Goal: Information Seeking & Learning: Learn about a topic

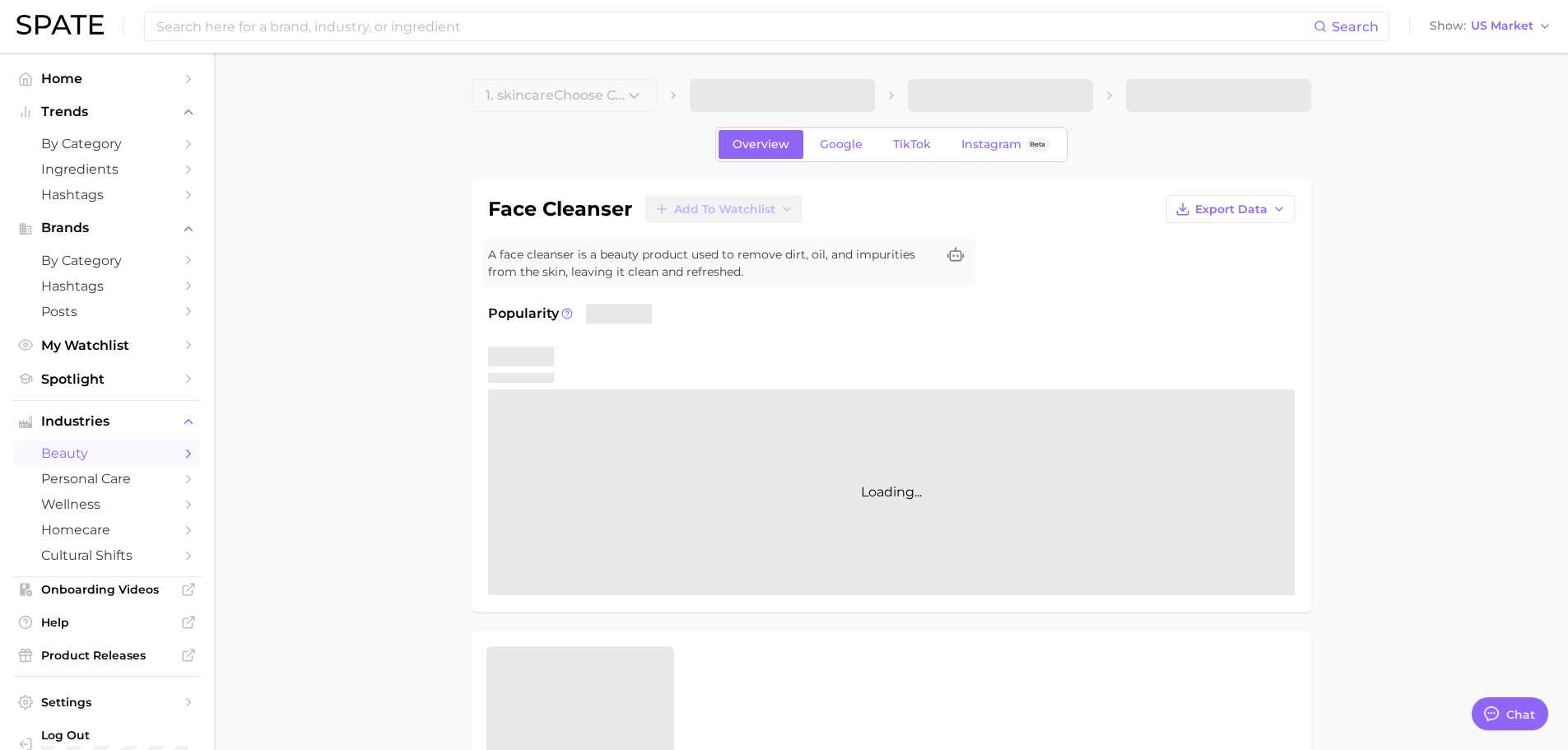
type textarea "x"
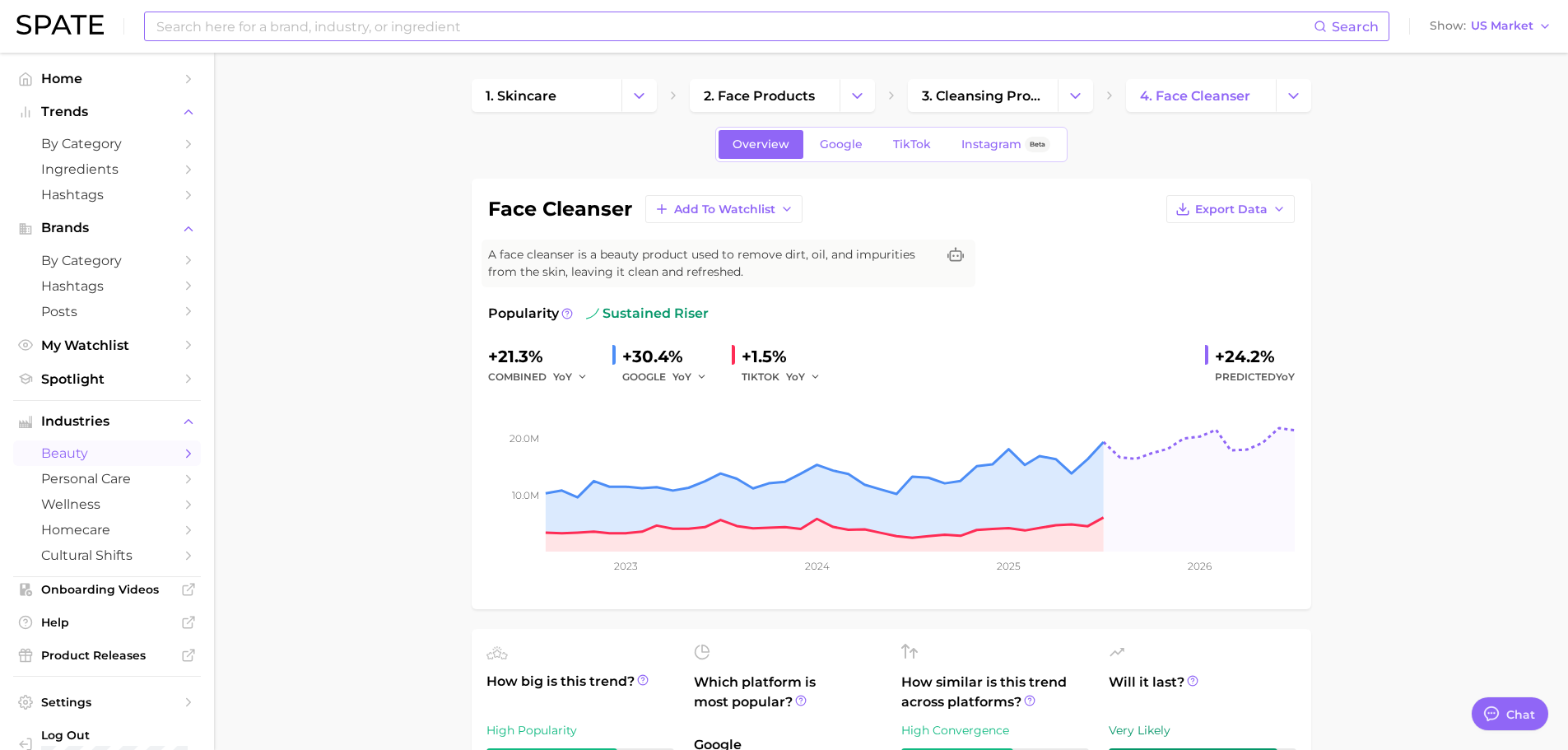
click at [244, 26] on input at bounding box center [735, 26] width 1159 height 28
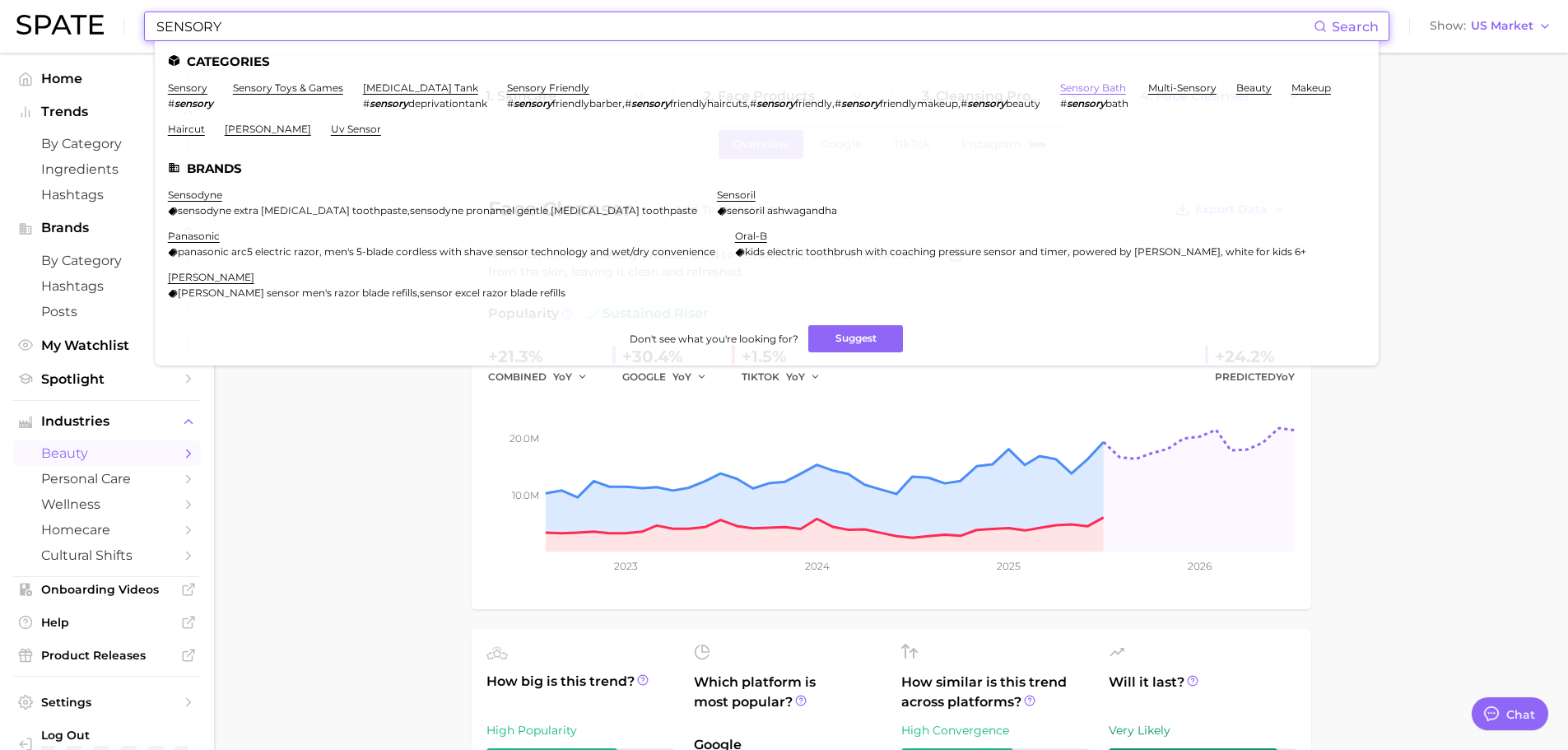
type input "SENSORY"
click at [1114, 88] on link "sensory bath" at bounding box center [1093, 88] width 66 height 12
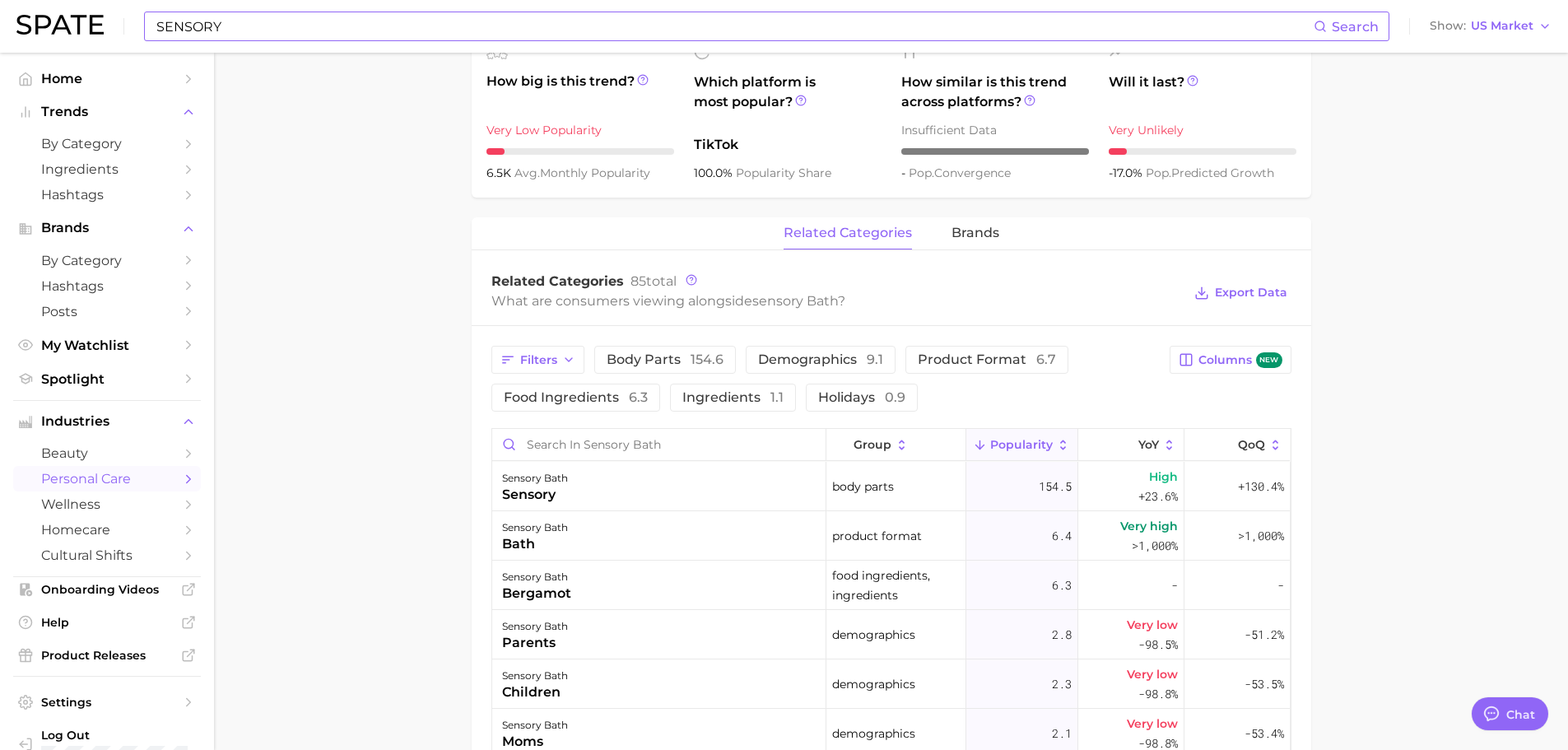
scroll to position [741, 0]
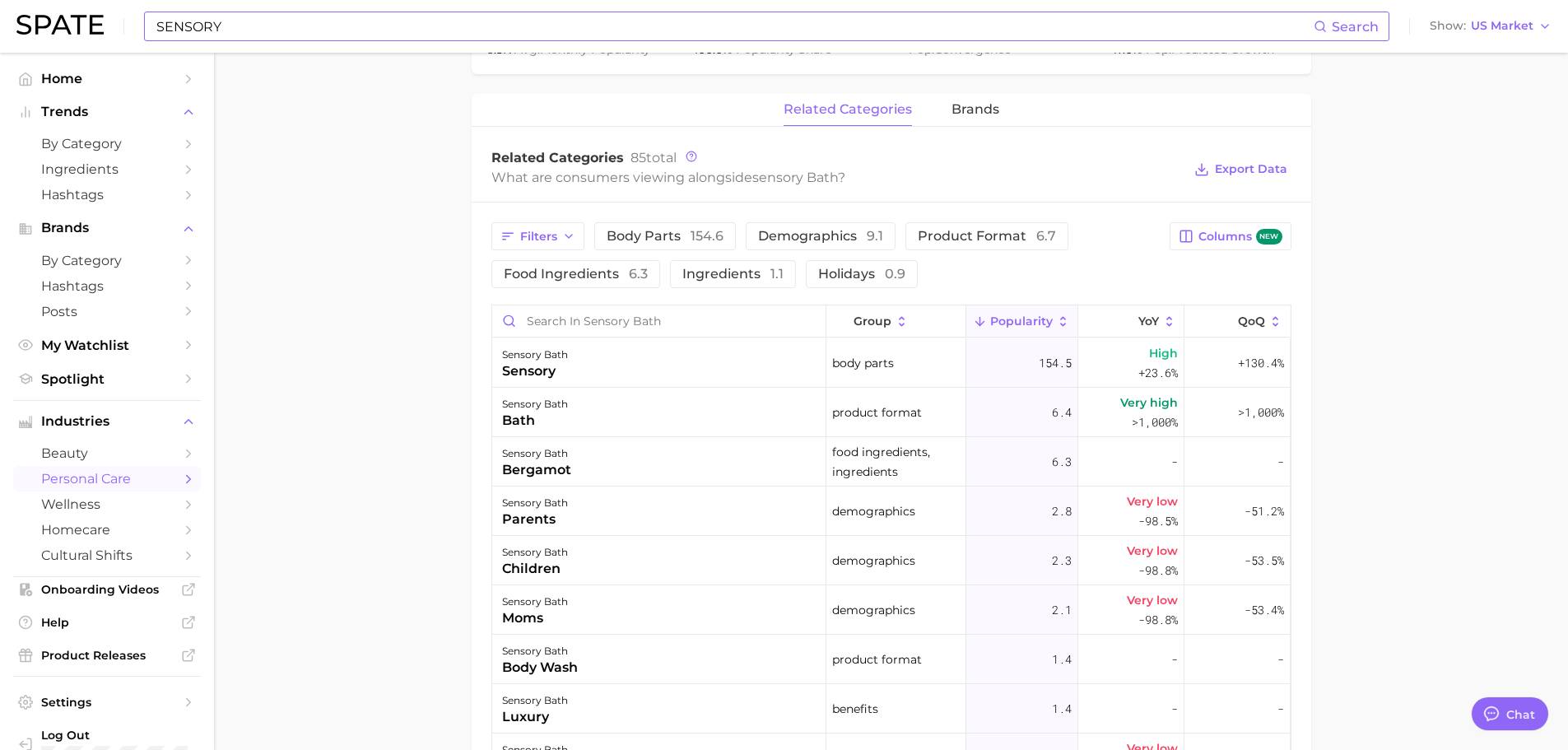
click at [268, 15] on input "SENSORY" at bounding box center [735, 26] width 1159 height 28
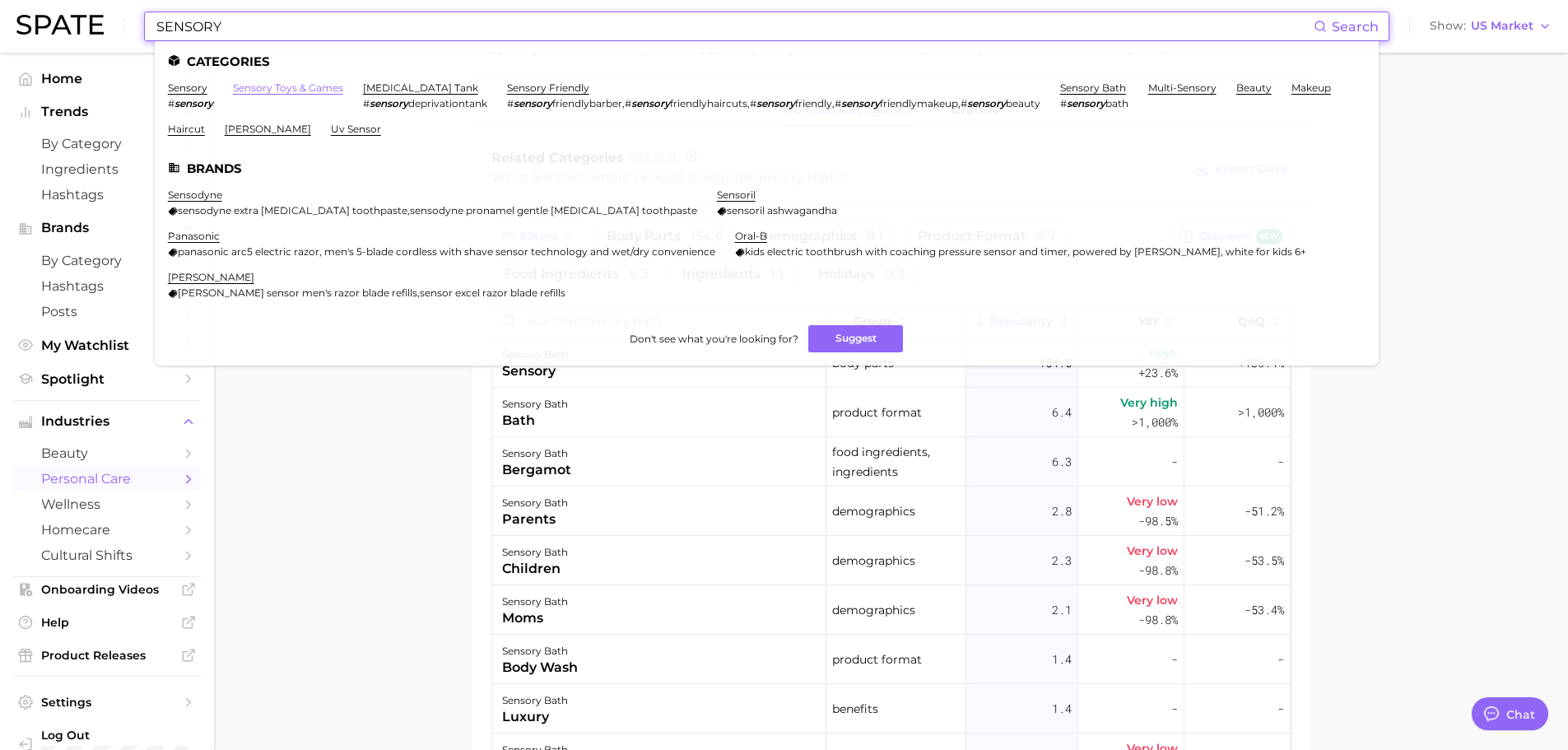
click at [286, 84] on link "sensory toys & games" at bounding box center [288, 88] width 110 height 12
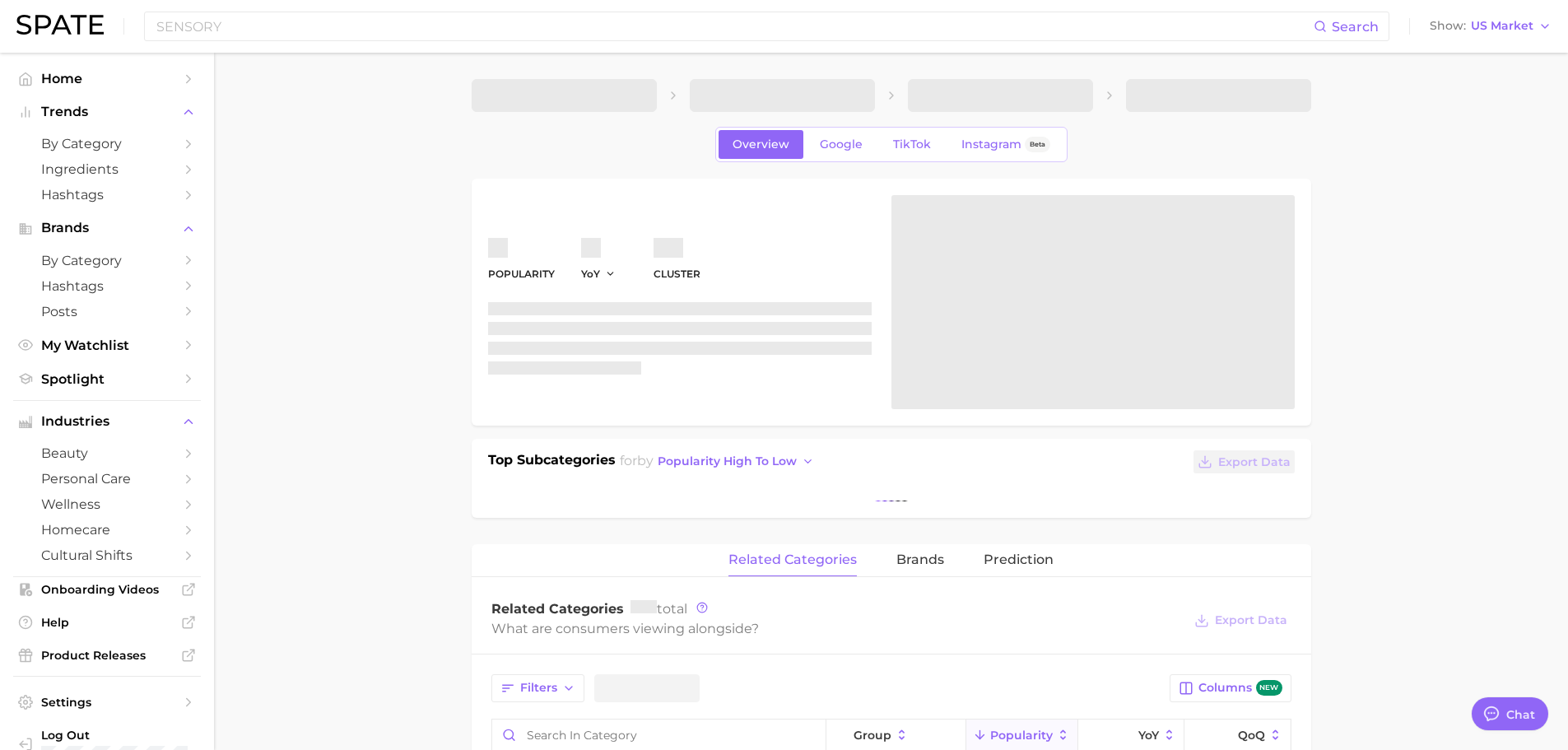
type textarea "x"
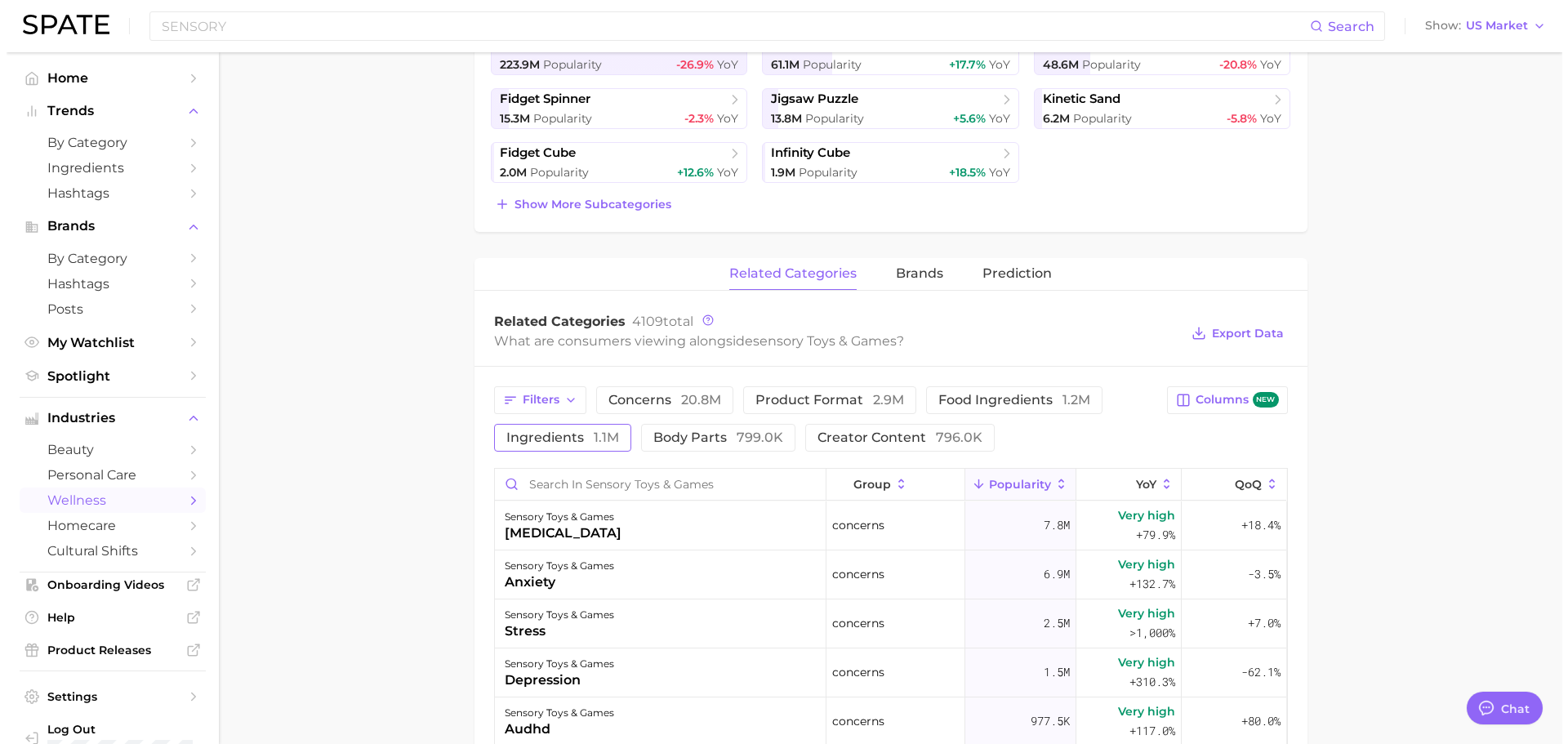
scroll to position [654, 0]
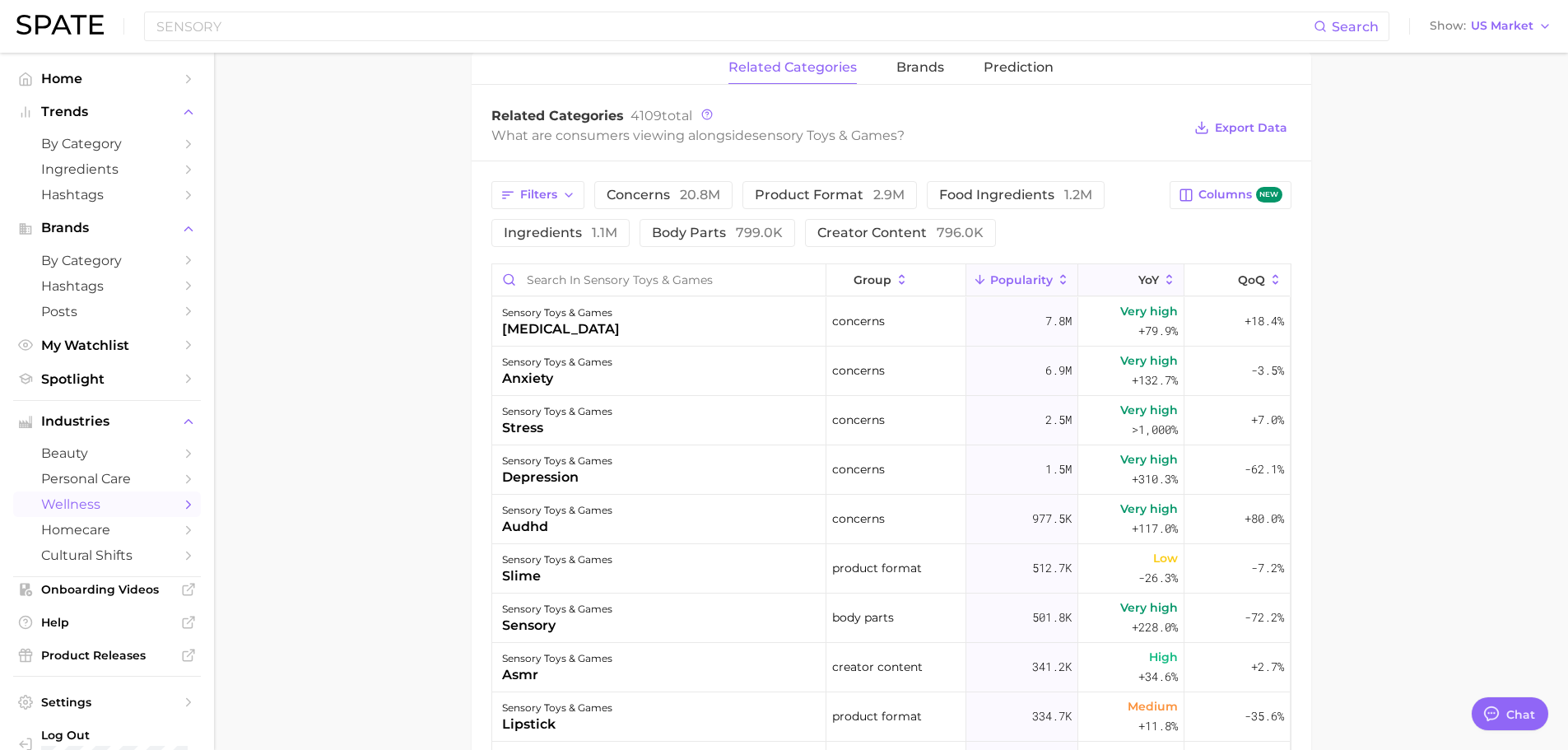
click at [1162, 273] on icon at bounding box center [1169, 280] width 15 height 15
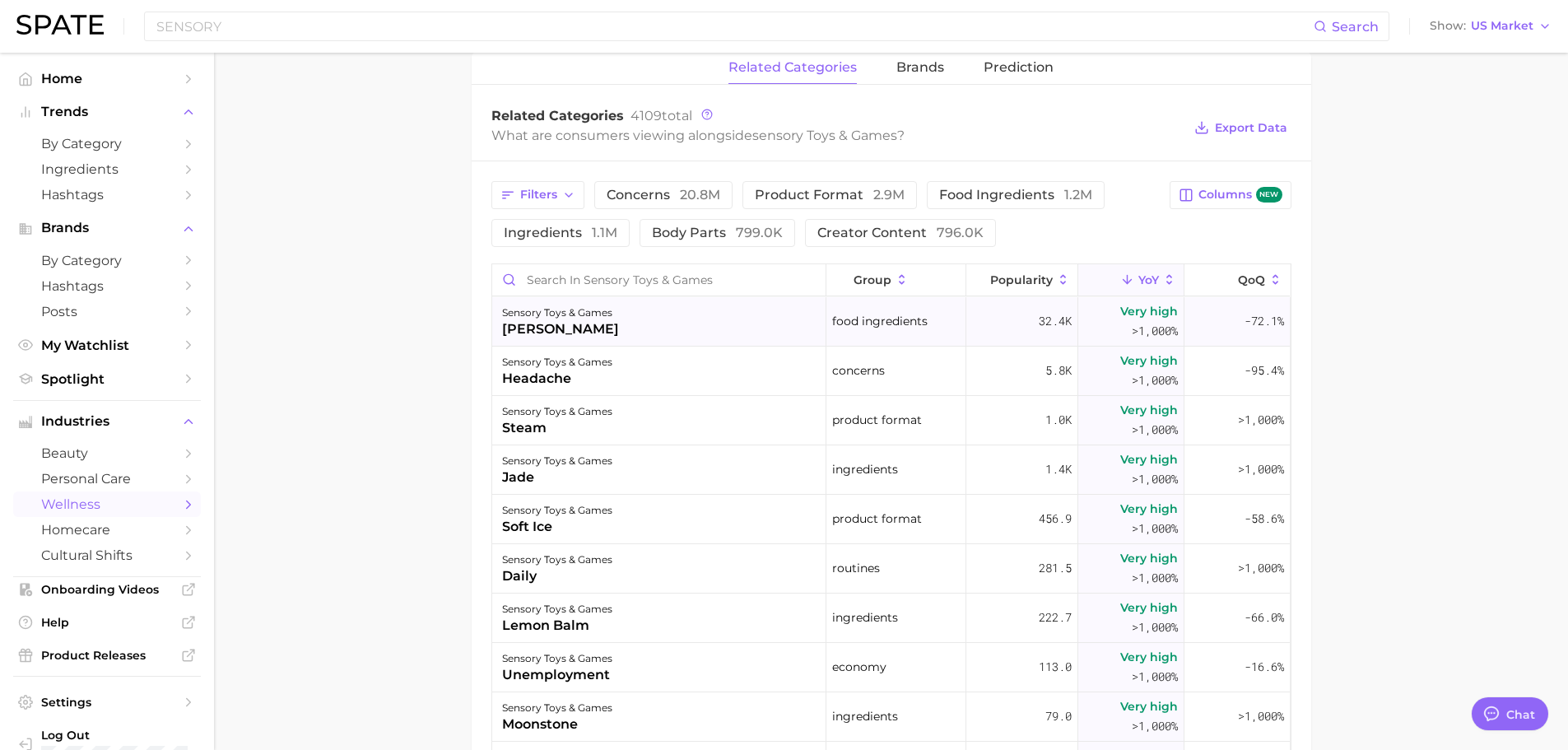
click at [604, 319] on div "sensory toys & games" at bounding box center [560, 313] width 117 height 20
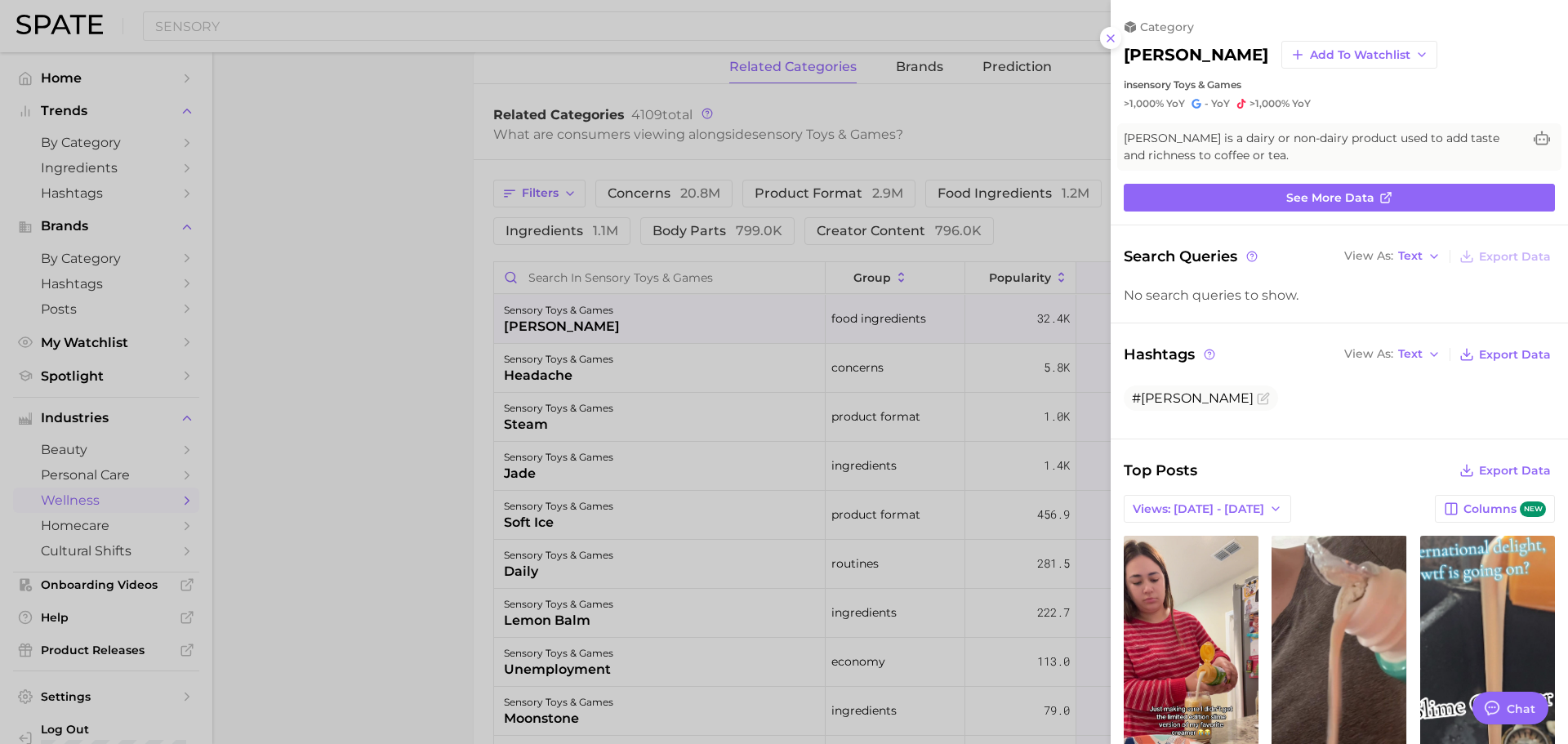
scroll to position [0, 0]
click at [429, 355] on div at bounding box center [784, 372] width 1568 height 744
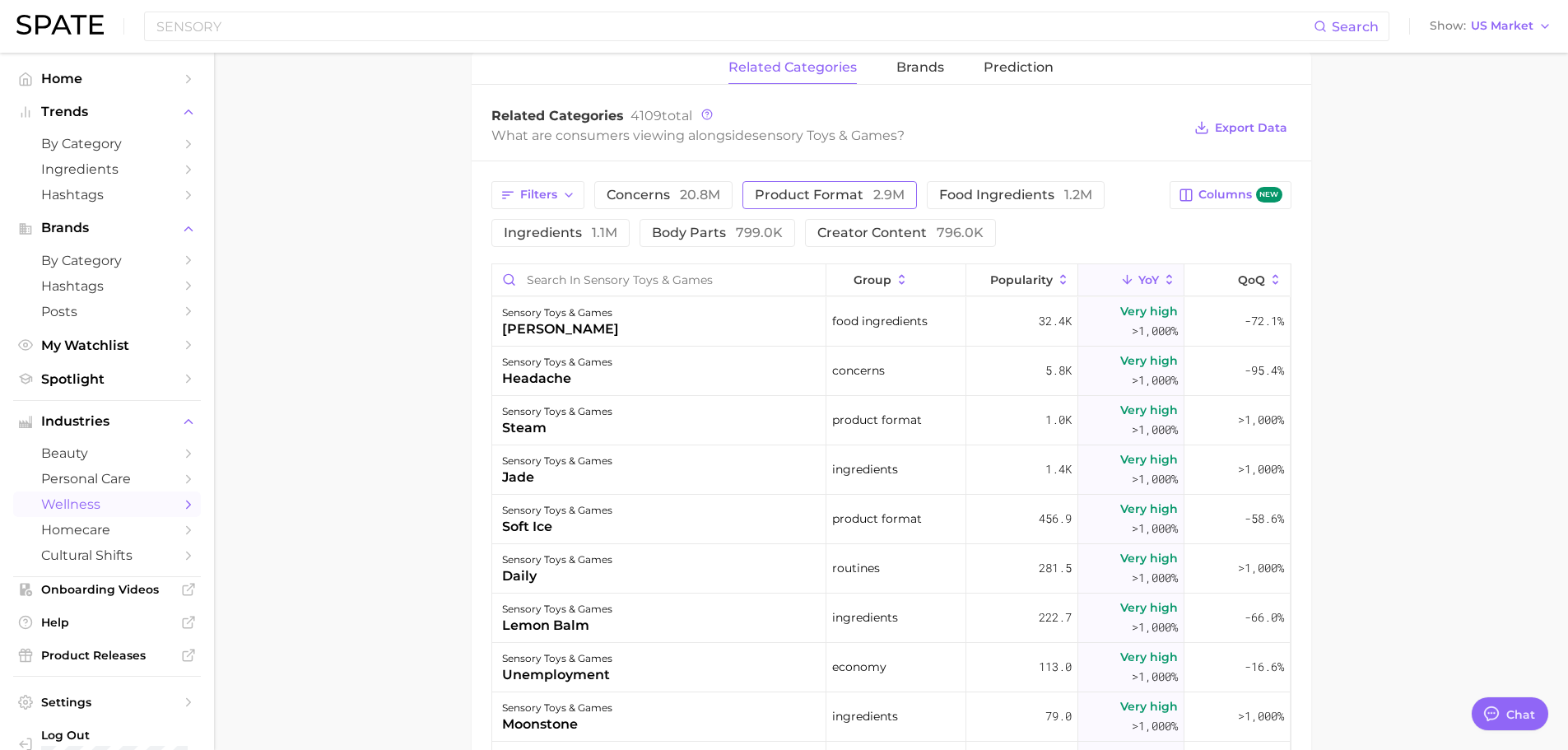
click at [874, 194] on span "2.9m" at bounding box center [889, 195] width 31 height 16
click at [676, 362] on div "sensory toys & games soft ice" at bounding box center [659, 371] width 334 height 49
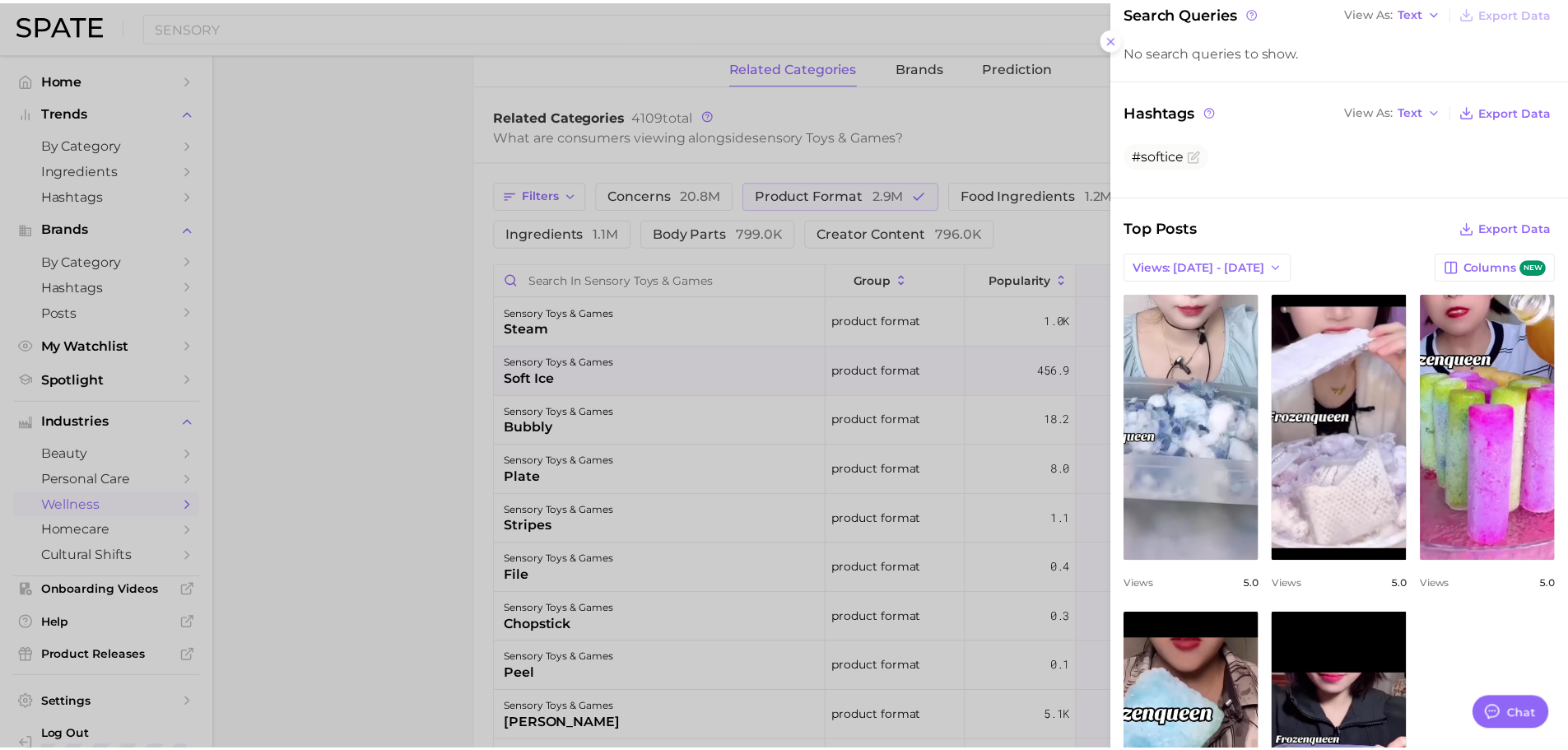
scroll to position [247, 0]
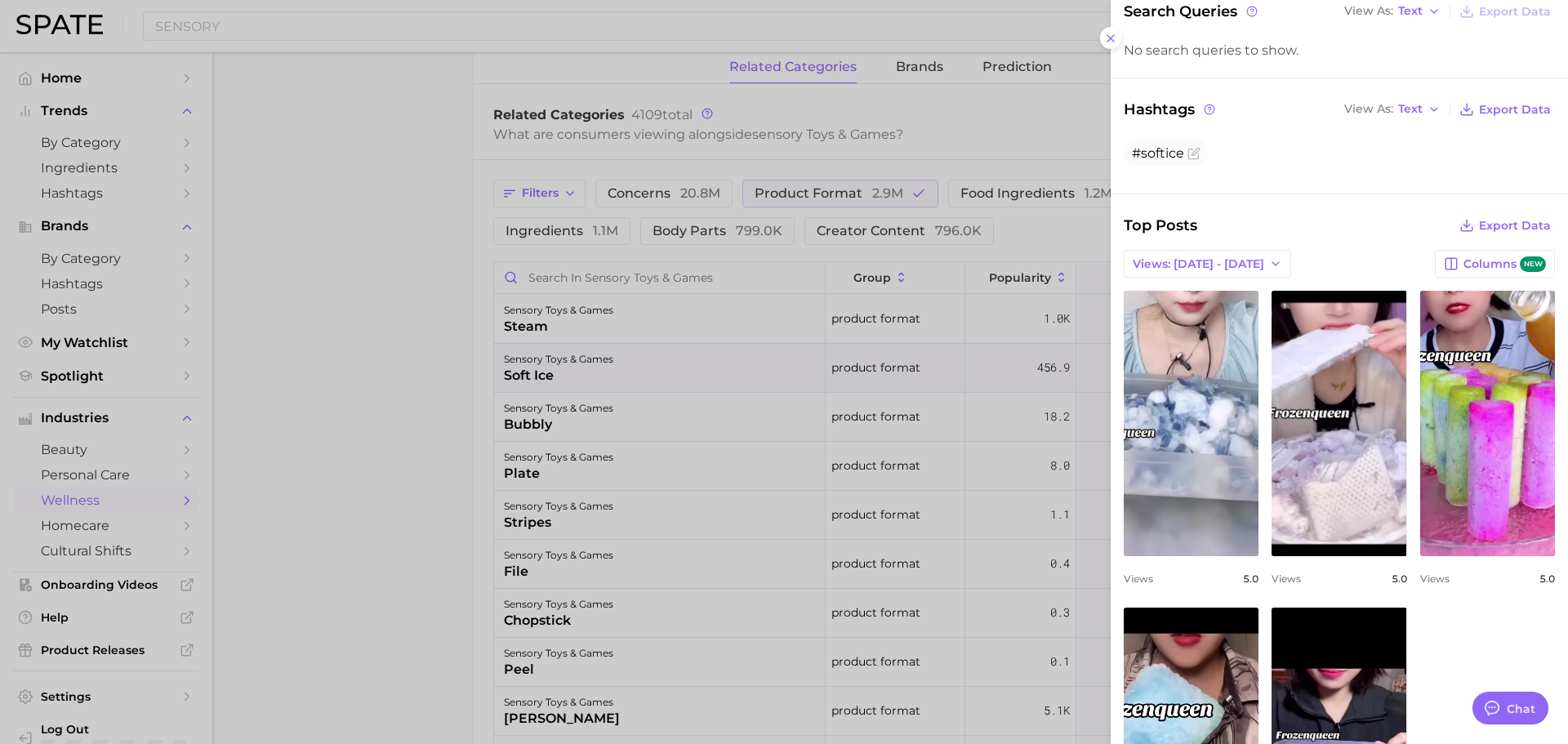
click at [377, 475] on div at bounding box center [784, 372] width 1568 height 744
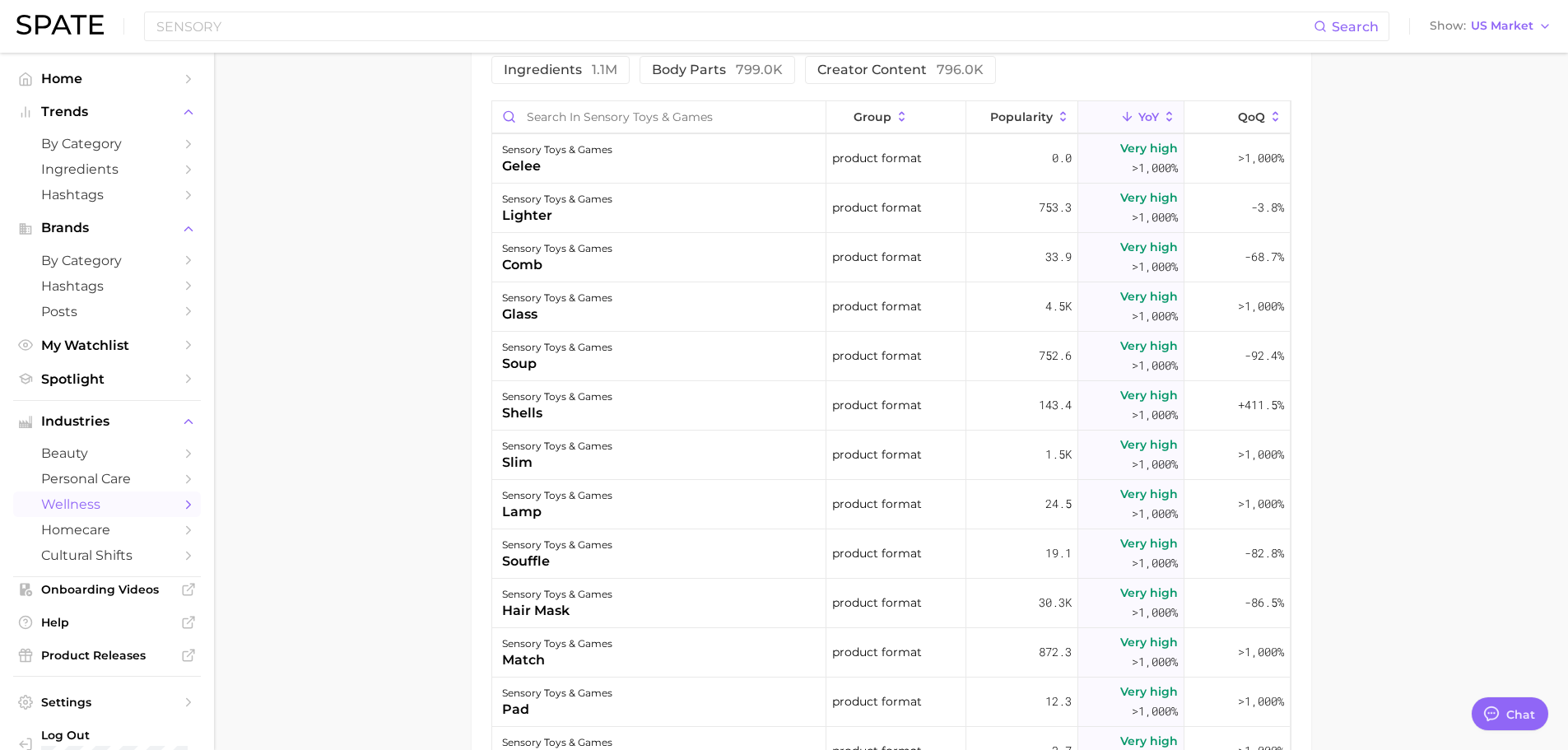
scroll to position [824, 0]
click at [279, 30] on input "SENSORY" at bounding box center [735, 26] width 1159 height 28
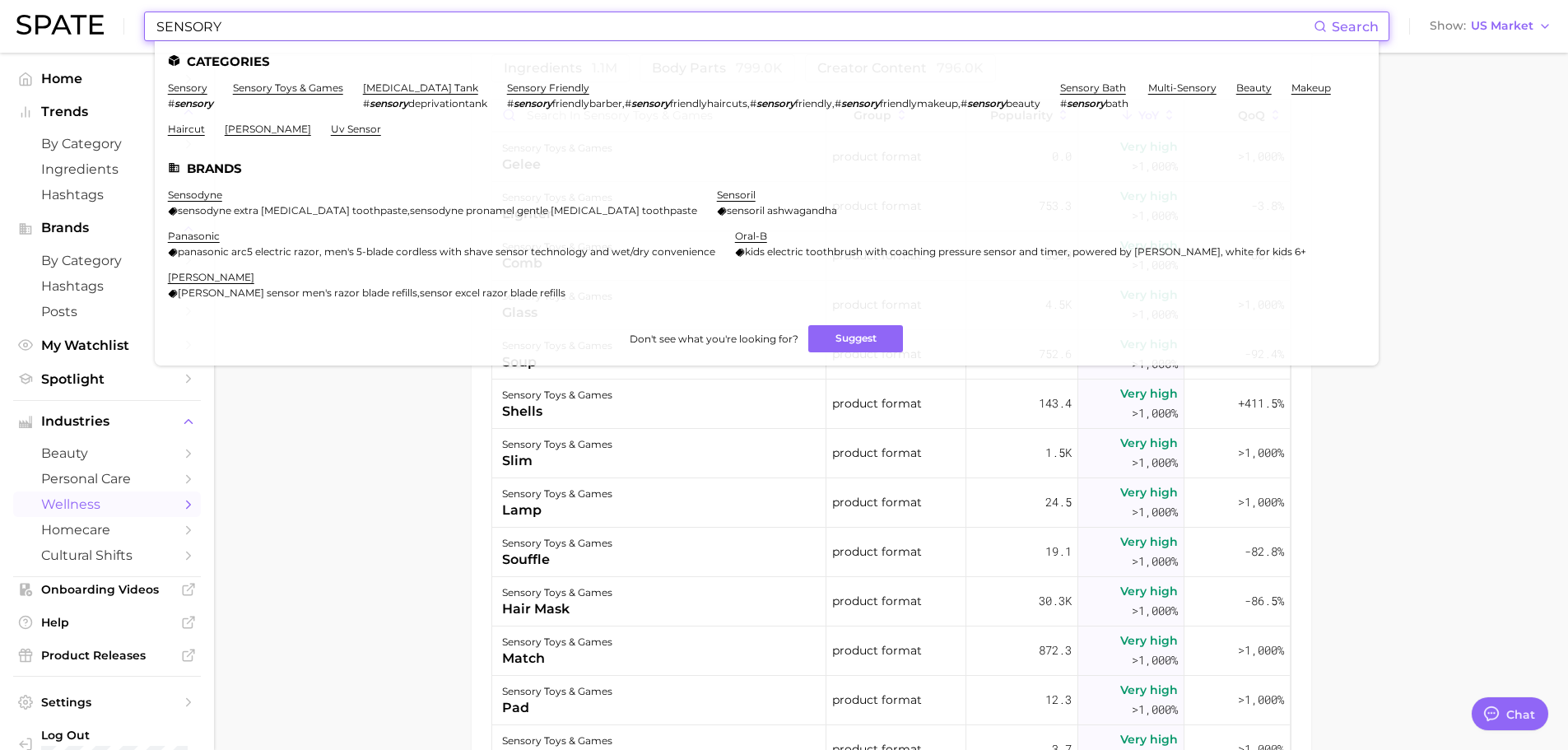
click at [279, 30] on input "SENSORY" at bounding box center [735, 26] width 1159 height 28
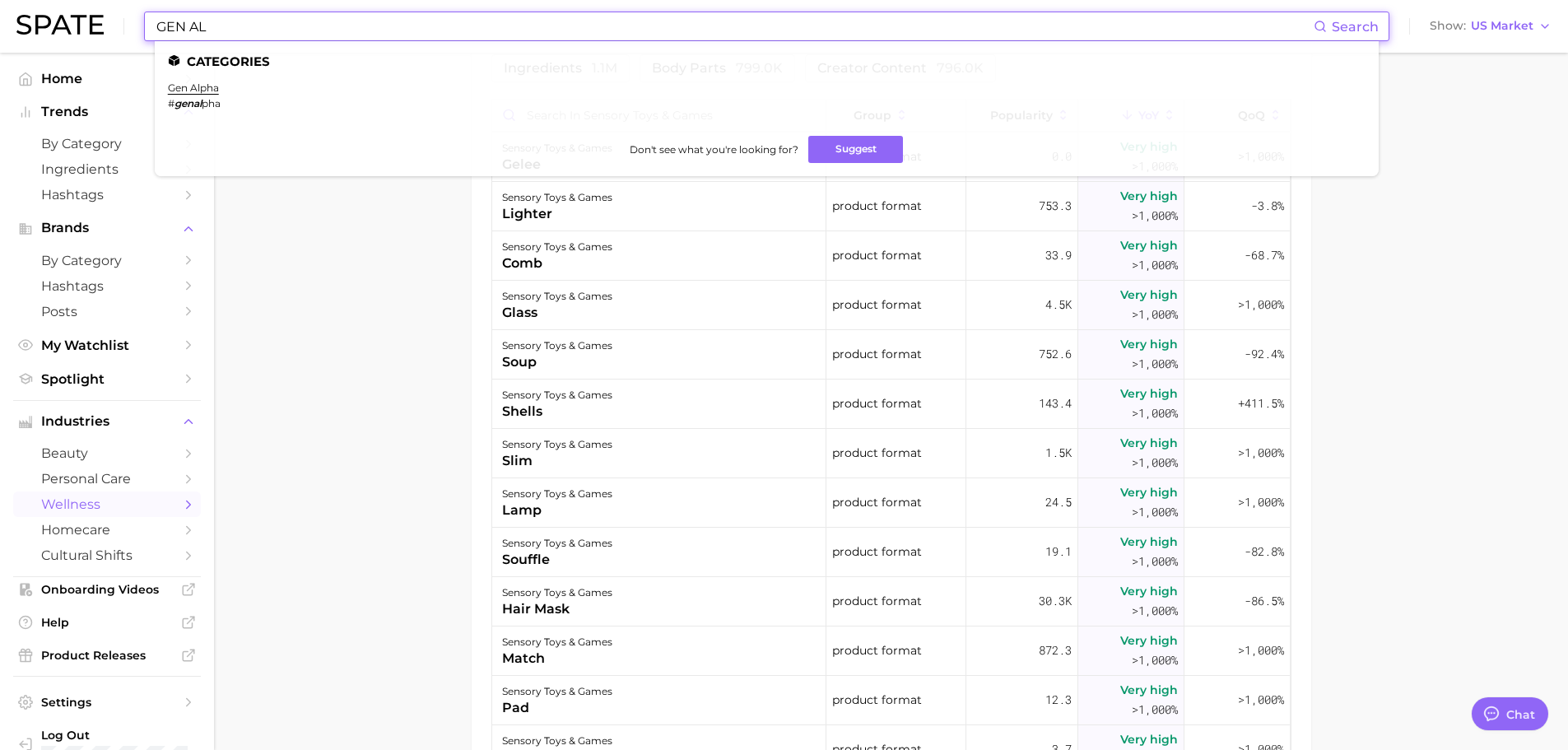
type input "GEN AL"
click at [209, 98] on span "pha" at bounding box center [211, 103] width 19 height 12
click at [174, 81] on ul "Categories gen alpha # genal pha Don't see what you're looking for? Suggest" at bounding box center [767, 109] width 1224 height 135
click at [173, 86] on link "gen alpha" at bounding box center [193, 88] width 51 height 12
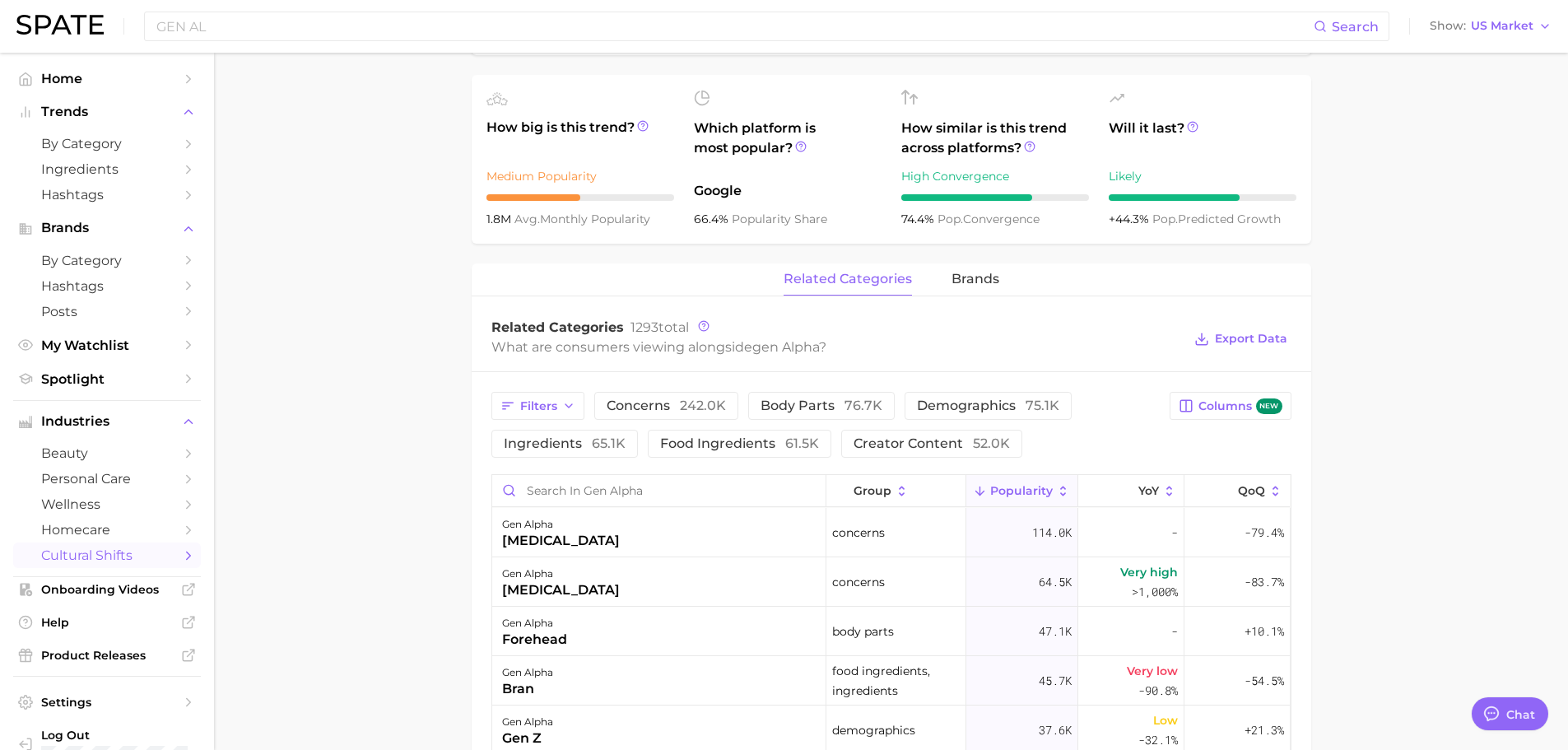
scroll to position [824, 0]
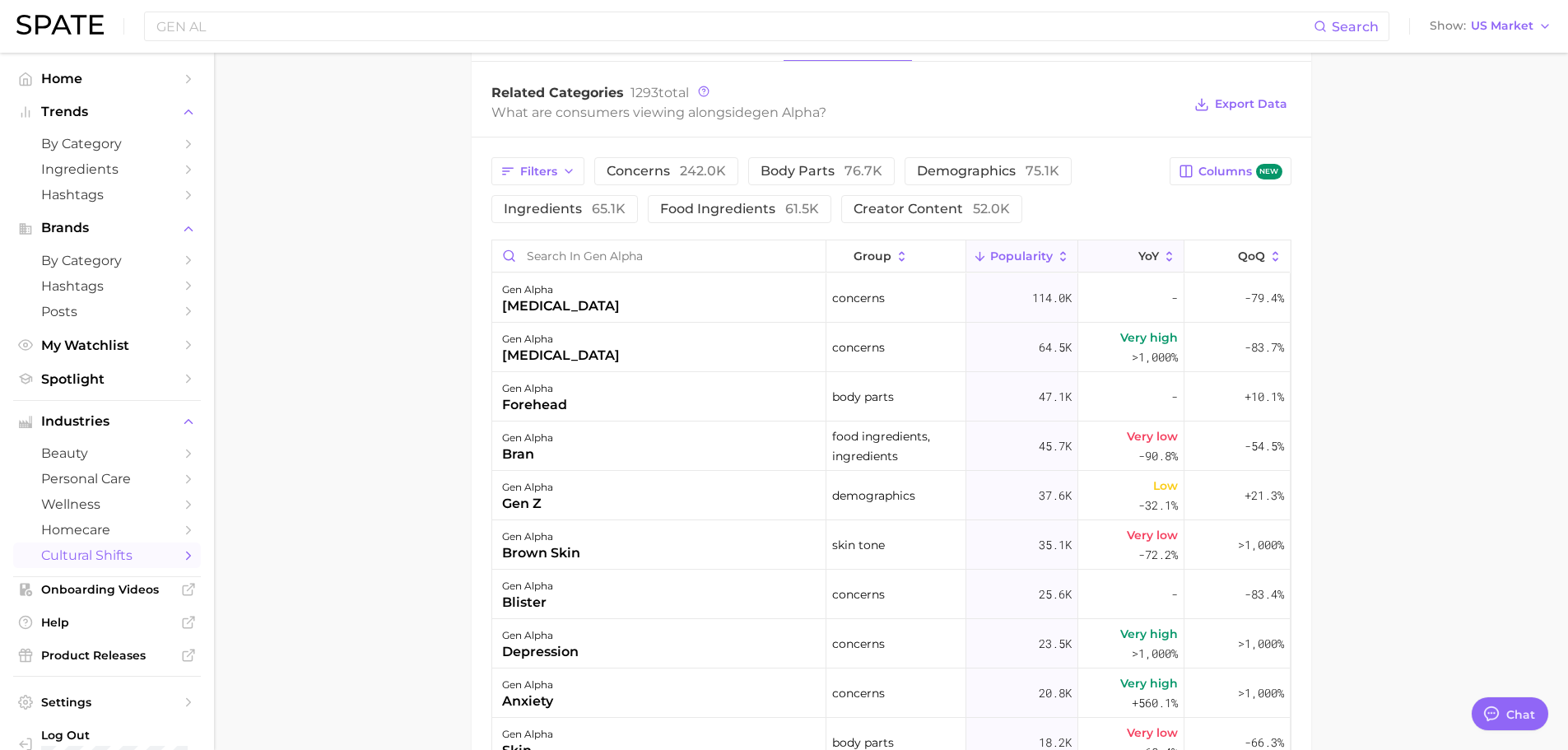
click at [1149, 240] on button "YoY" at bounding box center [1131, 257] width 106 height 32
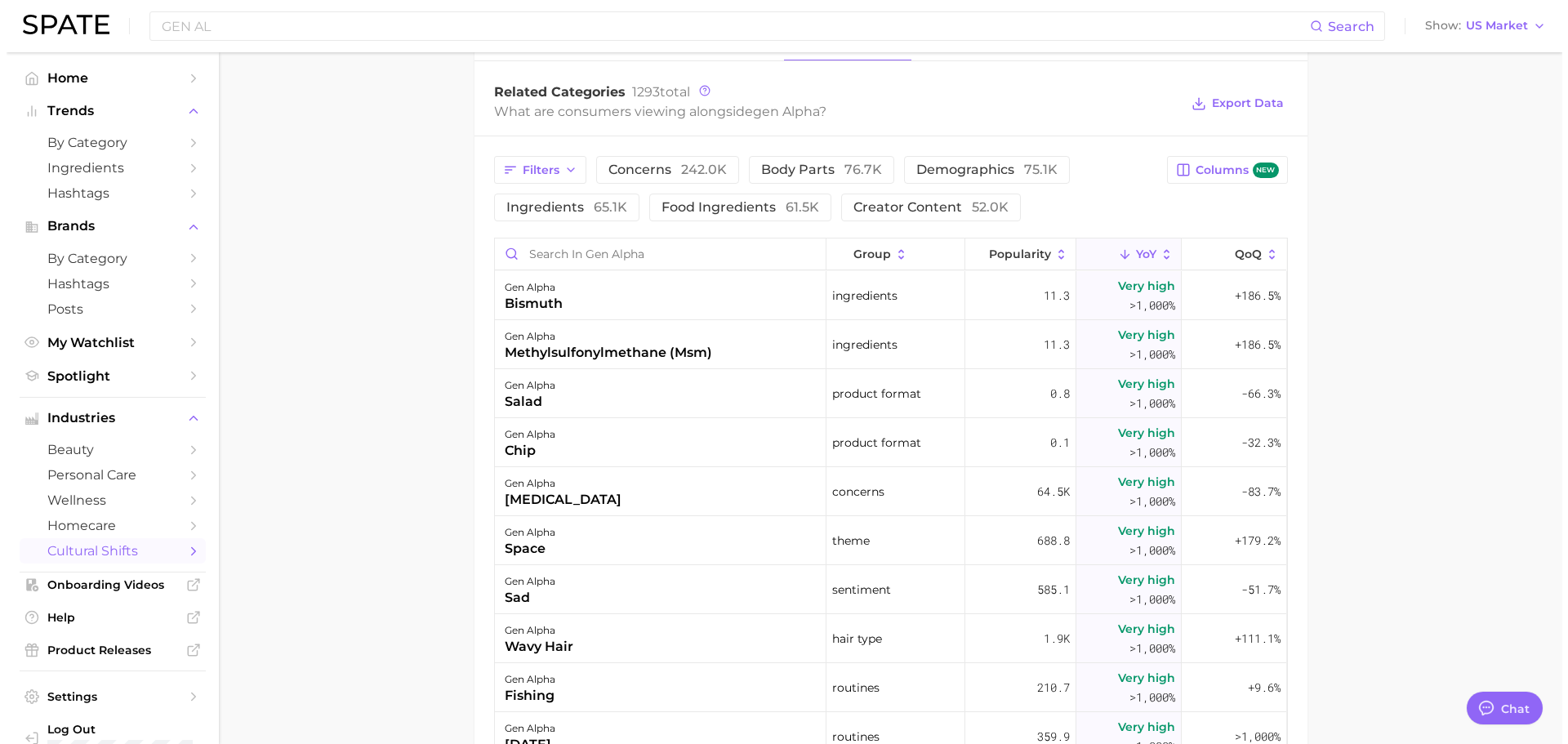
scroll to position [899, 0]
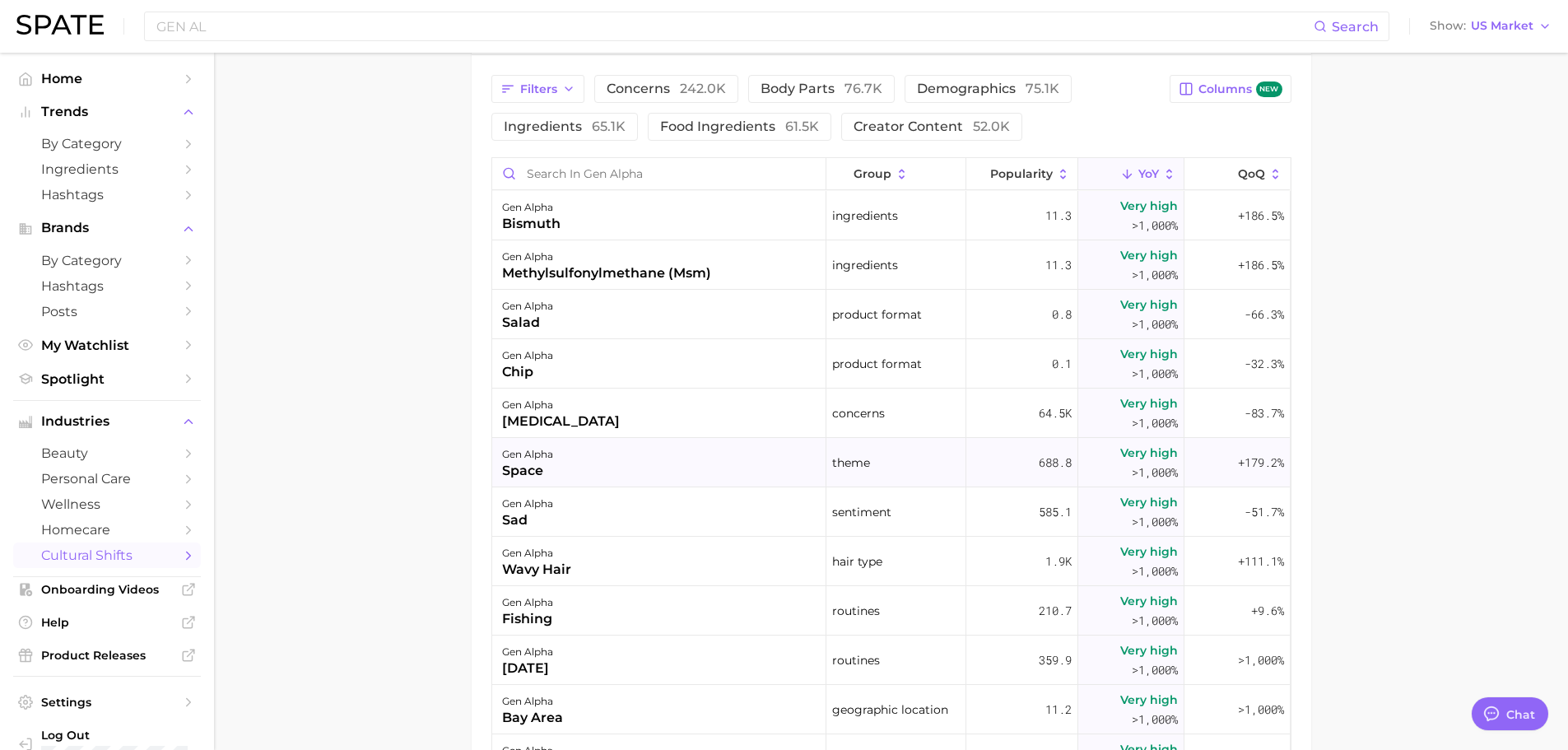
click at [630, 438] on div "gen alpha space" at bounding box center [659, 462] width 334 height 49
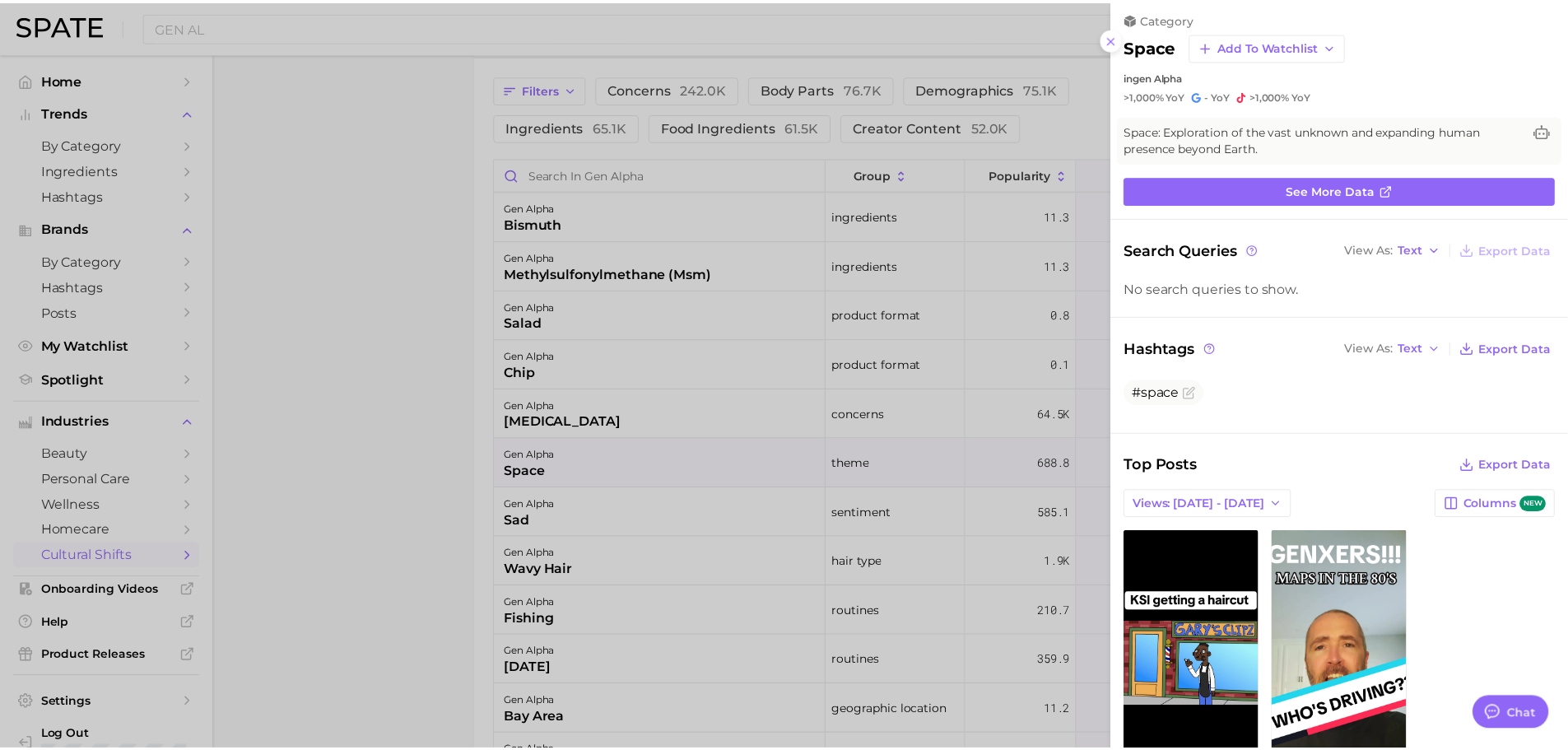
scroll to position [0, 0]
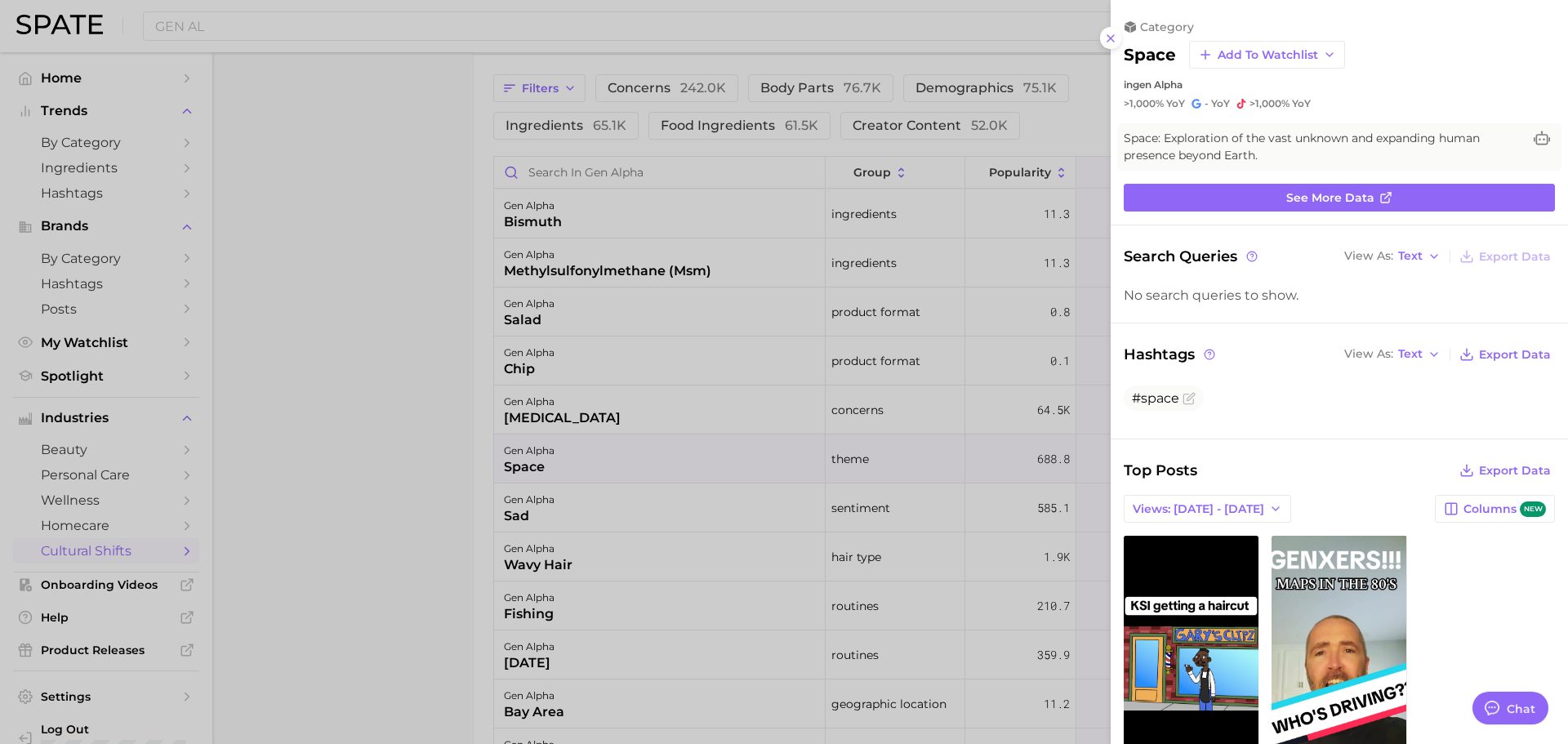
click at [652, 429] on div at bounding box center [784, 372] width 1568 height 744
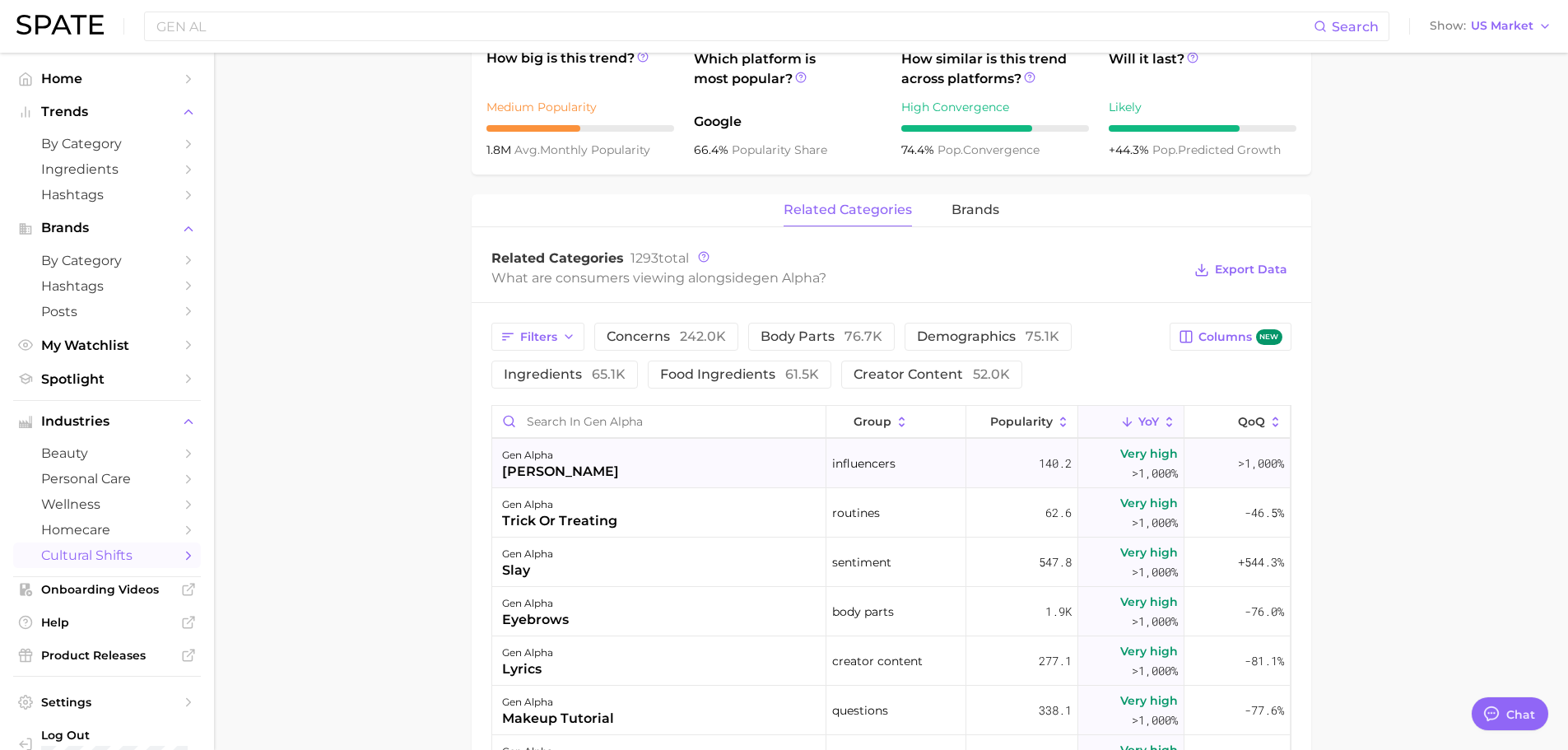
scroll to position [659, 0]
click at [615, 405] on input "Search in gen alpha" at bounding box center [659, 420] width 333 height 31
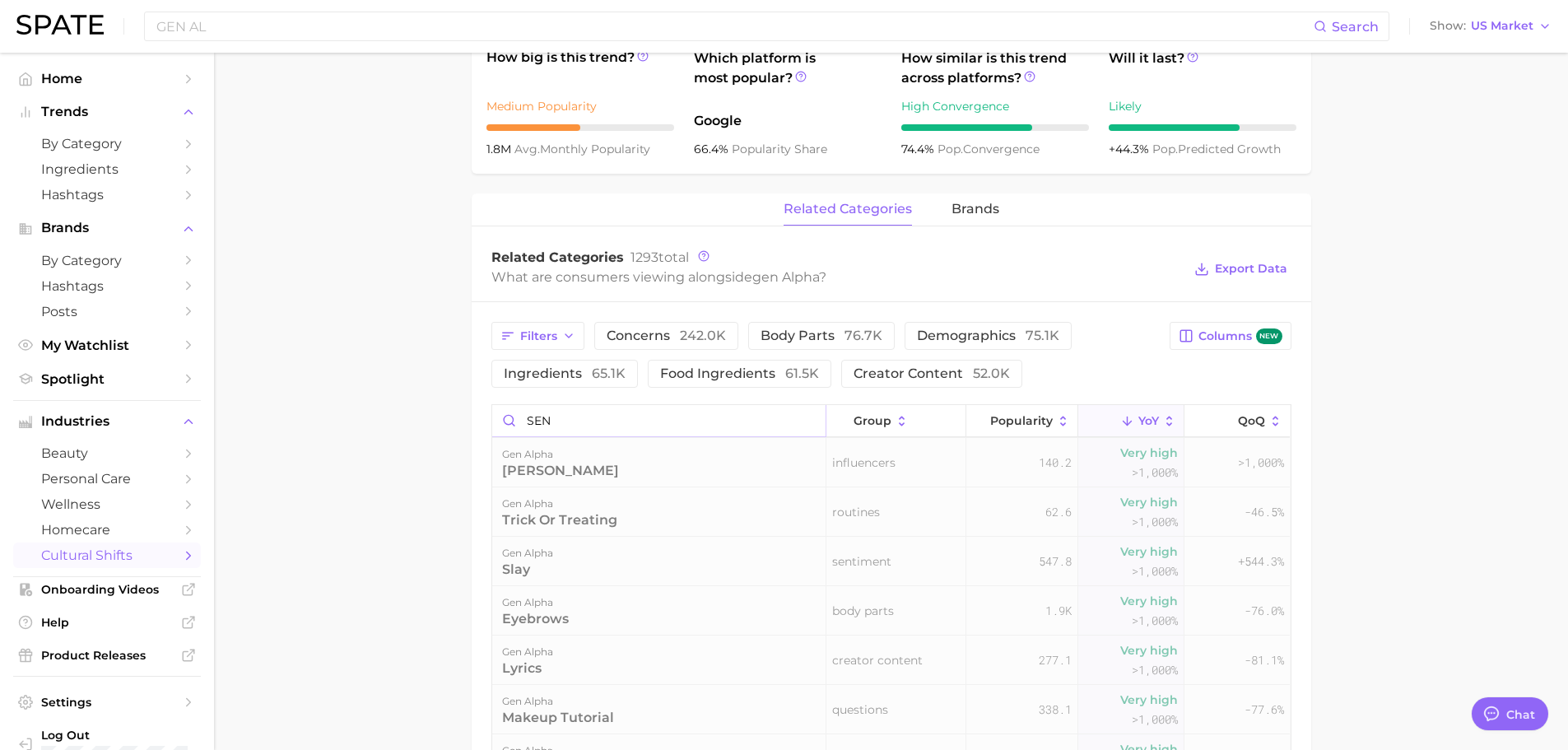
scroll to position [0, 0]
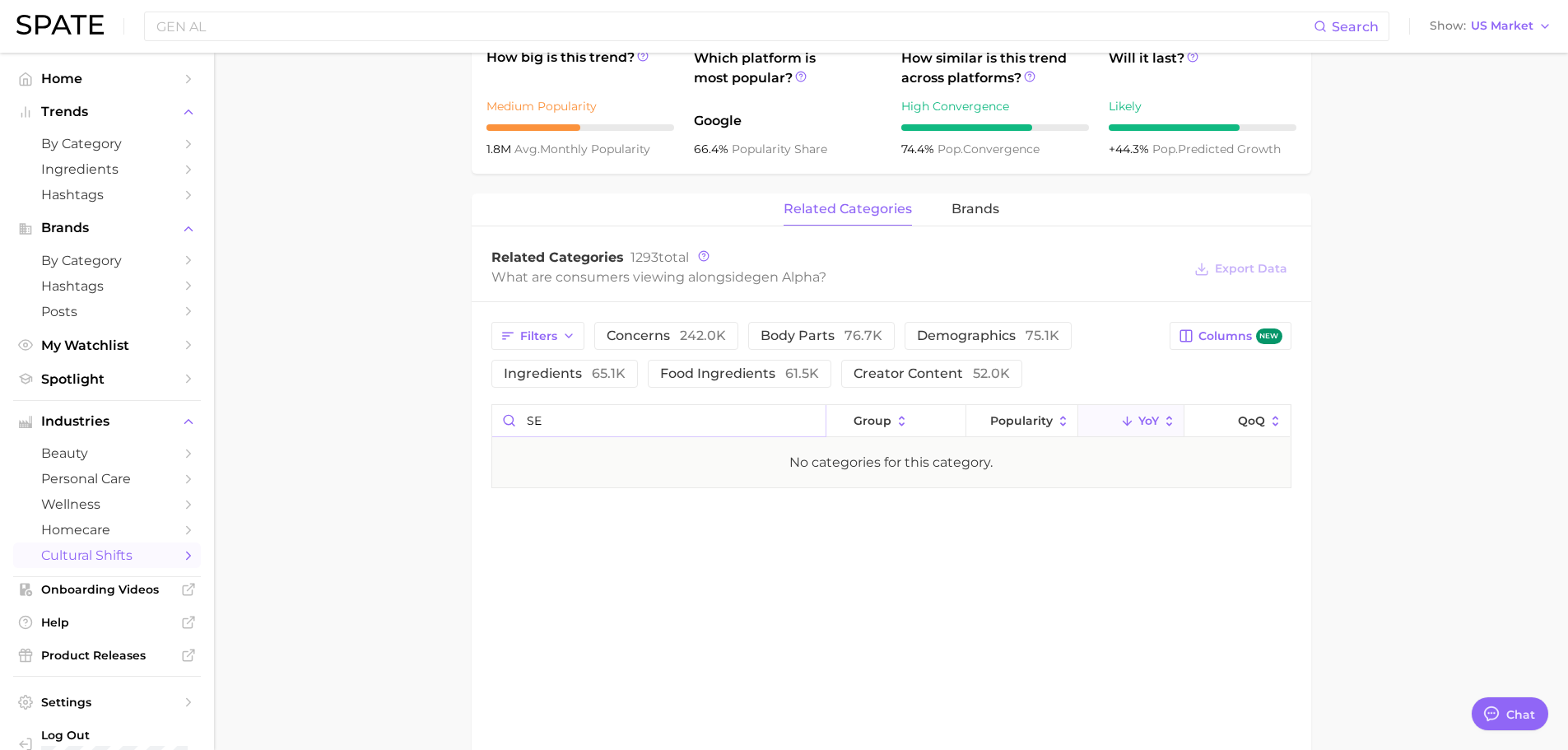
type input "S"
type input "TOY"
click at [300, 23] on input "GEN AL" at bounding box center [735, 26] width 1159 height 28
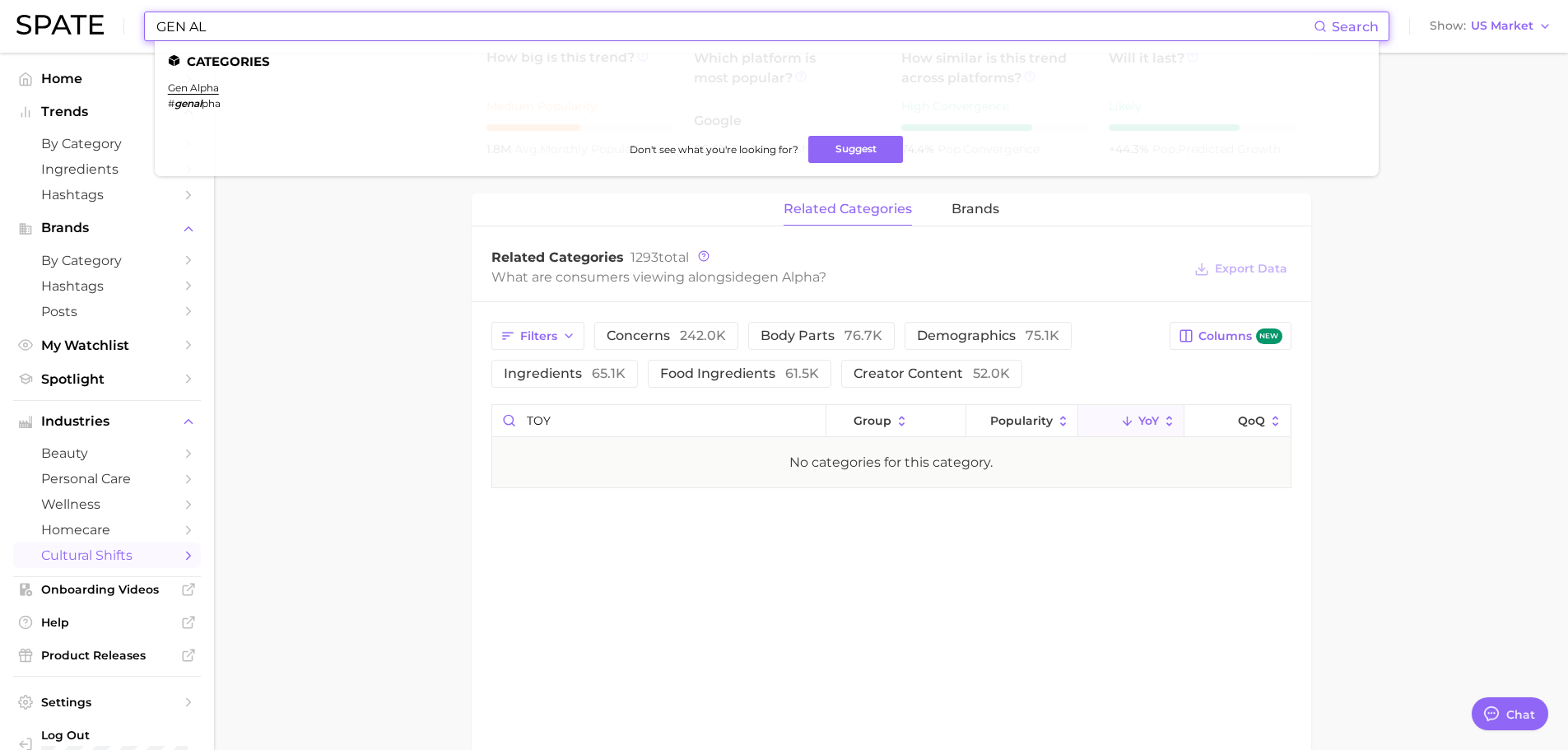
click at [300, 23] on input "GEN AL" at bounding box center [735, 26] width 1159 height 28
type input "A"
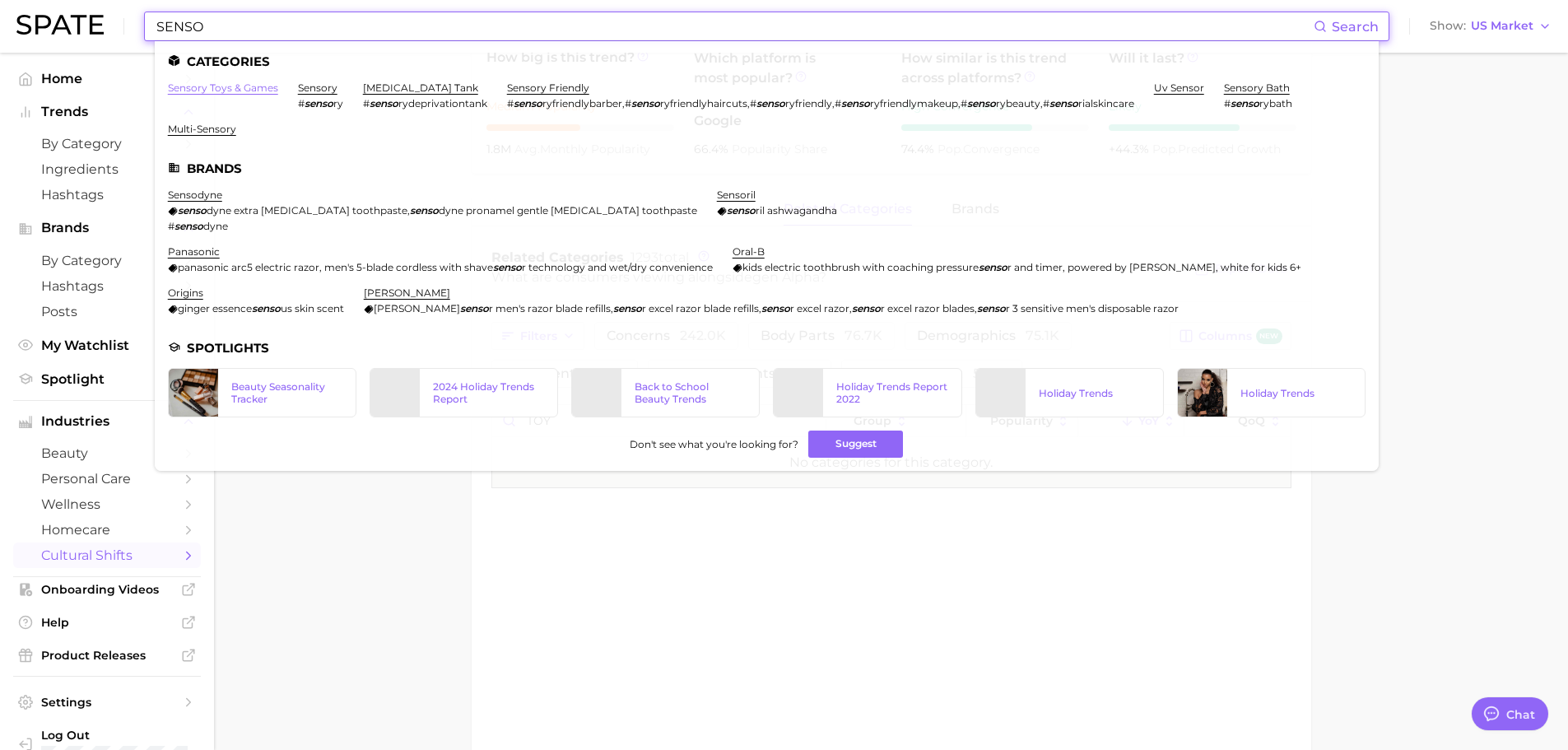
type input "SENSO"
click at [258, 86] on link "sensory toys & games" at bounding box center [223, 88] width 110 height 12
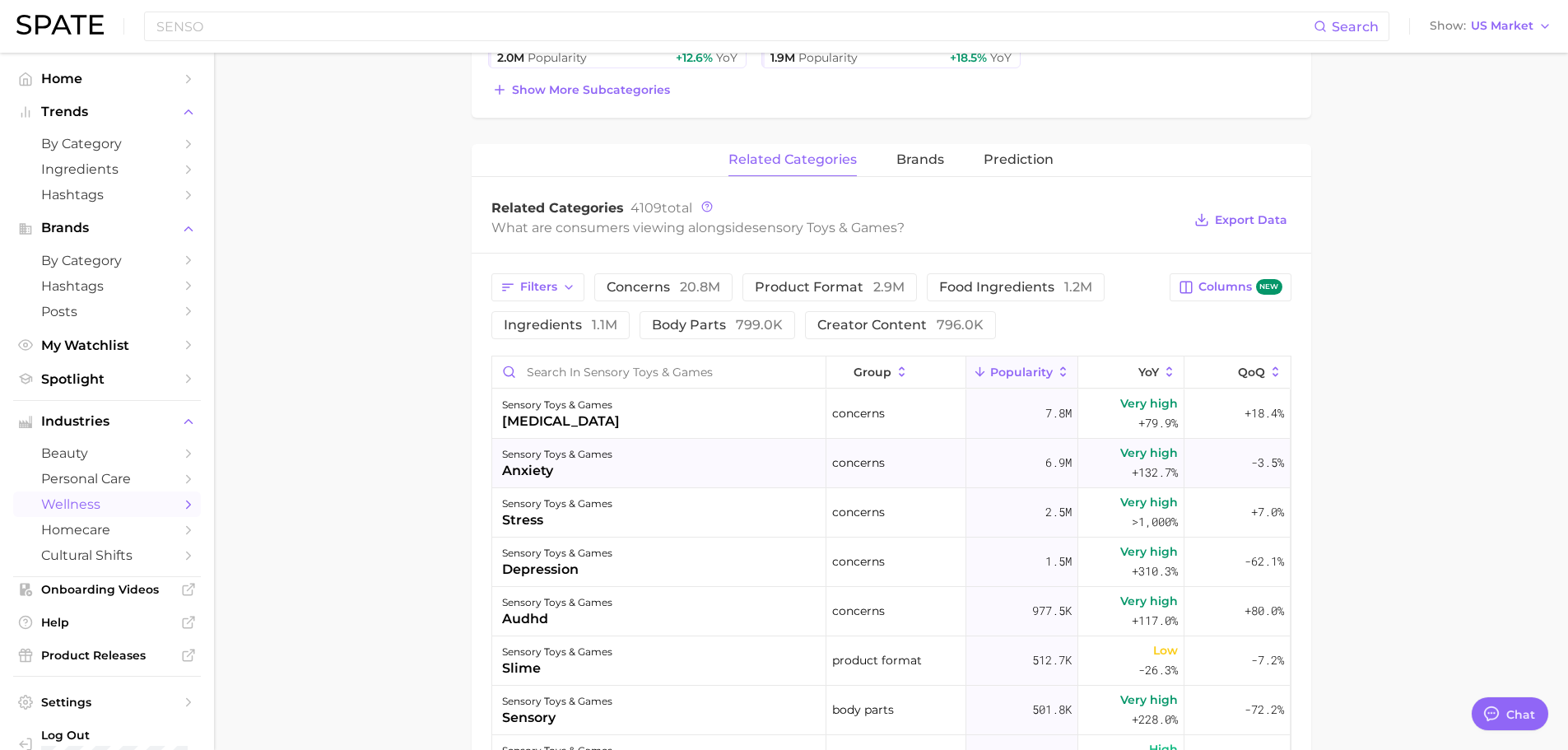
scroll to position [576, 0]
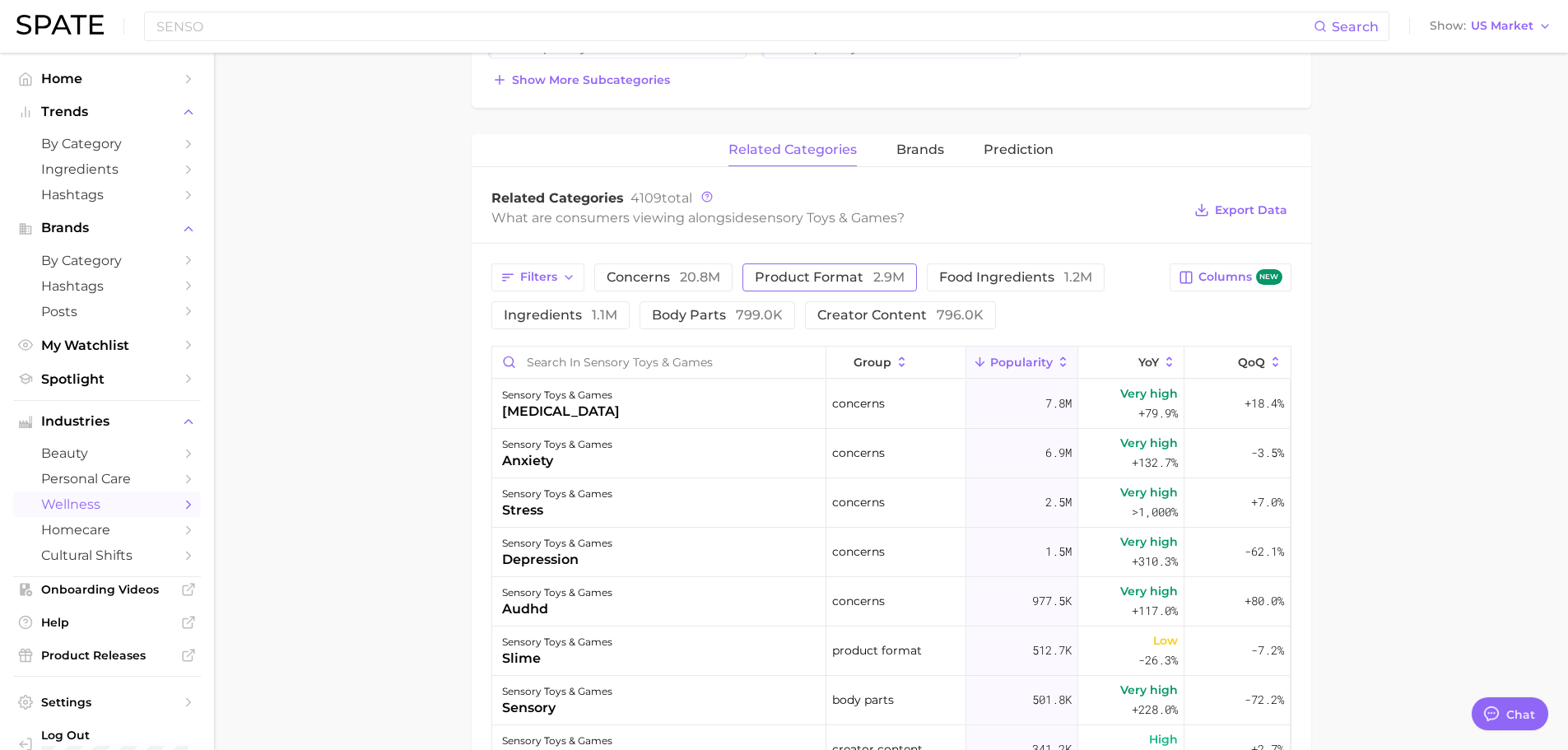
click at [857, 277] on span "product format 2.9m" at bounding box center [830, 277] width 150 height 13
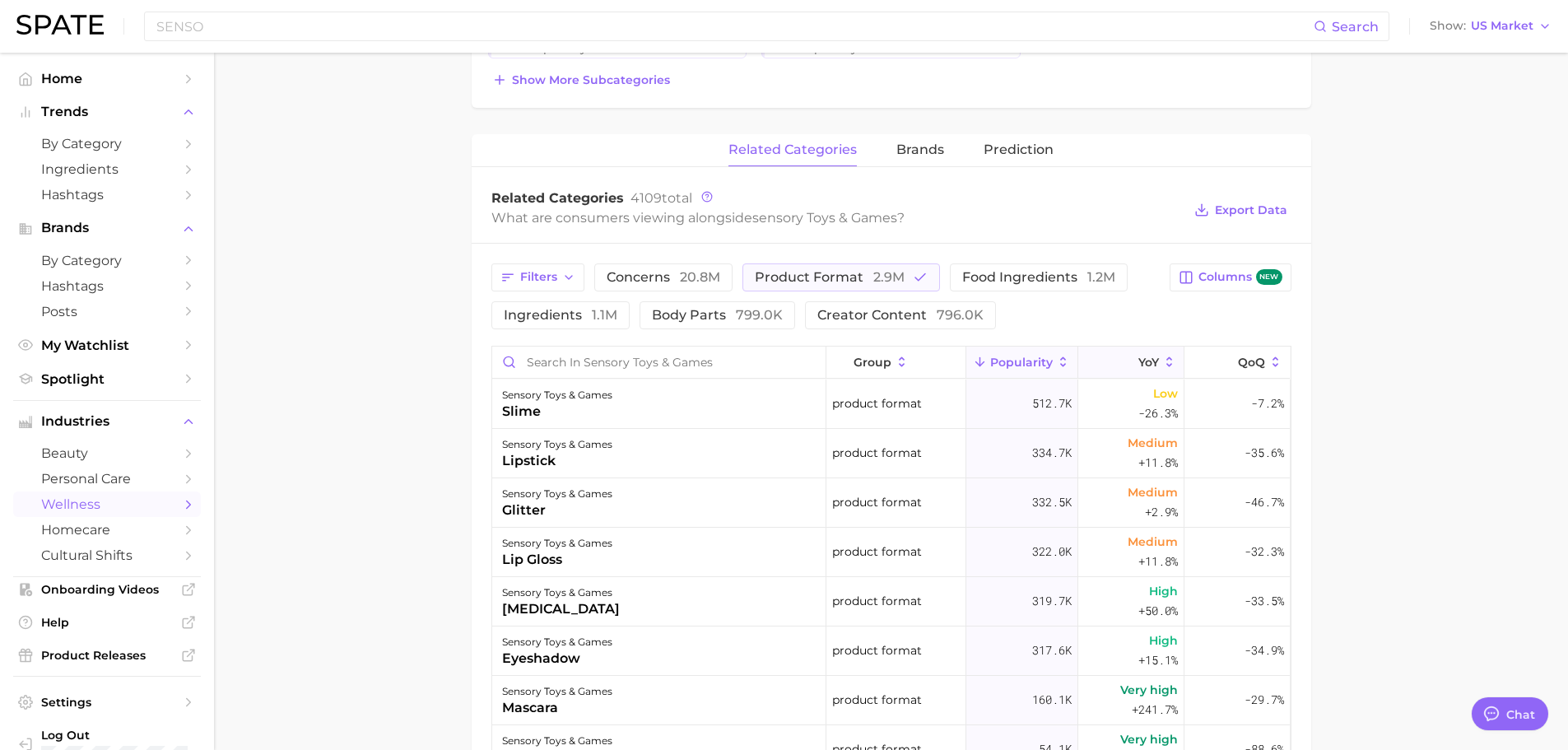
click at [1162, 359] on icon at bounding box center [1169, 362] width 15 height 15
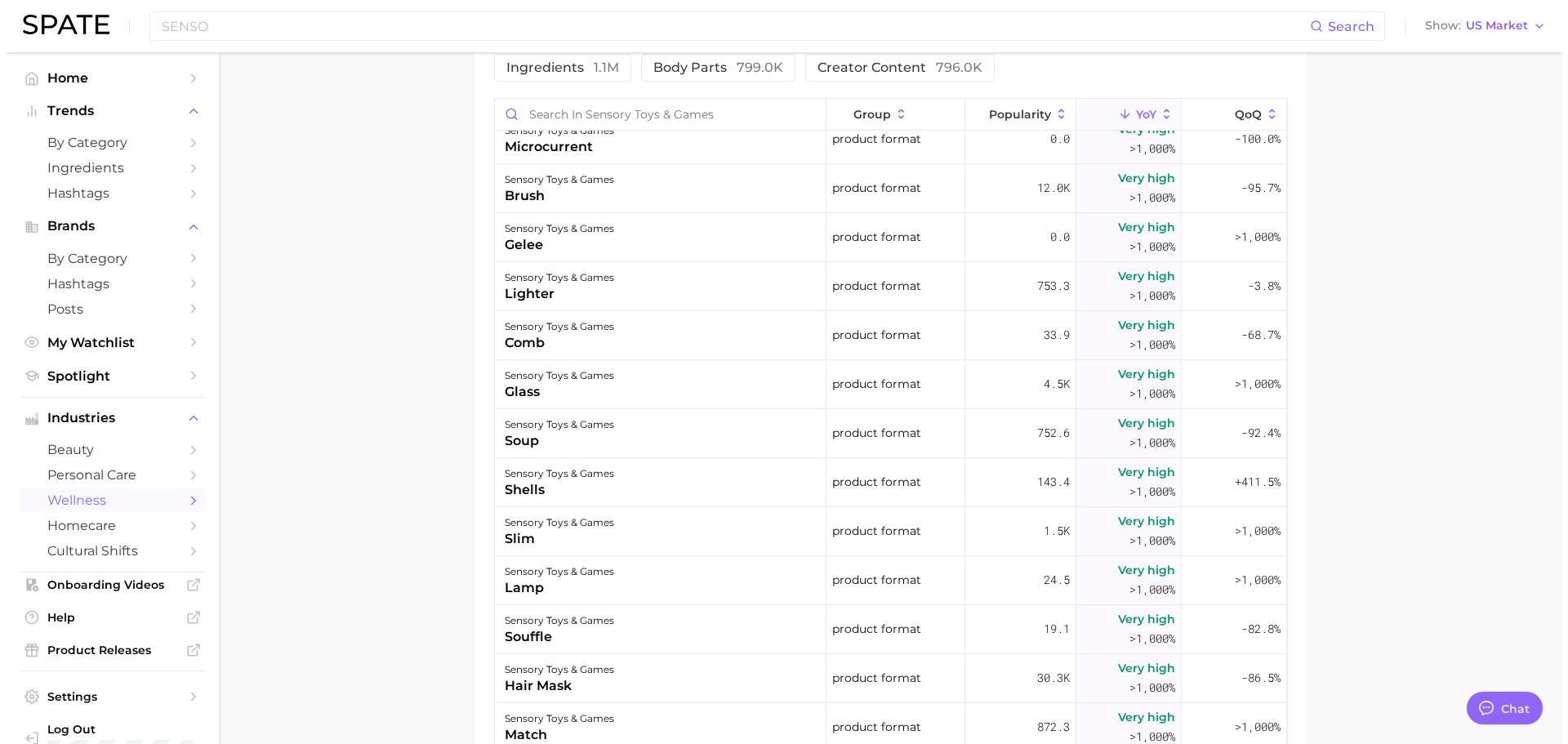
scroll to position [735, 0]
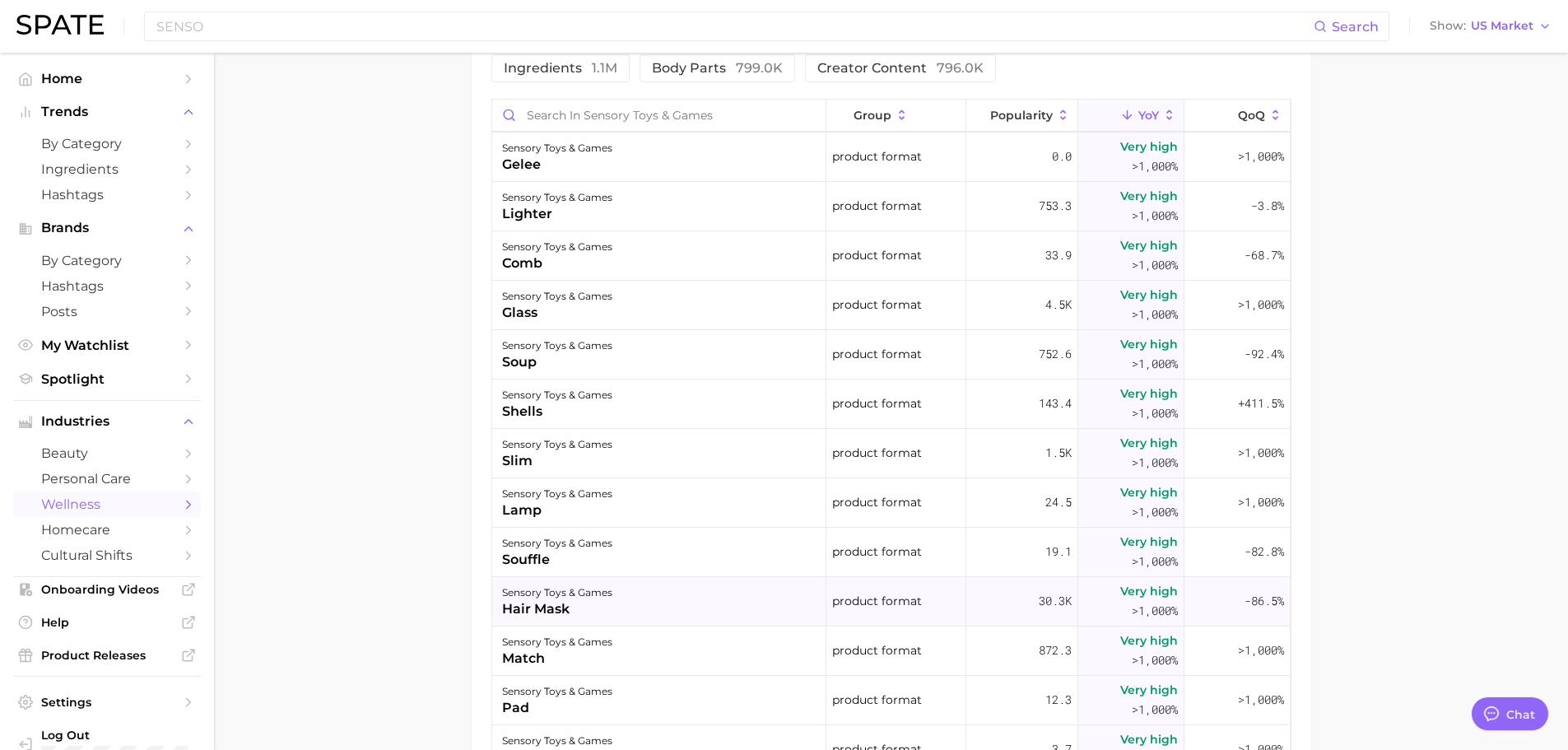
click at [662, 597] on div "sensory toys & games hair mask" at bounding box center [659, 601] width 334 height 49
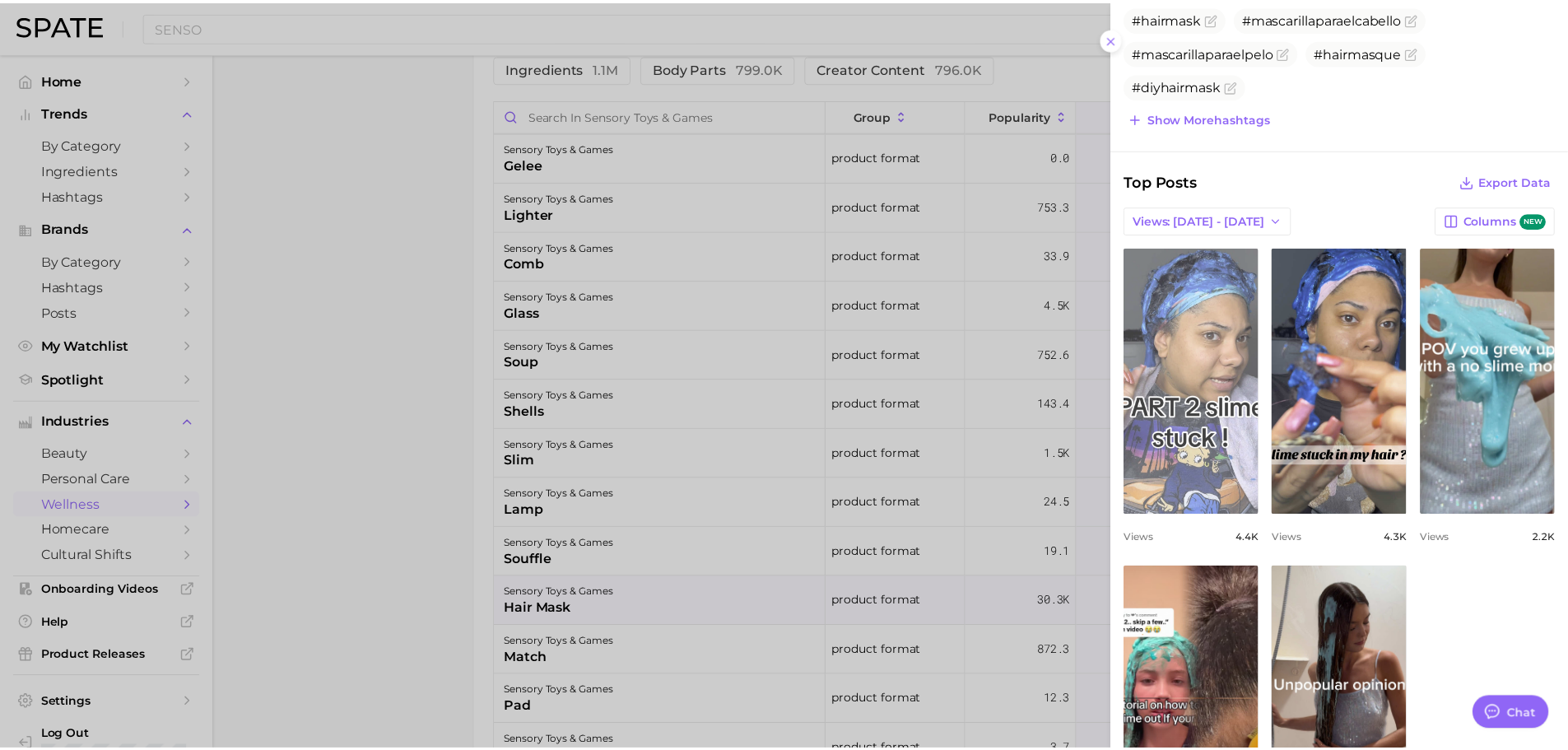
scroll to position [412, 0]
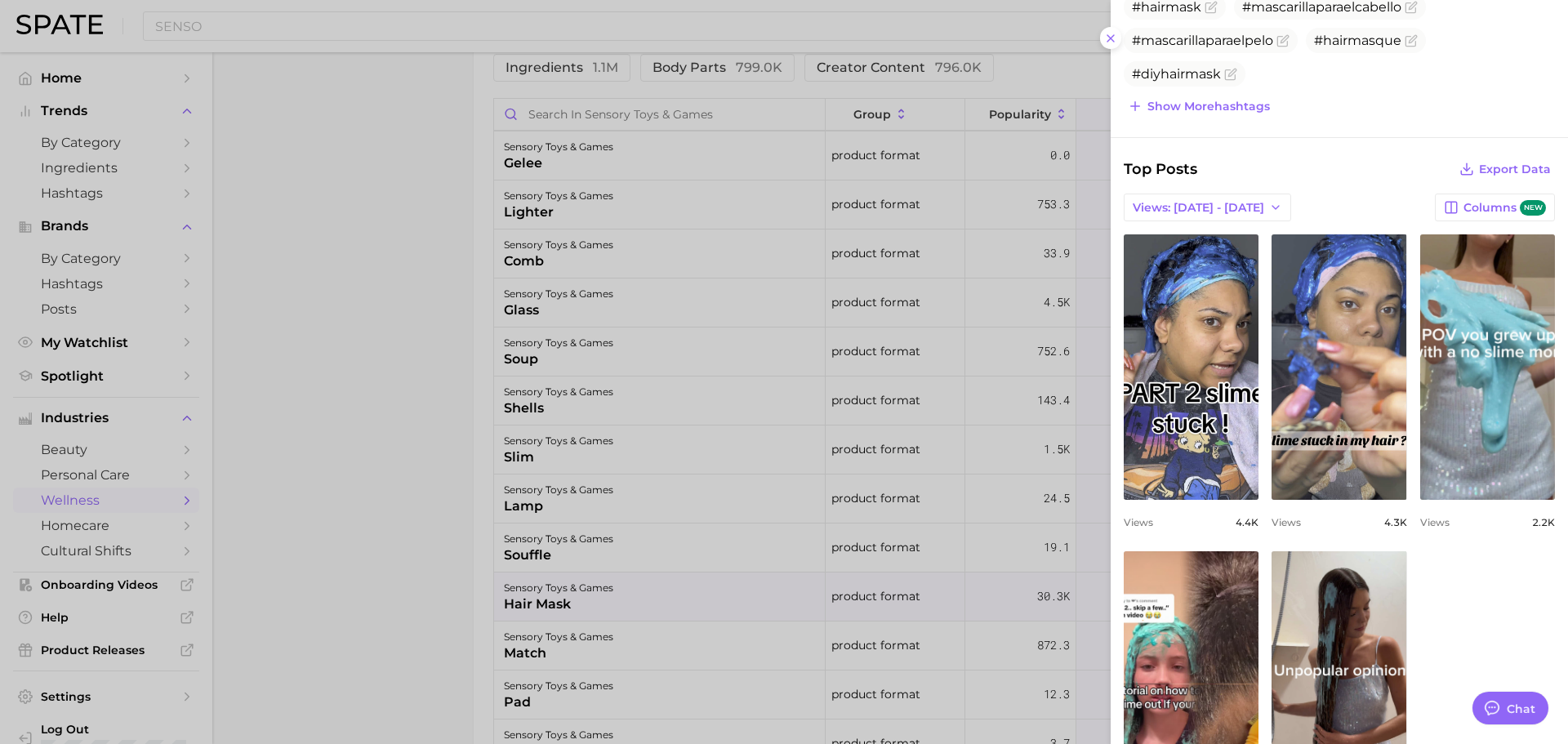
click at [422, 491] on div at bounding box center [784, 372] width 1568 height 744
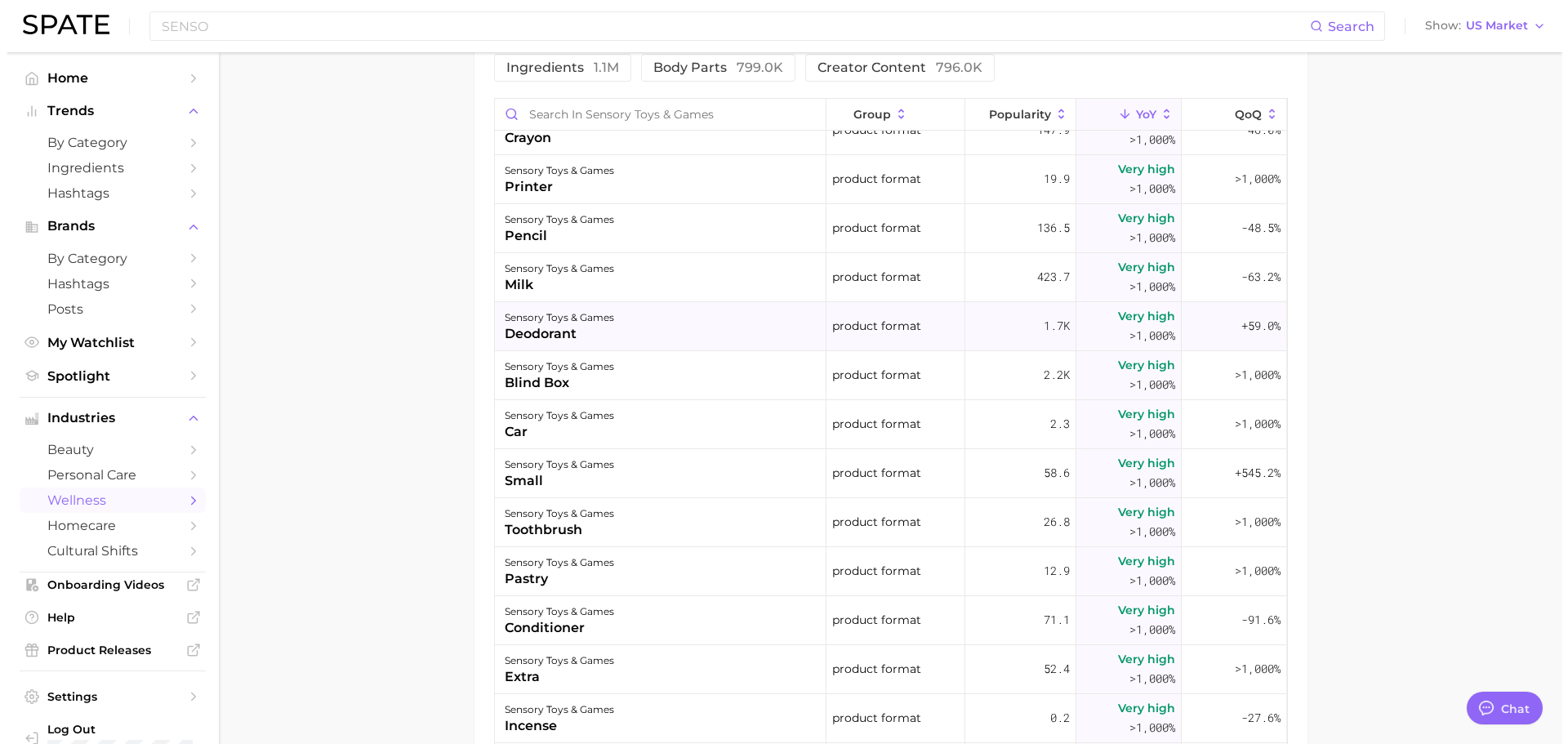
scroll to position [1961, 0]
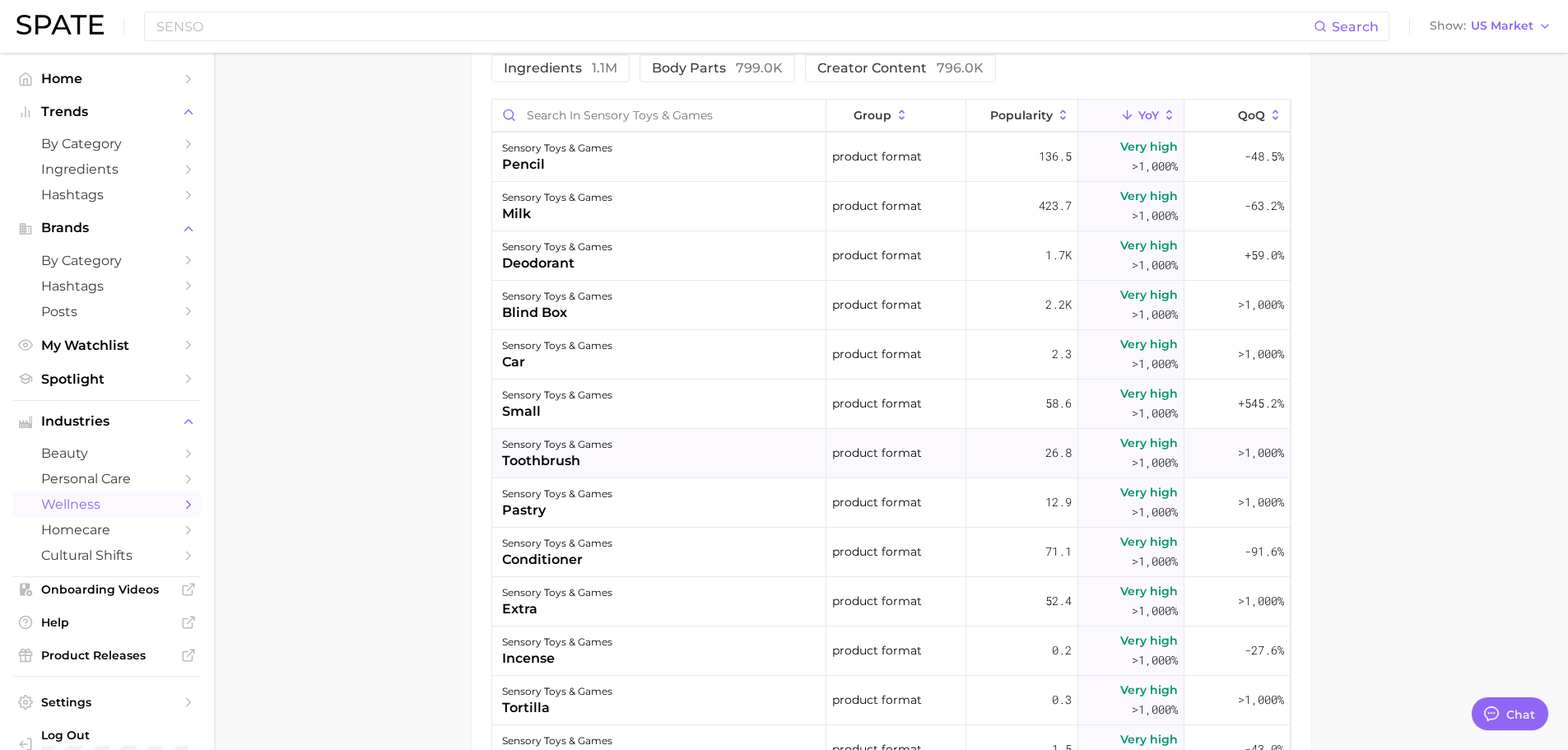
click at [603, 466] on div "toothbrush" at bounding box center [557, 461] width 110 height 20
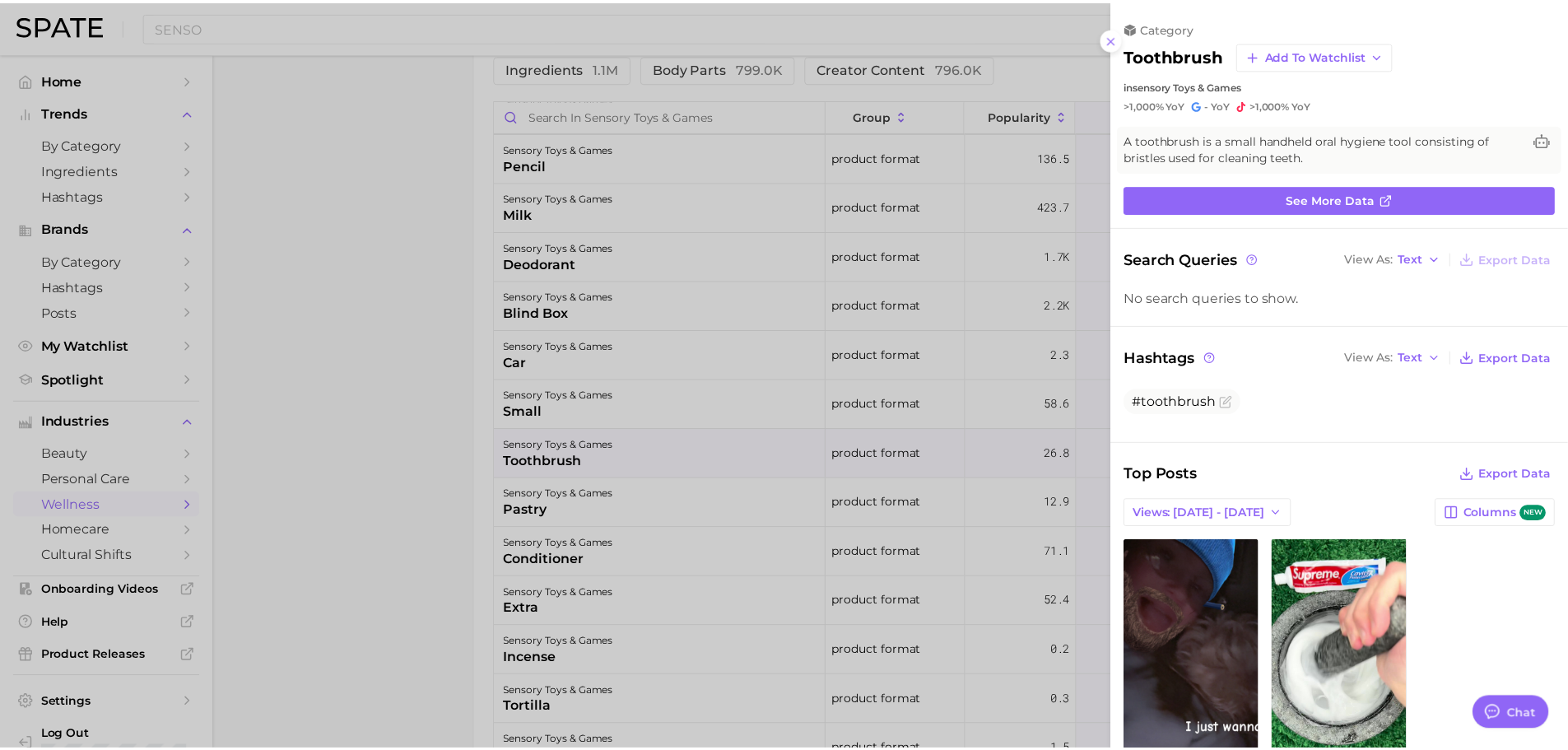
scroll to position [0, 0]
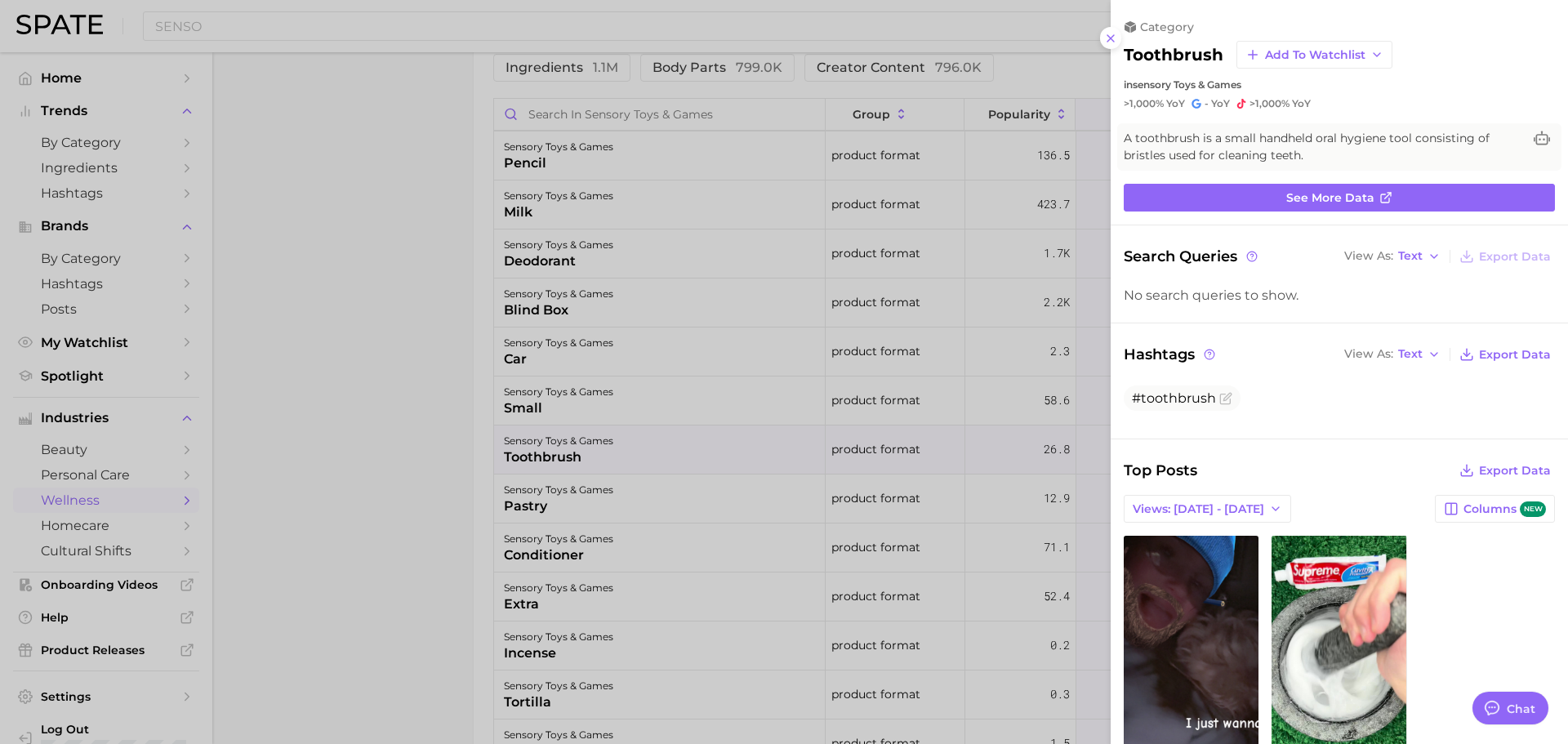
click at [509, 452] on div at bounding box center [784, 372] width 1568 height 744
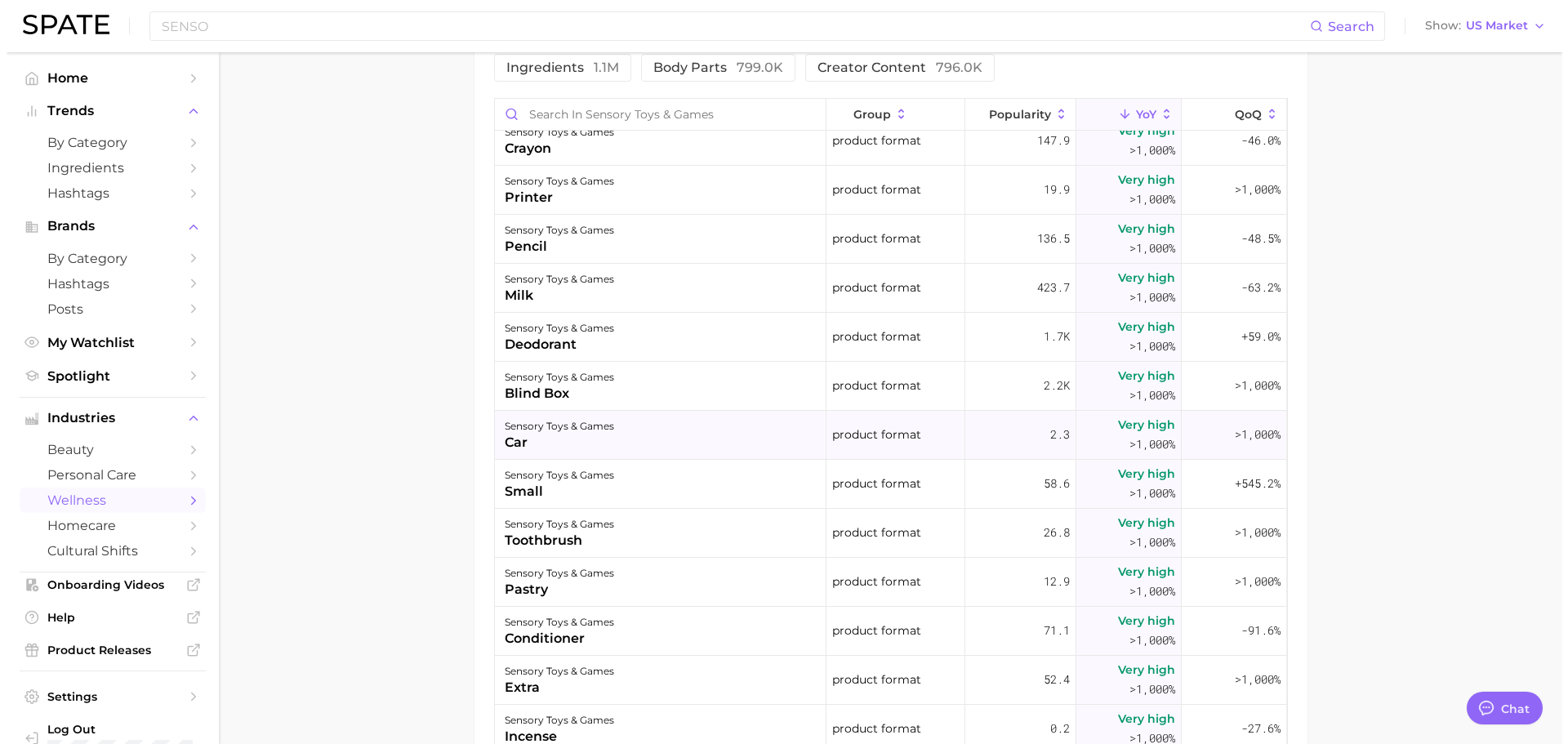
scroll to position [1879, 0]
click at [633, 389] on div "sensory toys & games blind box" at bounding box center [654, 384] width 331 height 49
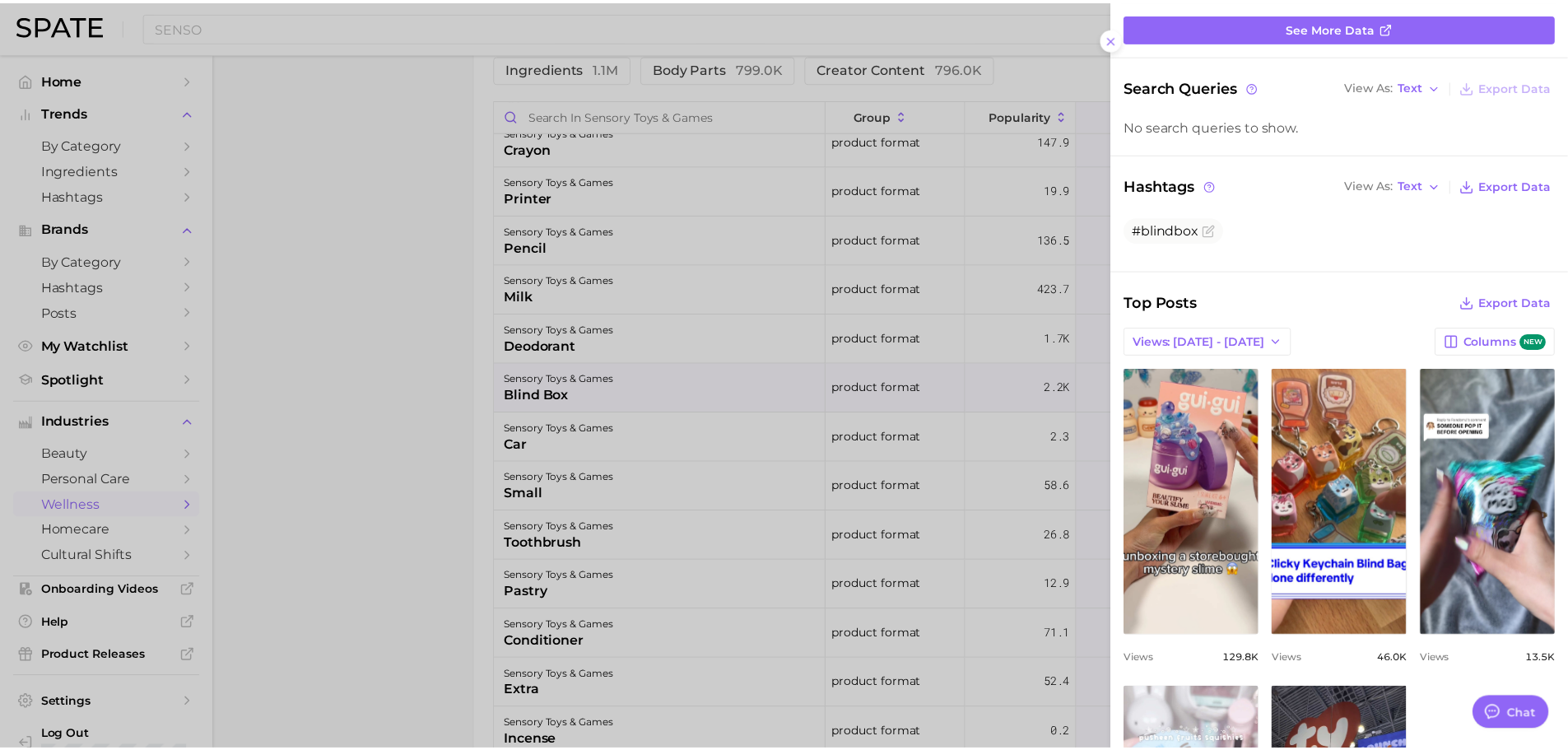
scroll to position [86, 0]
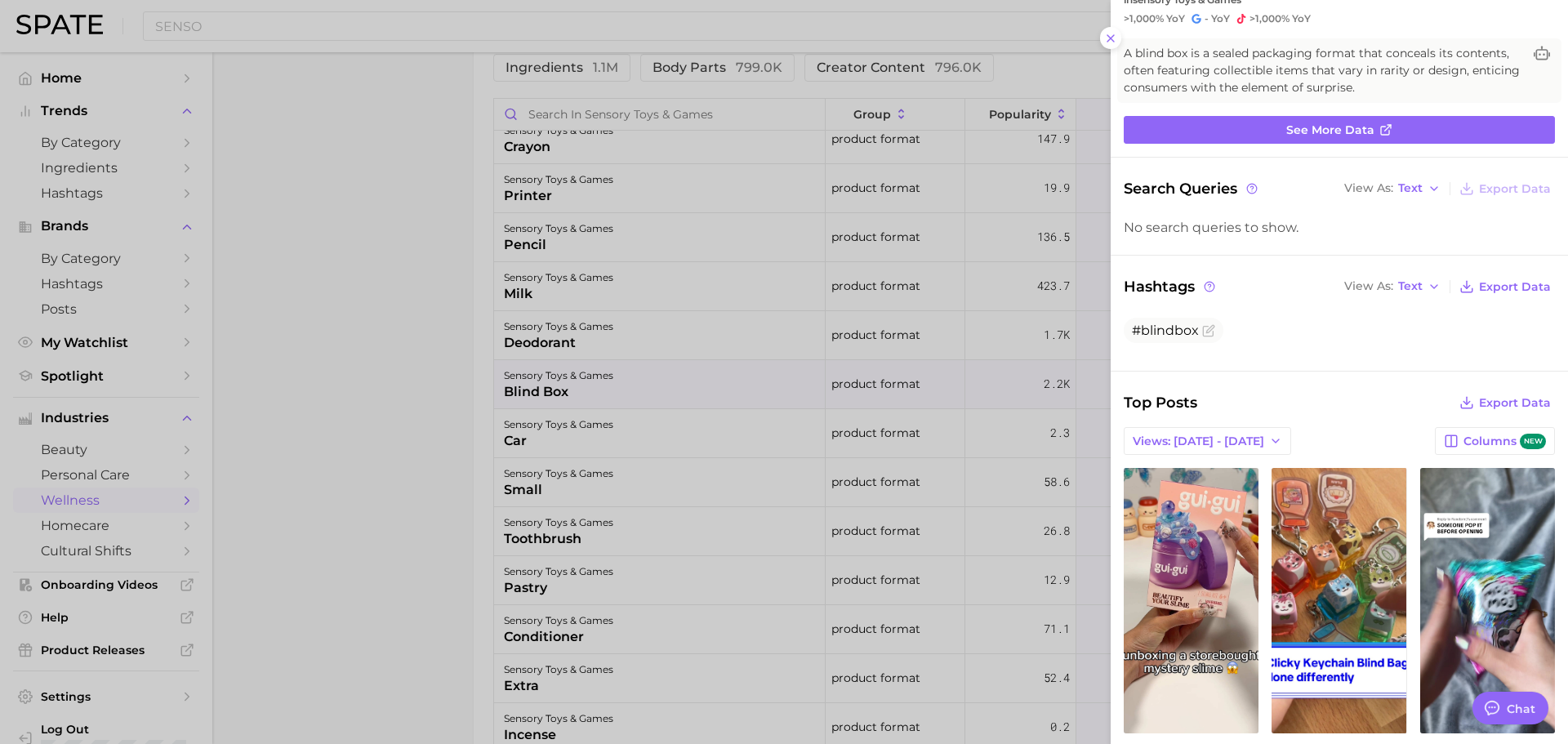
click at [374, 399] on div at bounding box center [784, 372] width 1568 height 744
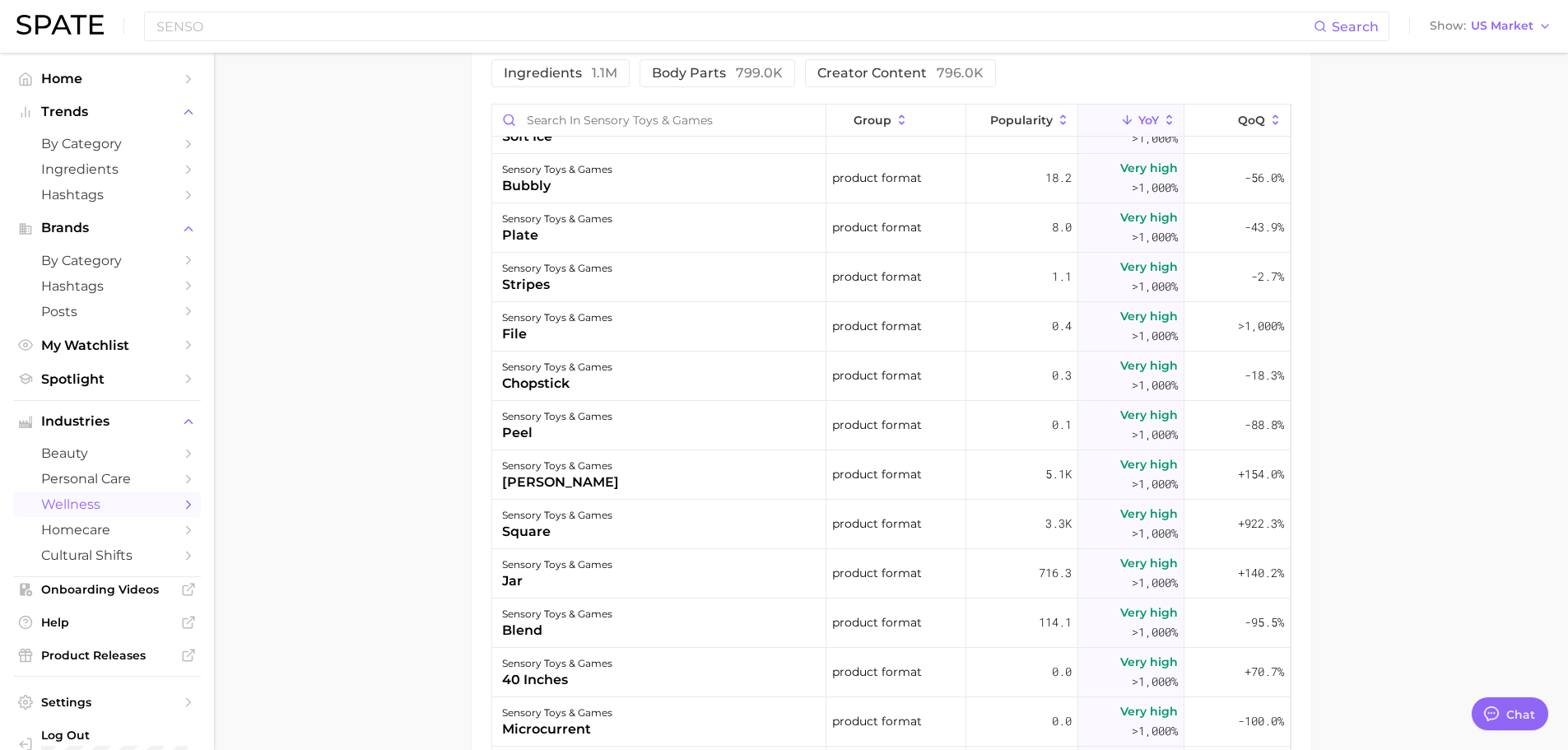
scroll to position [412, 0]
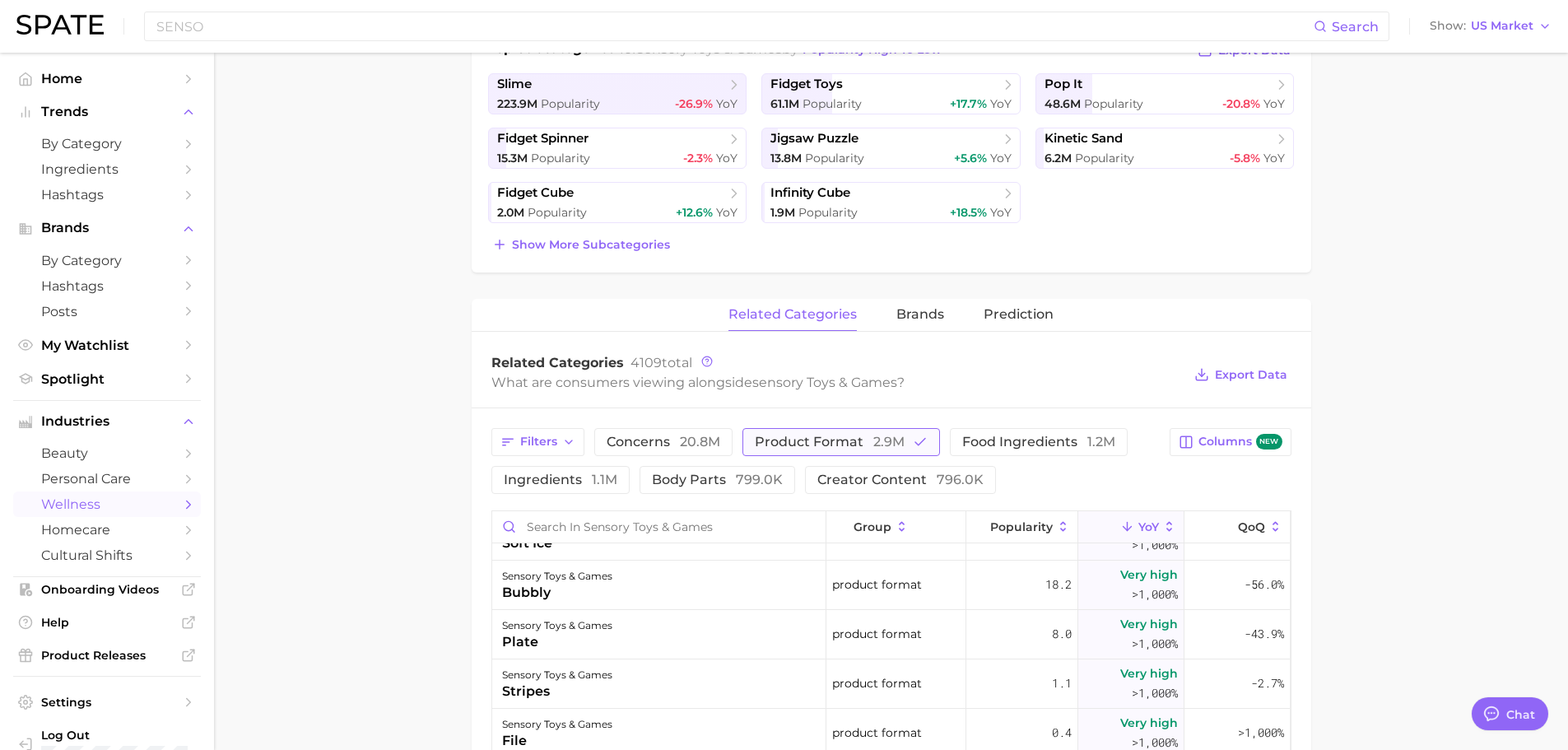
click at [791, 436] on span "product format 2.9m" at bounding box center [830, 442] width 150 height 13
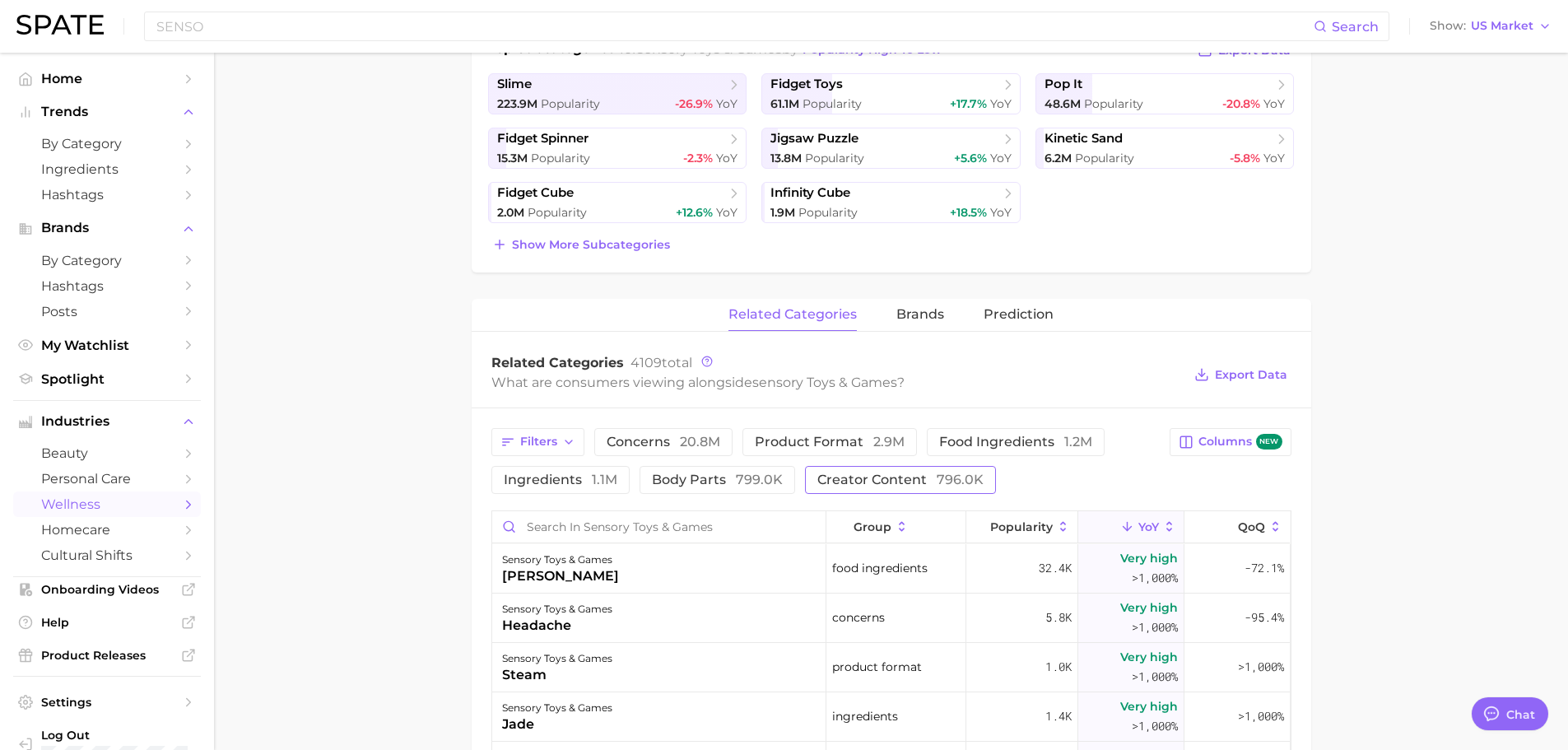
click at [918, 478] on span "creator content 796.0k" at bounding box center [900, 480] width 167 height 13
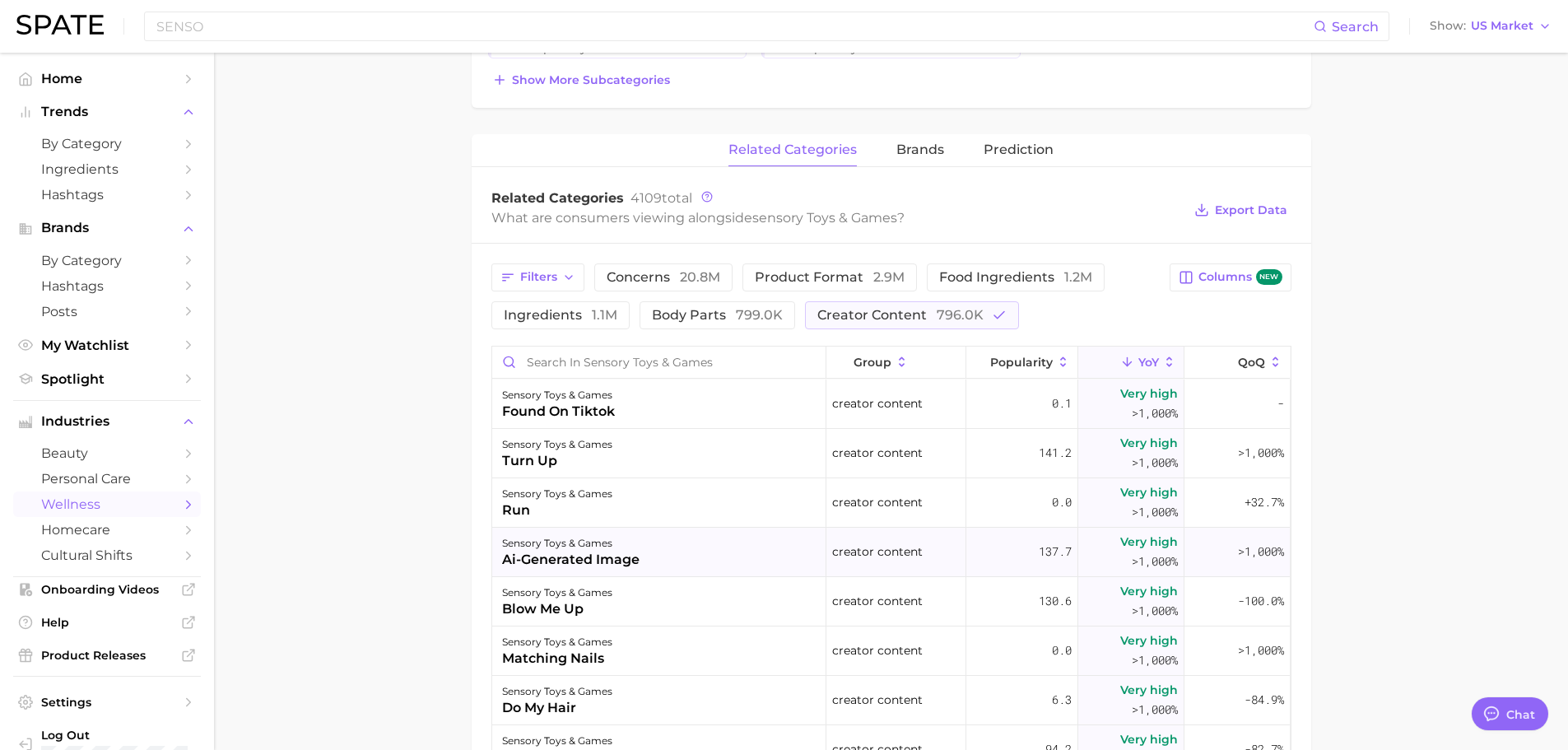
click at [669, 538] on div "sensory toys & games ai-generated image" at bounding box center [659, 552] width 334 height 49
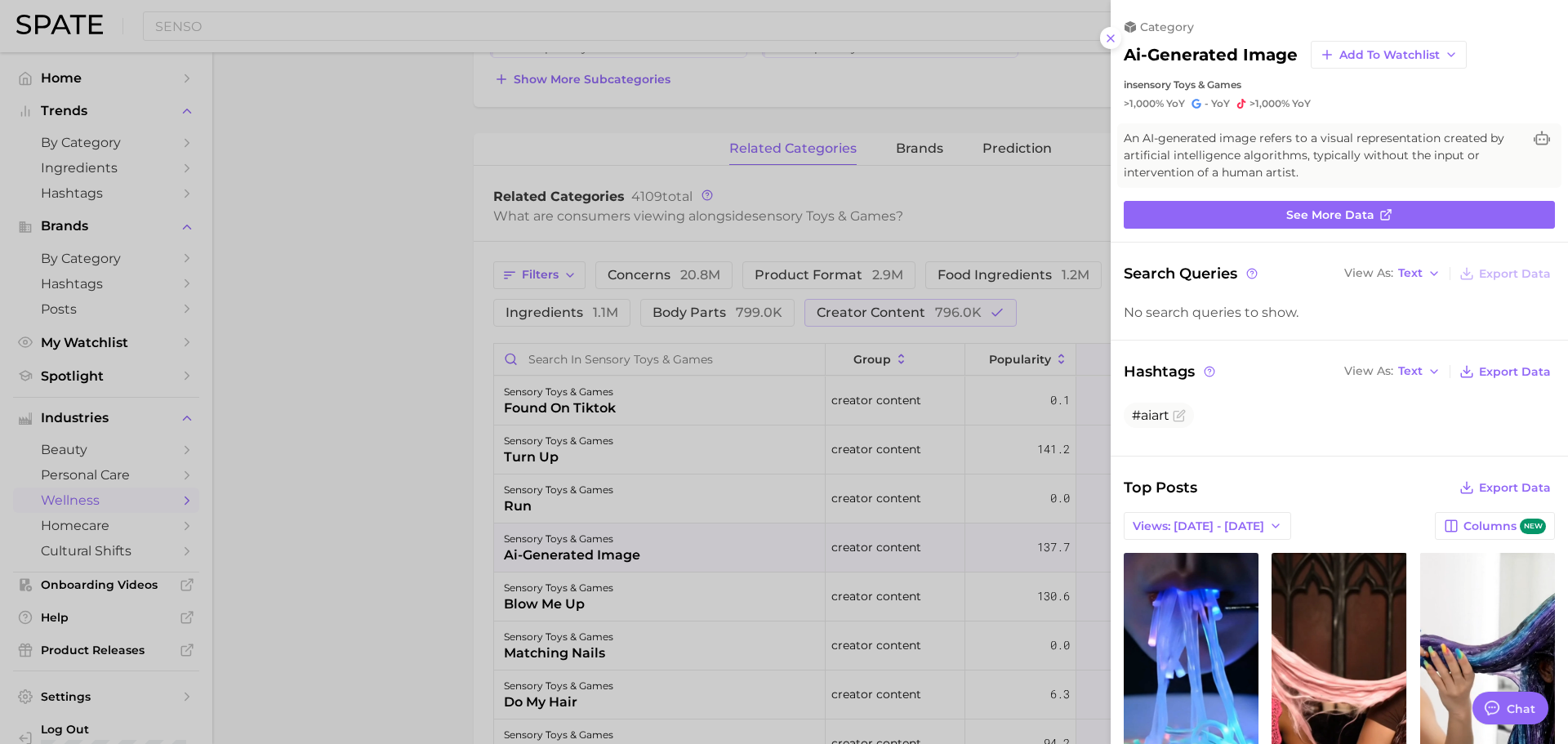
click at [445, 507] on div at bounding box center [784, 372] width 1568 height 744
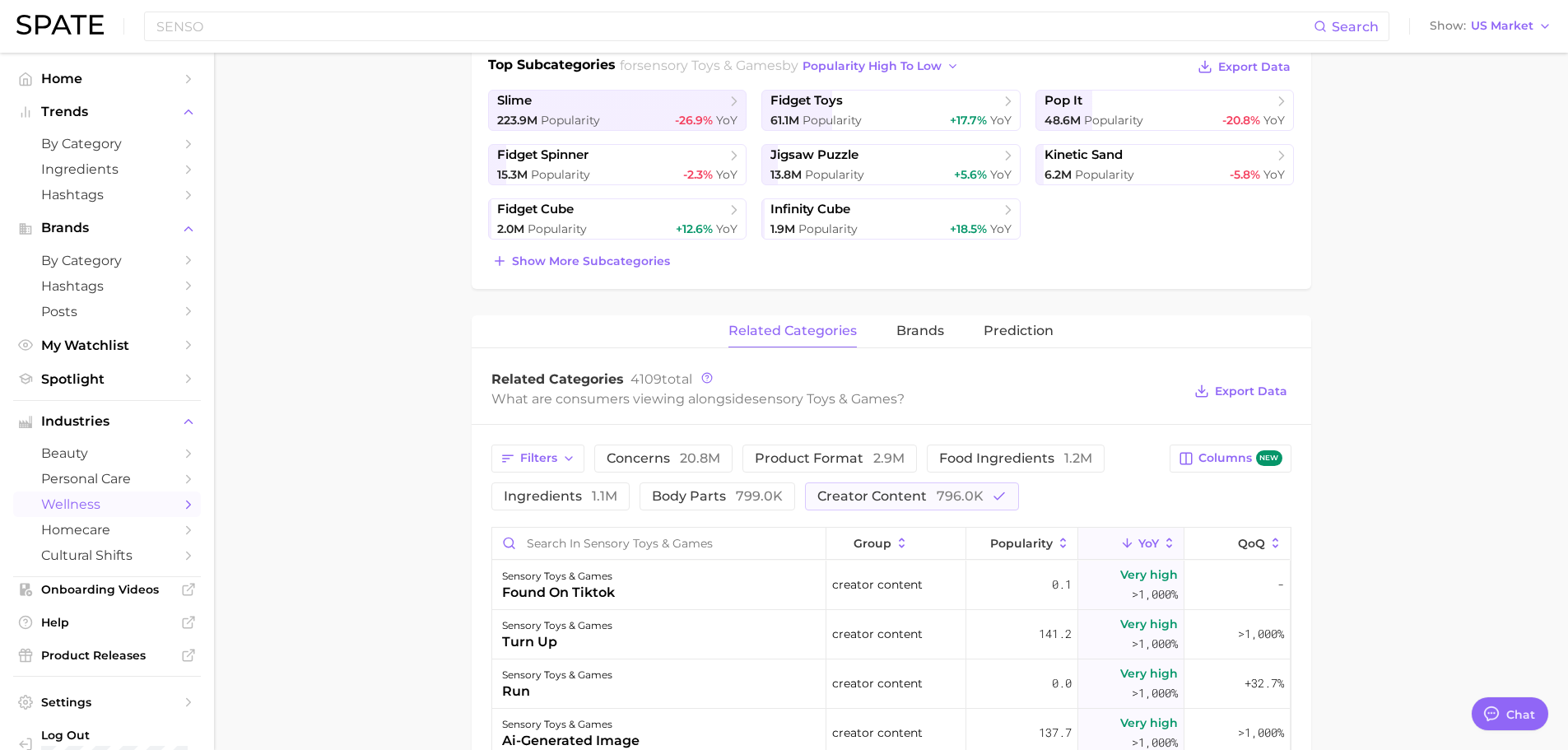
scroll to position [365, 0]
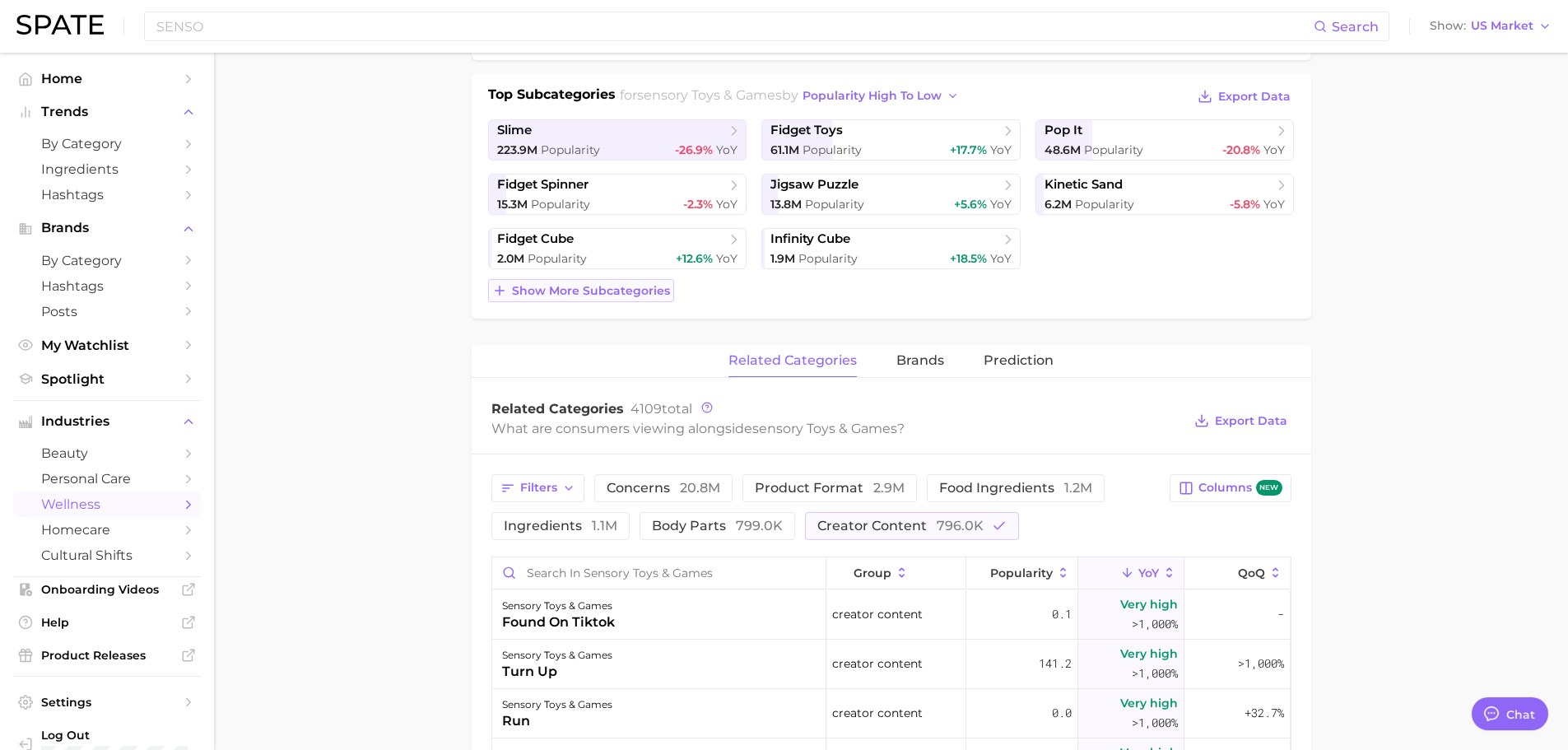
click at [540, 285] on span "Show more subcategories" at bounding box center [591, 291] width 158 height 14
click at [1101, 257] on span "Popularity" at bounding box center [1115, 258] width 60 height 15
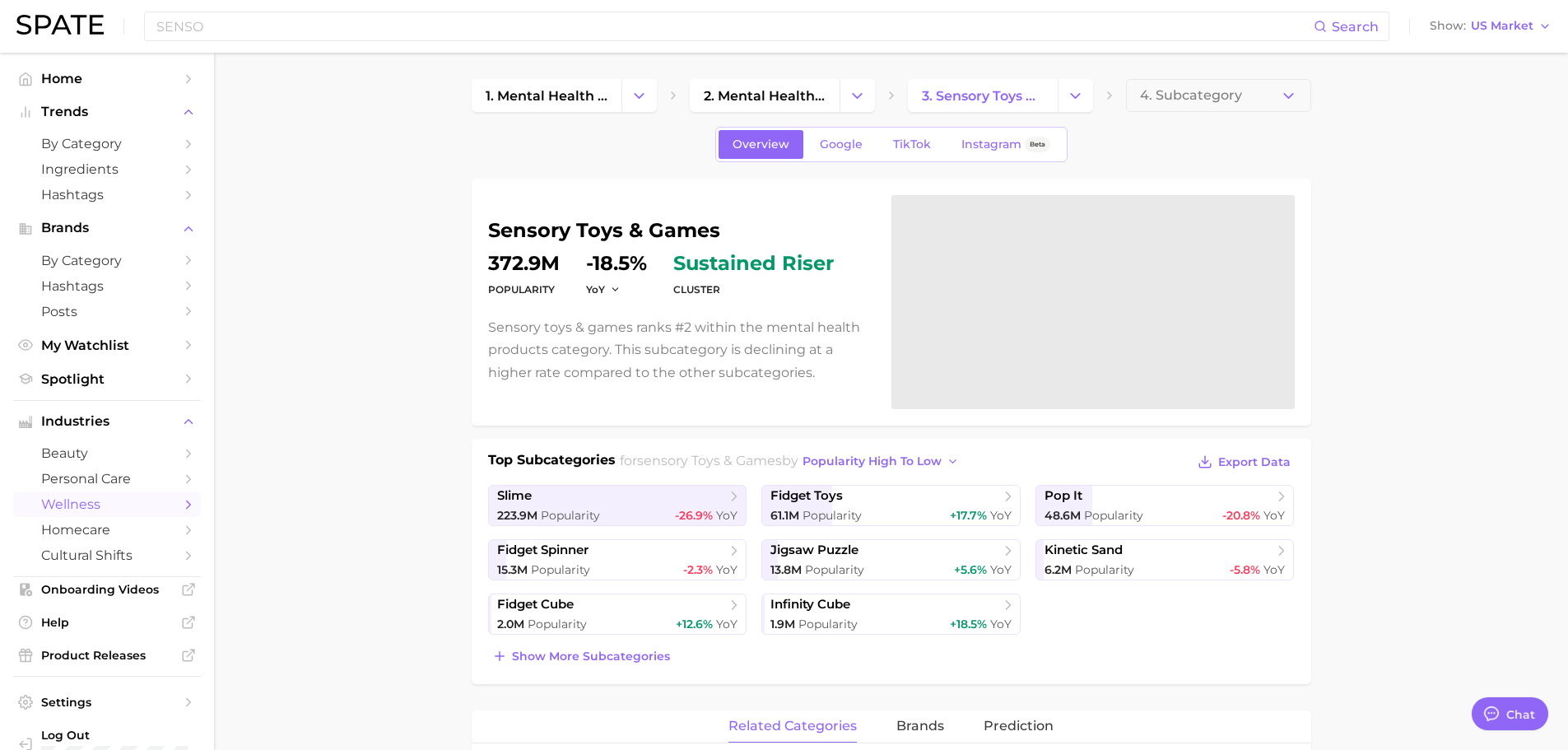
scroll to position [365, 0]
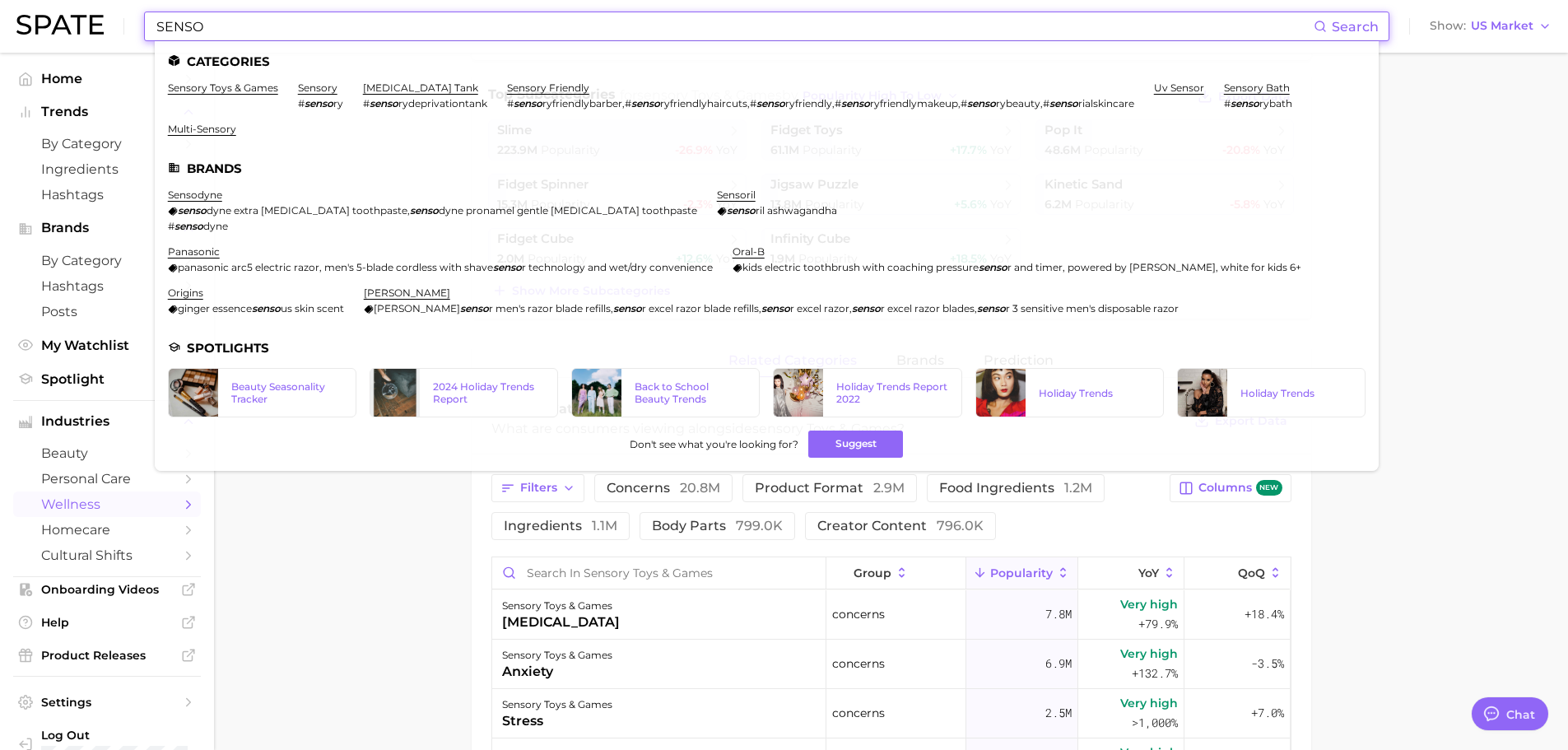
click at [354, 20] on input "SENSO" at bounding box center [735, 26] width 1159 height 28
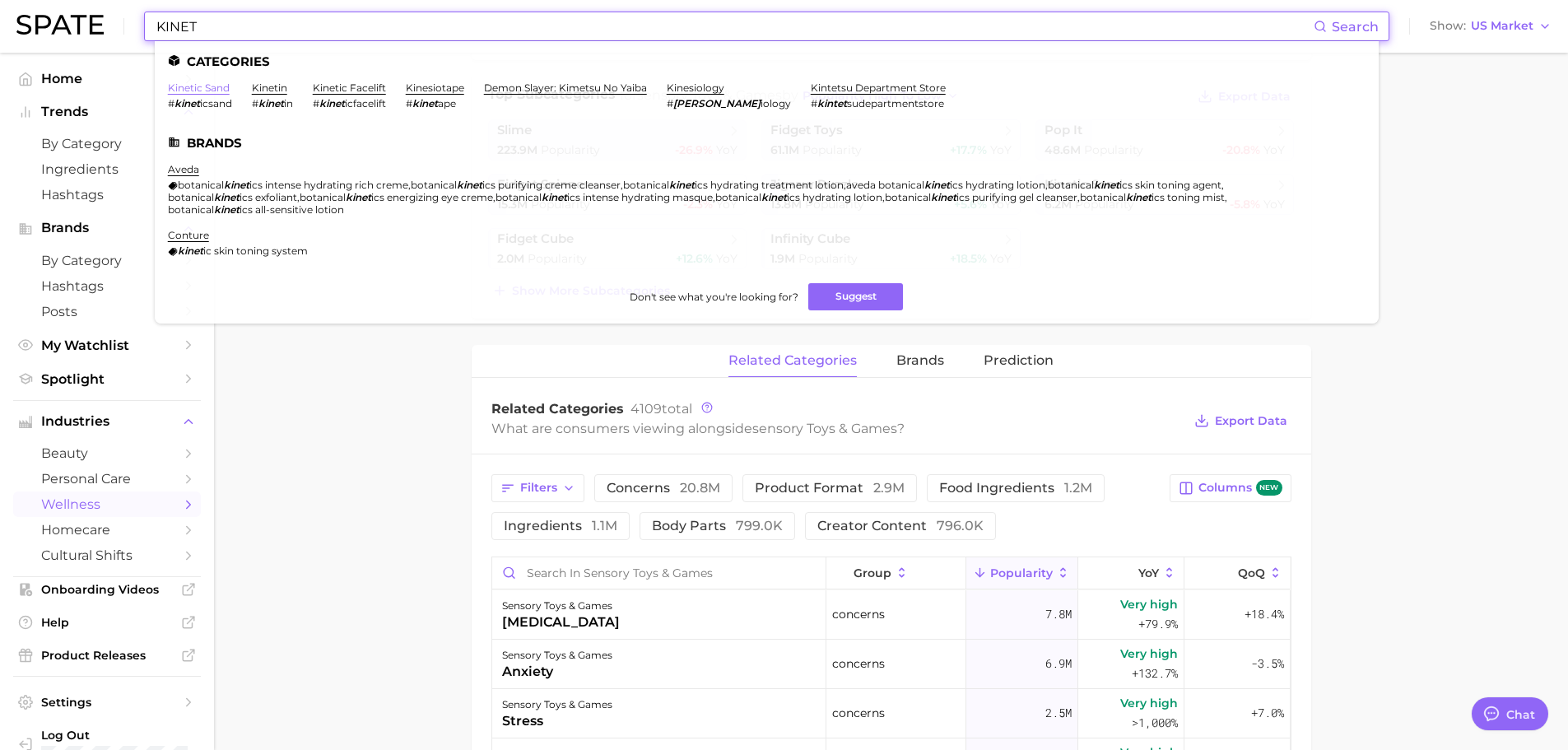
type input "KINET"
click at [223, 87] on link "kinetic sand" at bounding box center [199, 88] width 61 height 12
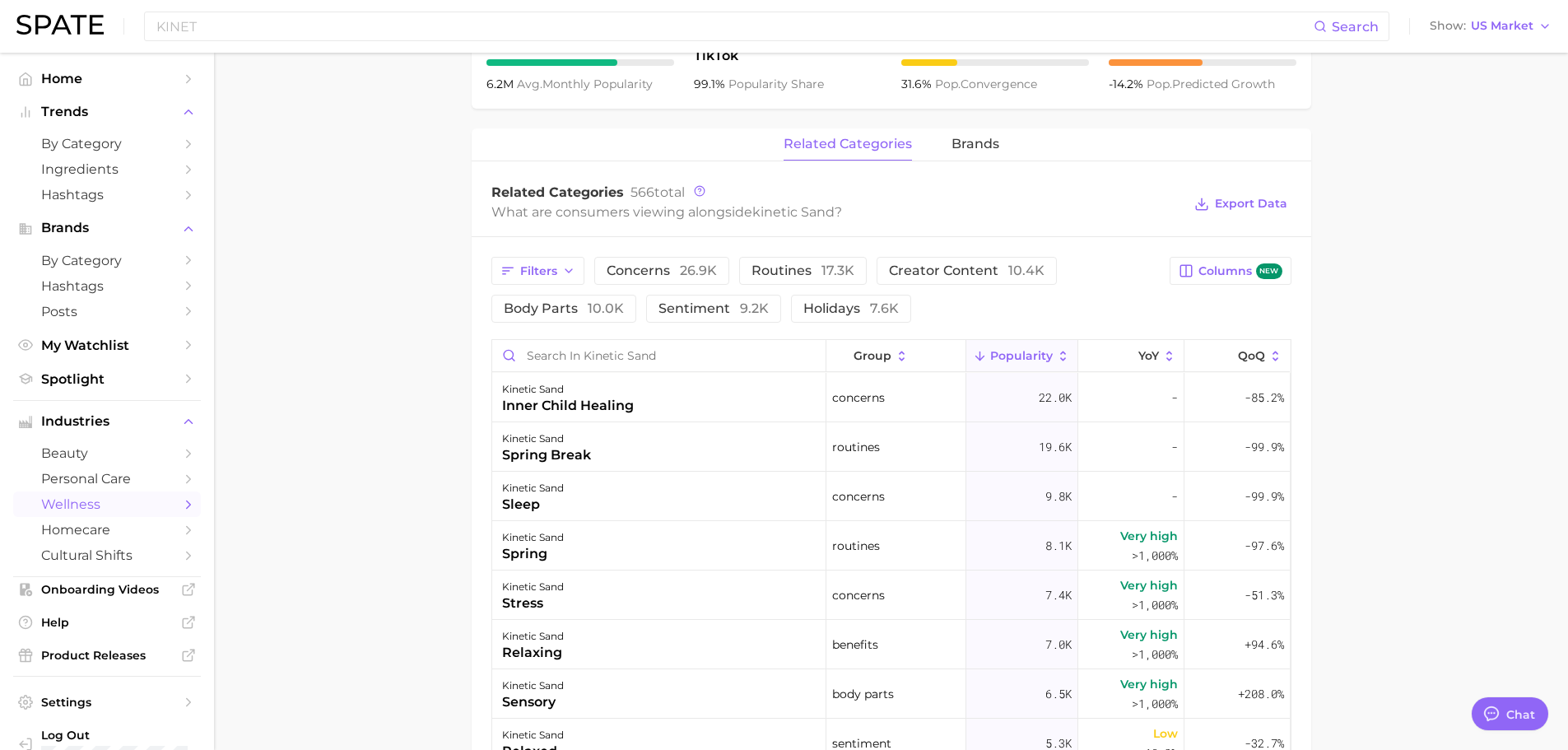
scroll to position [741, 0]
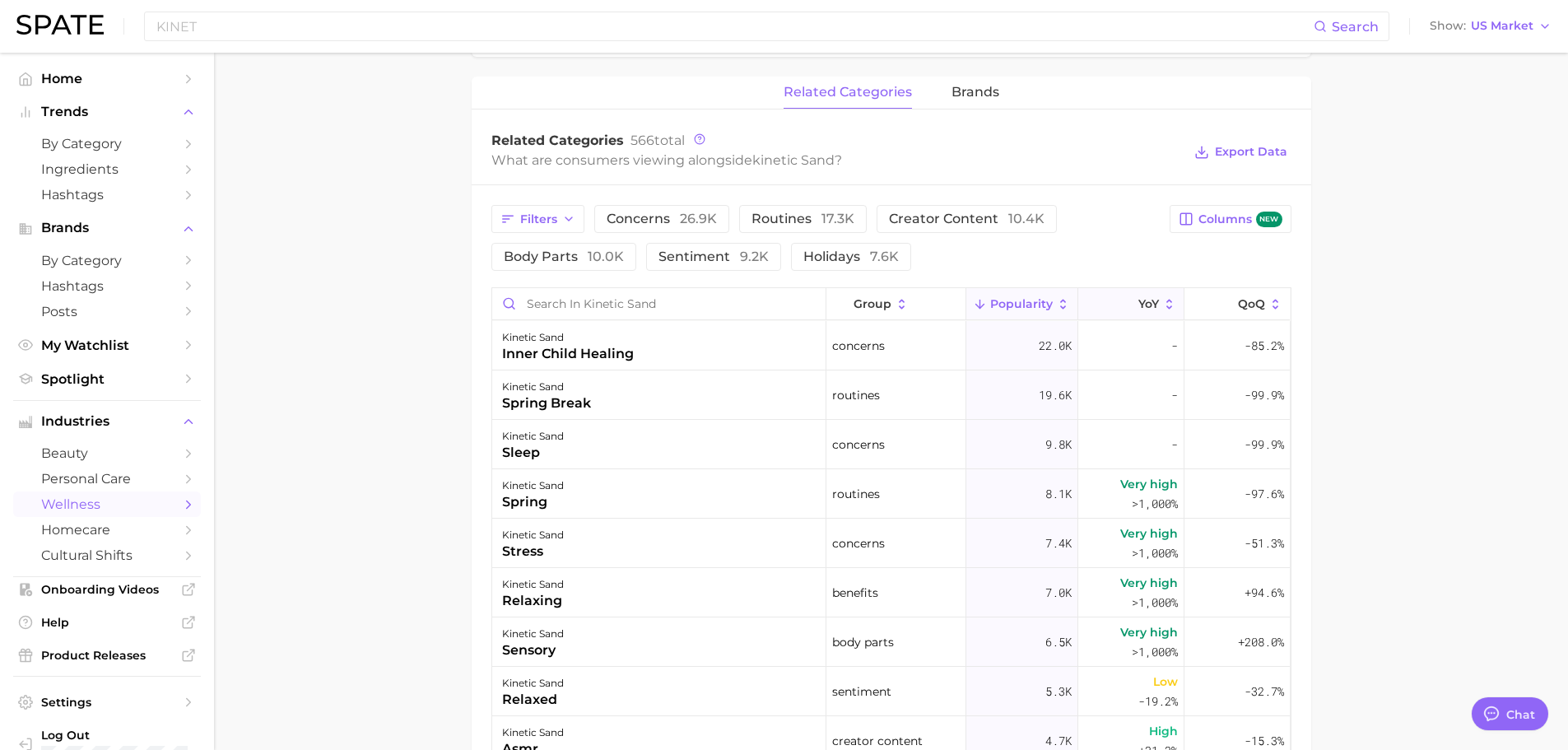
click at [1150, 300] on button "YoY" at bounding box center [1131, 305] width 106 height 32
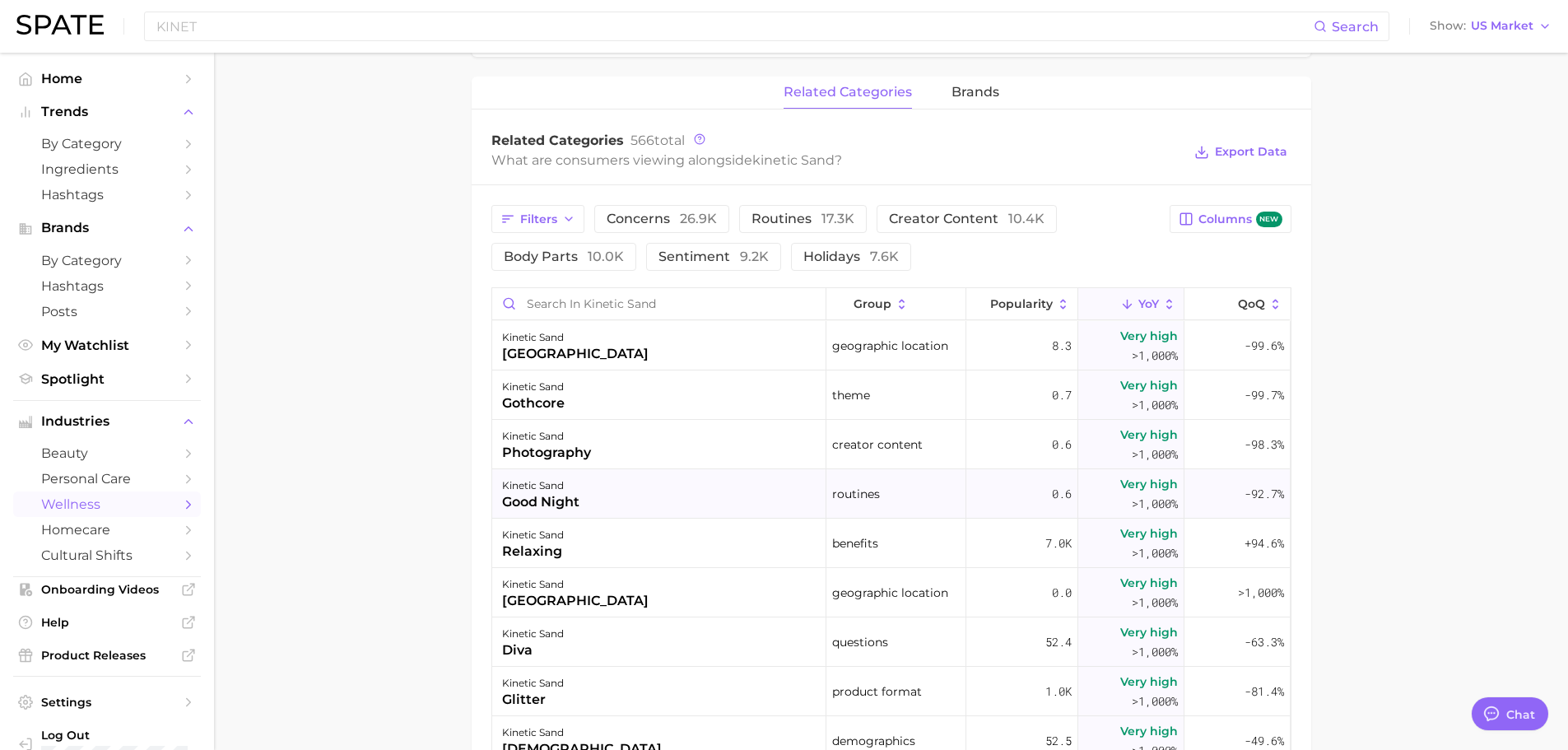
click at [654, 482] on div "kinetic sand good night" at bounding box center [659, 493] width 334 height 49
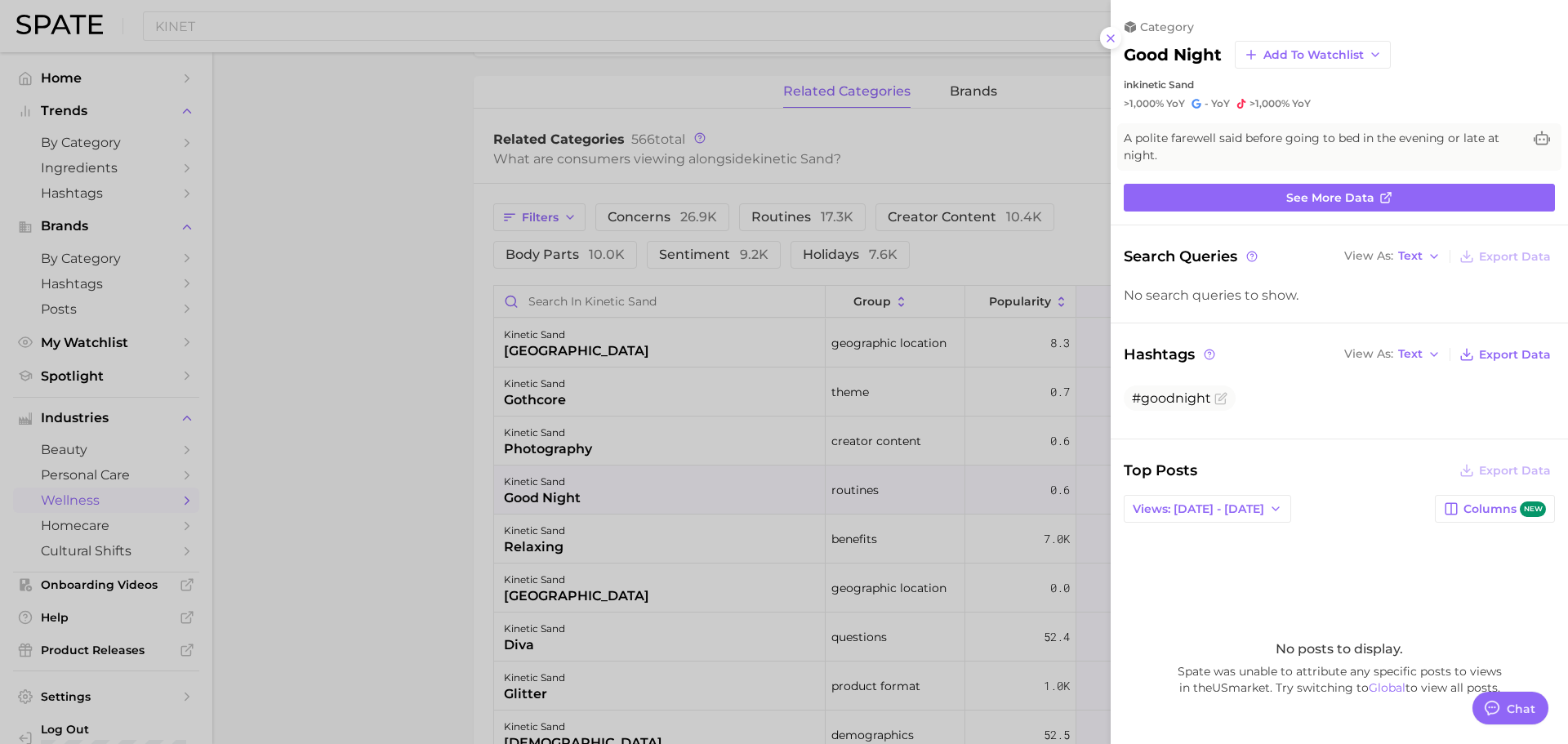
click at [392, 459] on div at bounding box center [784, 372] width 1568 height 744
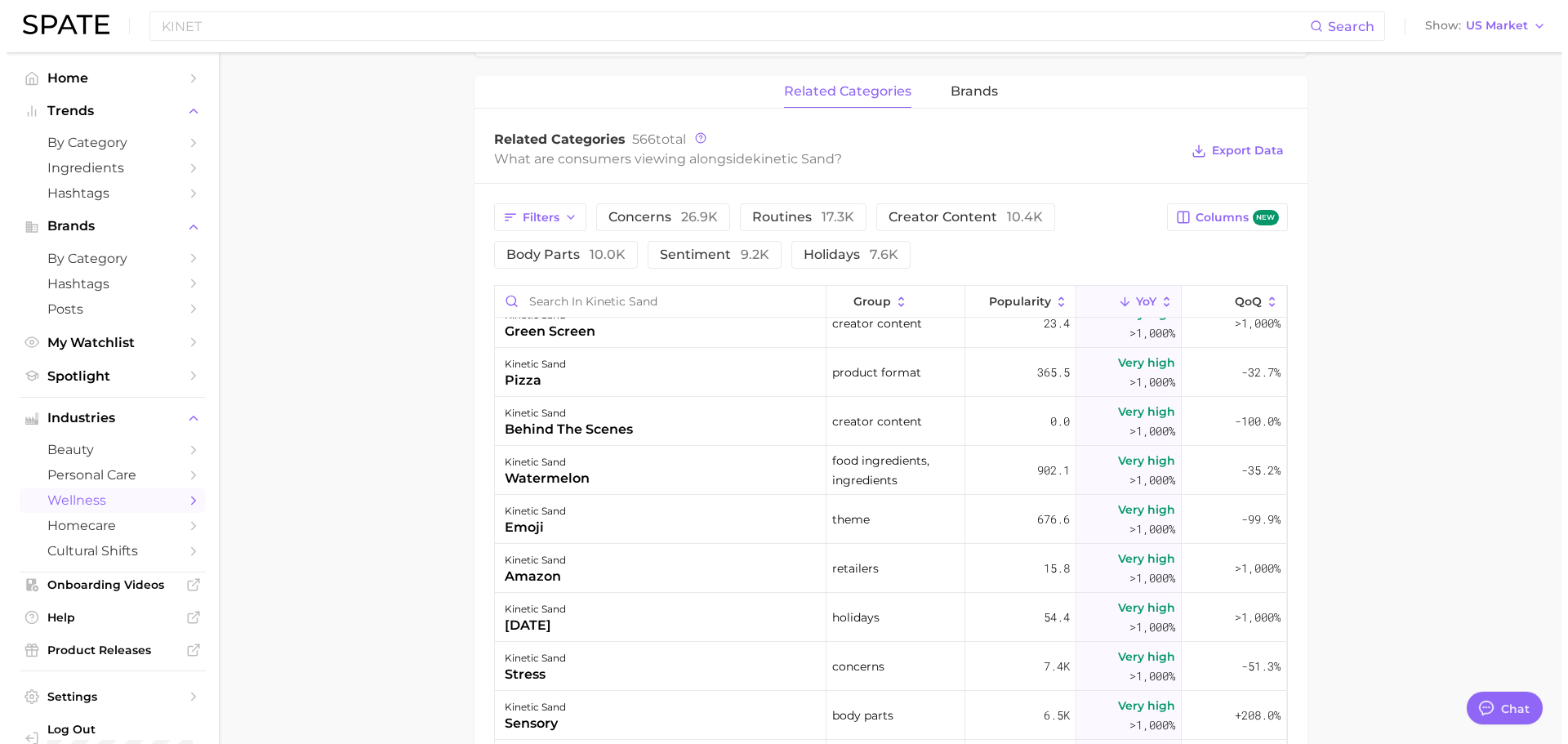
scroll to position [490, 0]
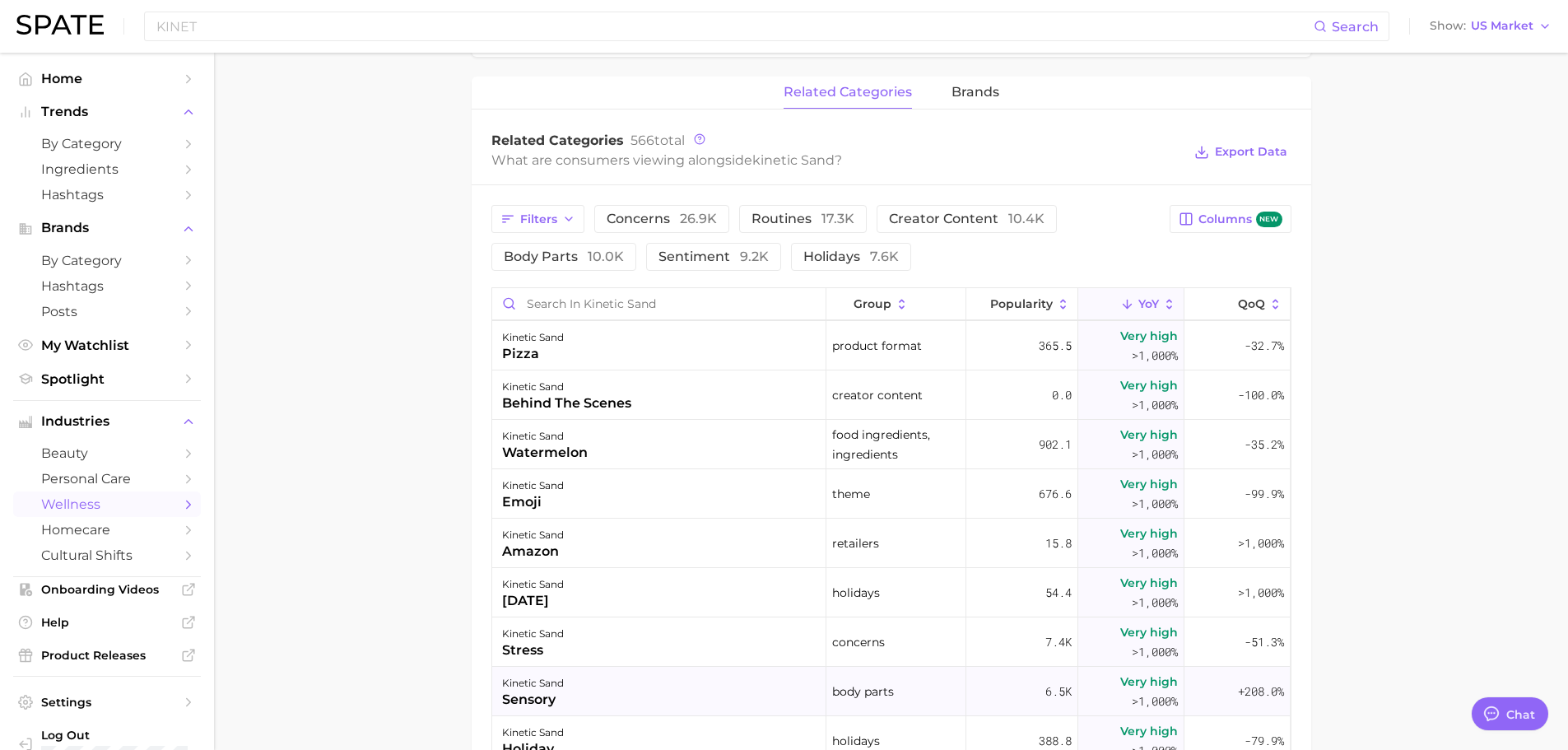
click at [584, 690] on div "kinetic sand sensory" at bounding box center [659, 691] width 334 height 49
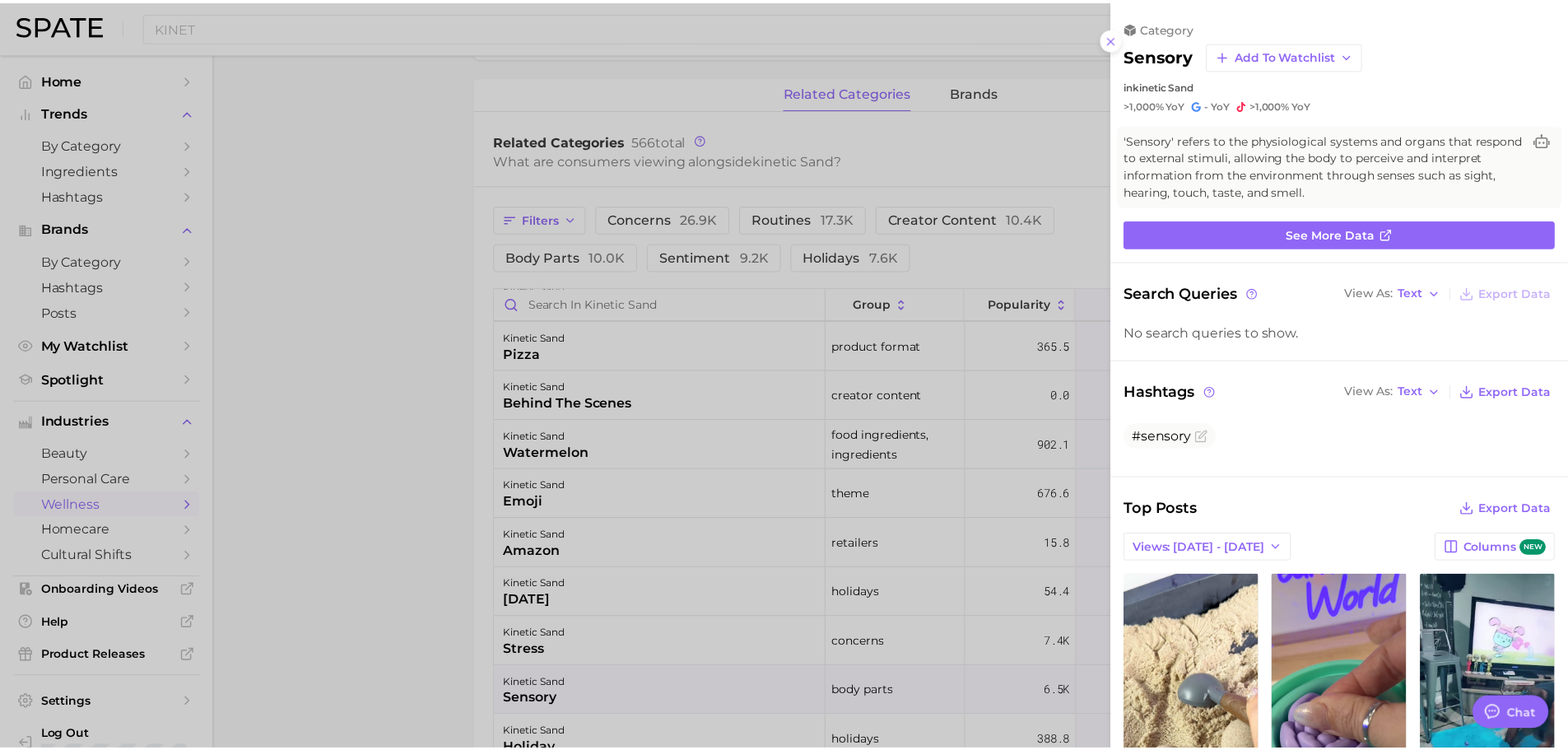
scroll to position [0, 0]
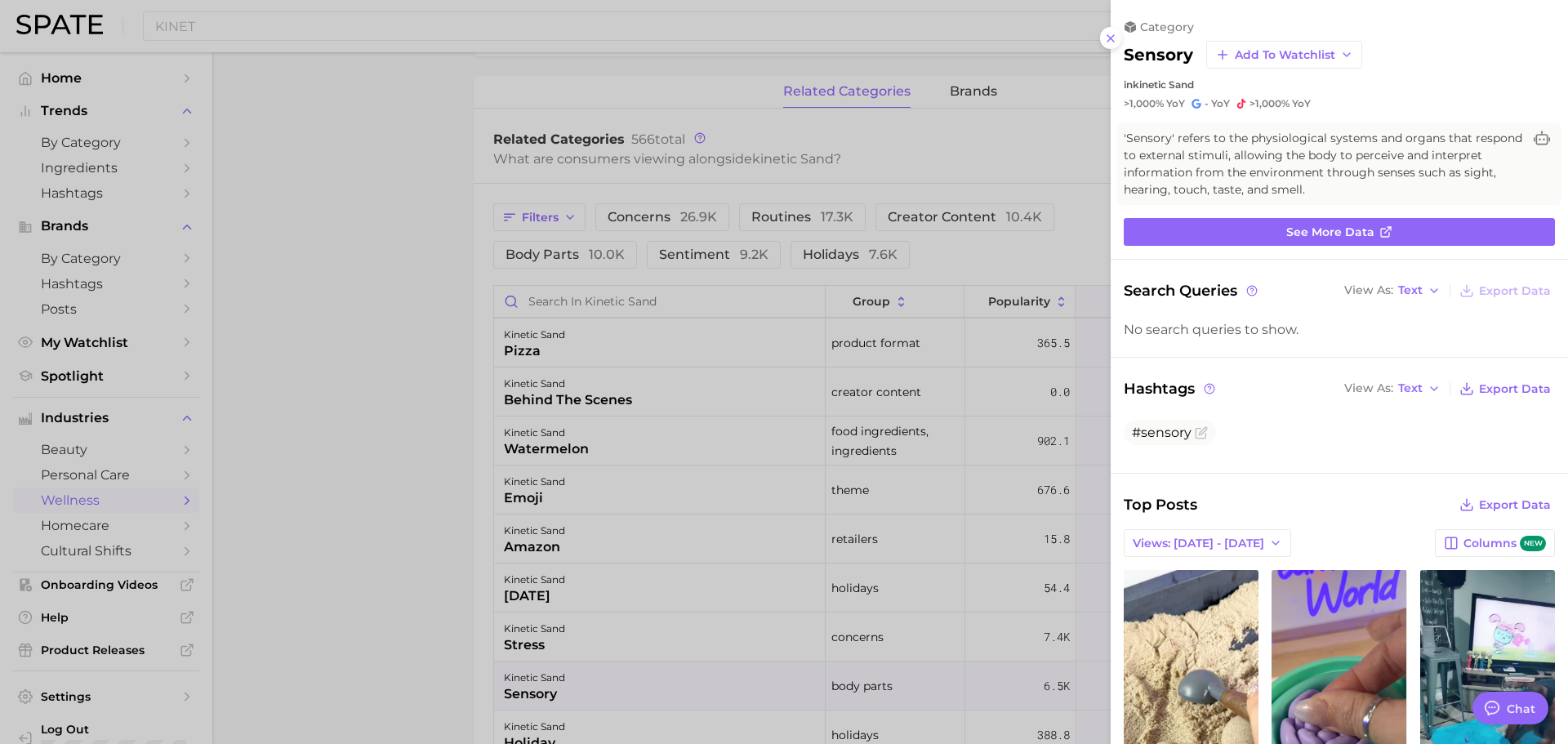
click at [434, 496] on div at bounding box center [784, 372] width 1568 height 744
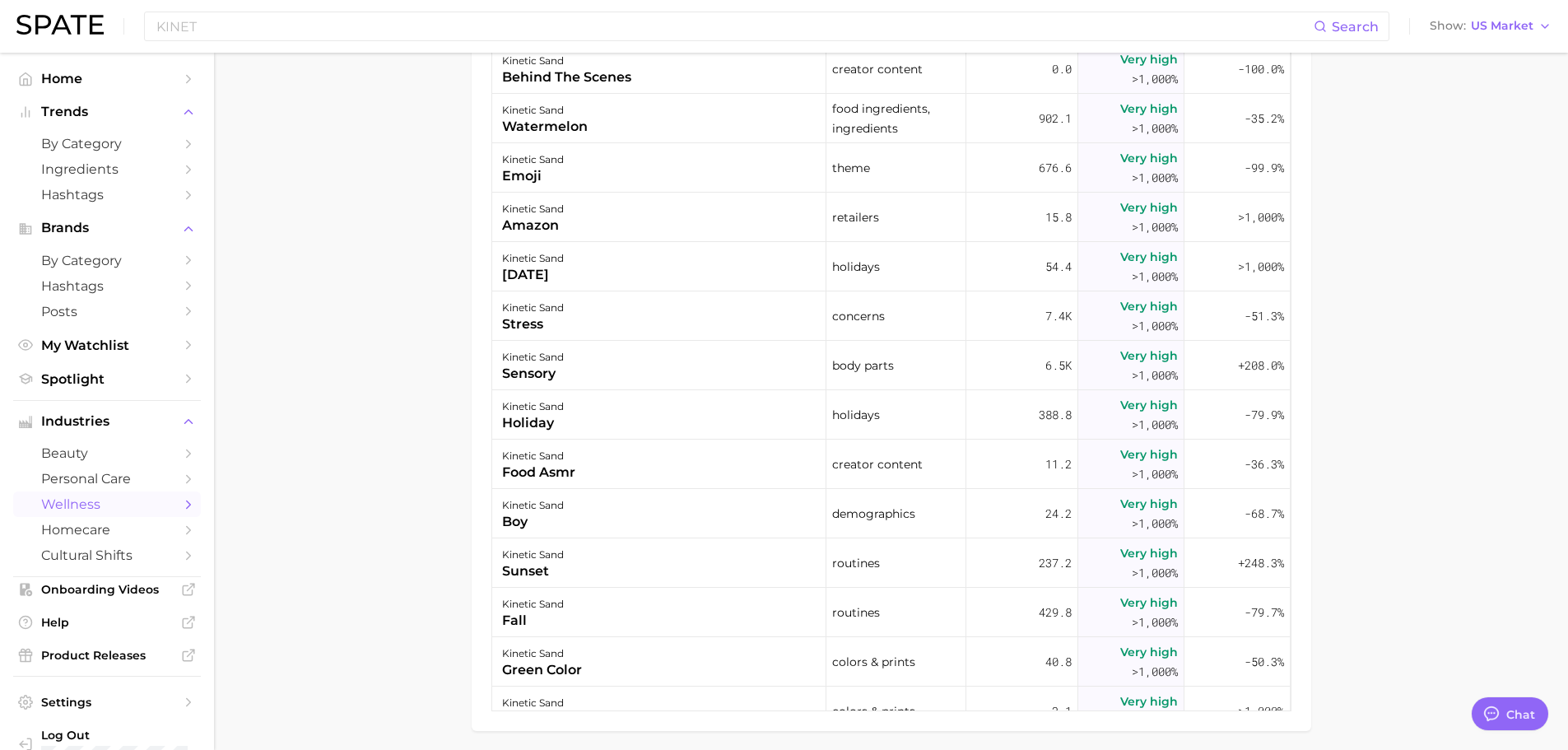
scroll to position [1071, 0]
click at [239, 26] on input "KINET" at bounding box center [735, 26] width 1159 height 28
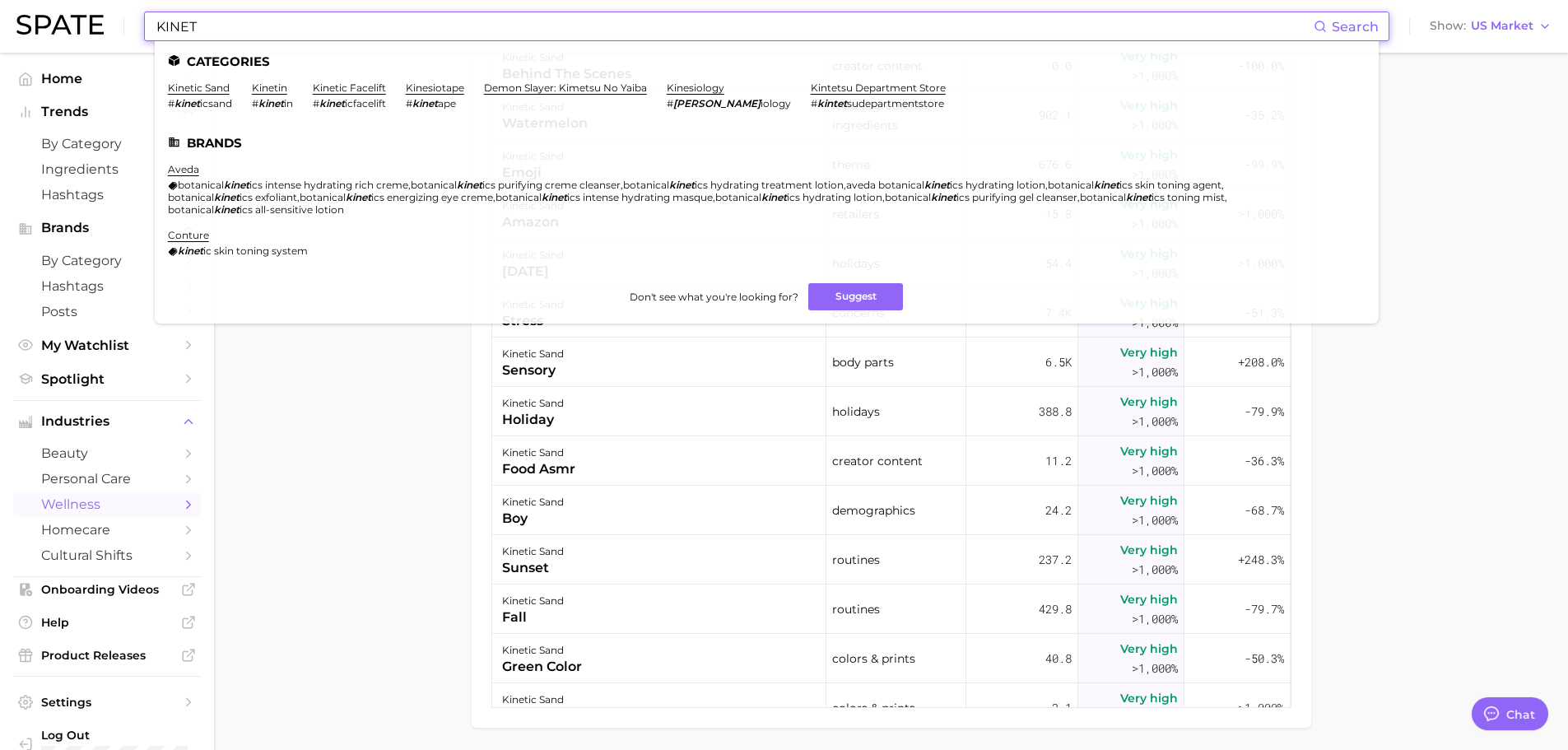
click at [239, 26] on input "KINET" at bounding box center [735, 26] width 1159 height 28
